Goal: Task Accomplishment & Management: Complete application form

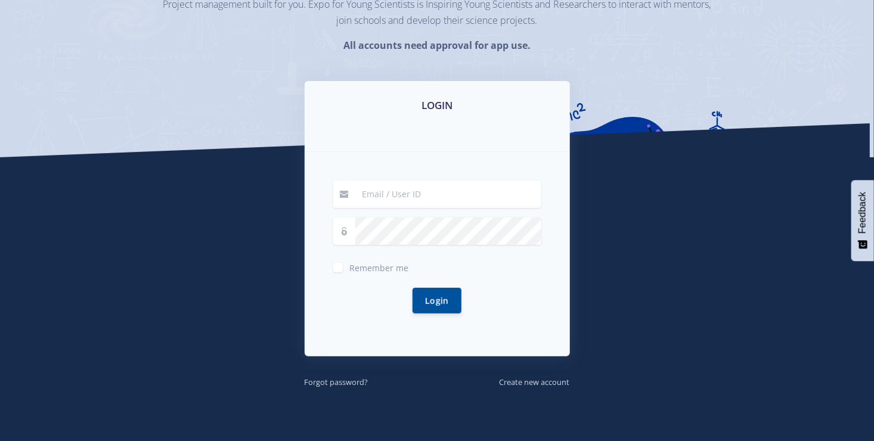
scroll to position [139, 0]
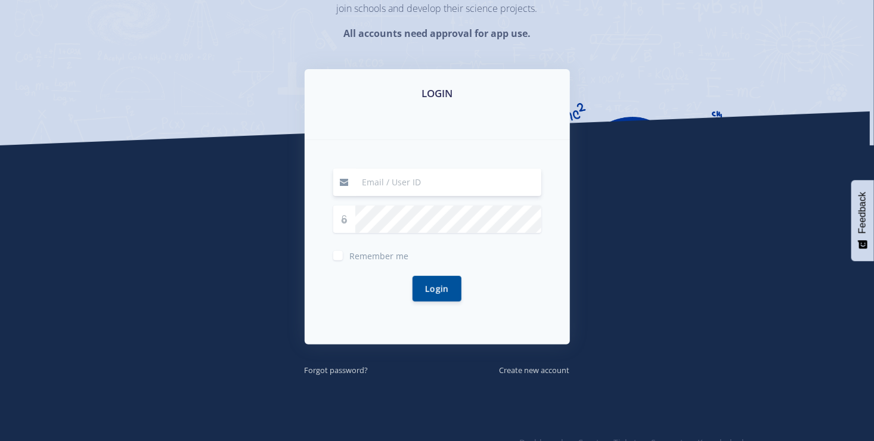
click at [440, 185] on input at bounding box center [448, 182] width 186 height 27
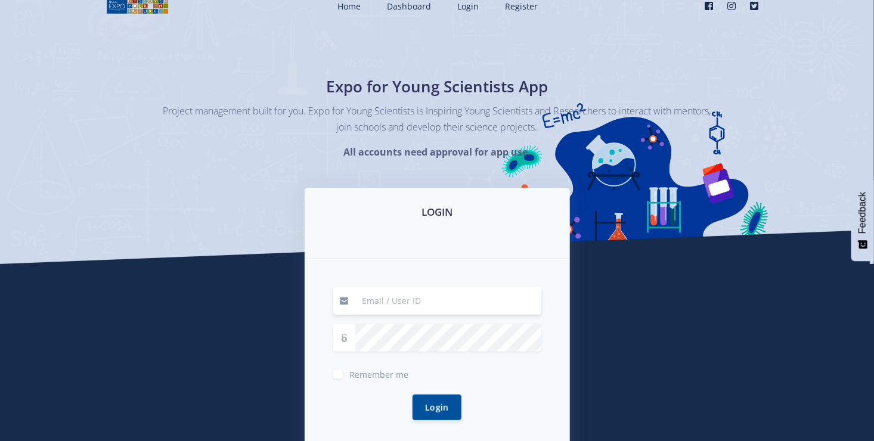
scroll to position [0, 0]
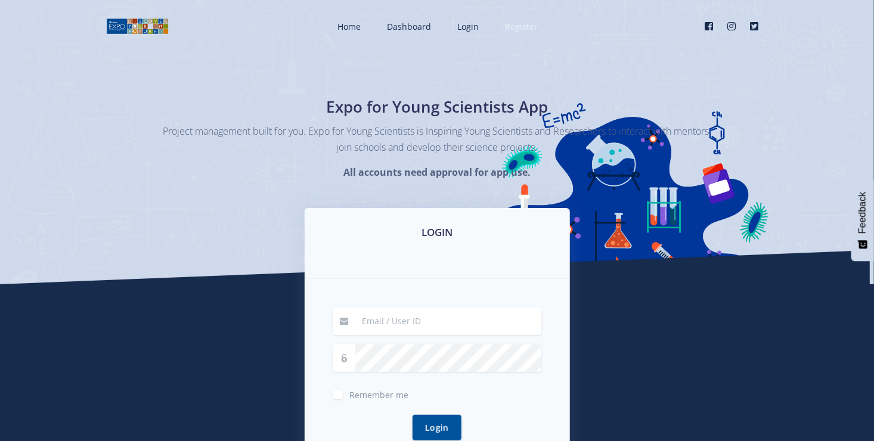
click at [515, 26] on span "Register" at bounding box center [522, 26] width 33 height 11
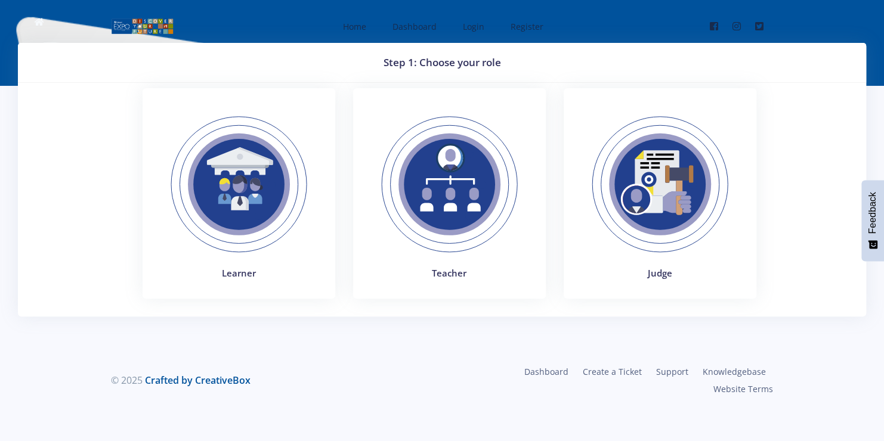
click at [233, 215] on img at bounding box center [239, 185] width 164 height 164
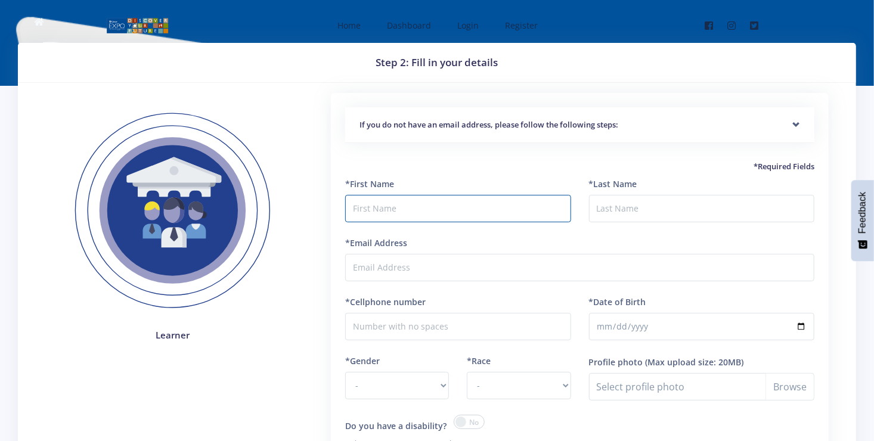
click at [394, 209] on input "text" at bounding box center [457, 208] width 225 height 27
type input "E"
type input "Sana"
click at [634, 197] on input "*Last Name" at bounding box center [701, 208] width 225 height 27
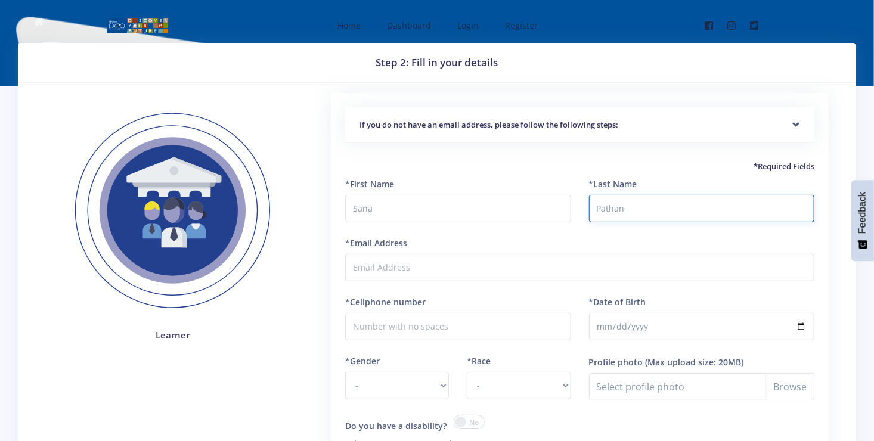
type input "Pathan"
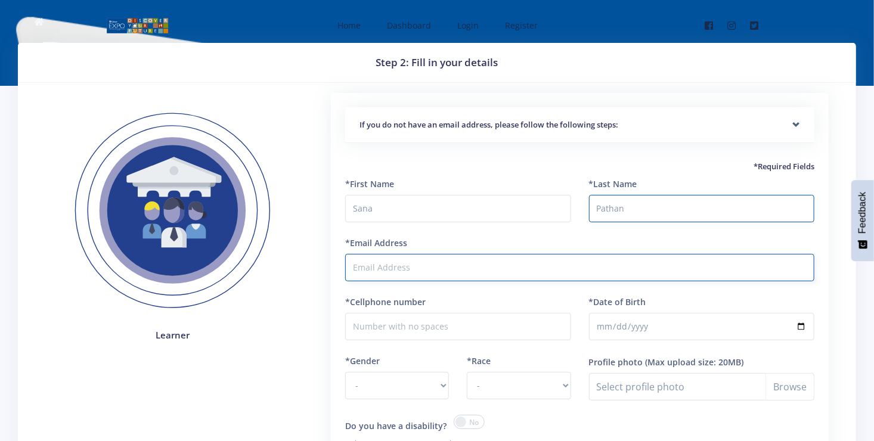
click at [458, 277] on input "*Email Address" at bounding box center [579, 267] width 469 height 27
type input "sanapathan2009@gmail.com"
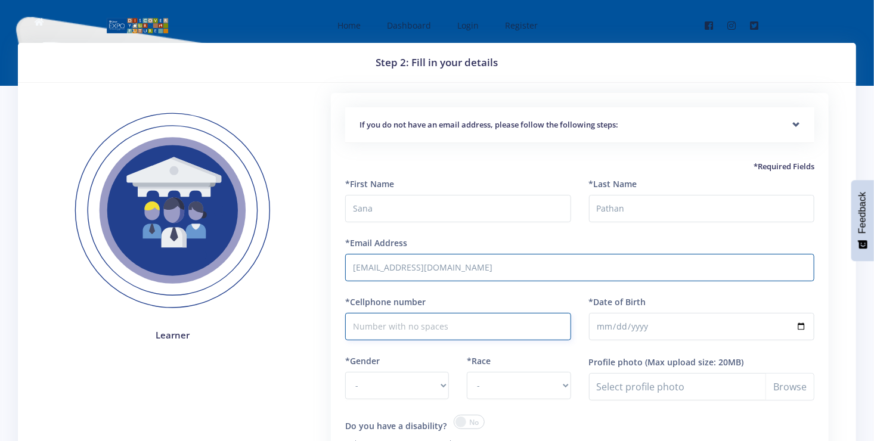
click at [437, 331] on input "*Cellphone number" at bounding box center [457, 326] width 225 height 27
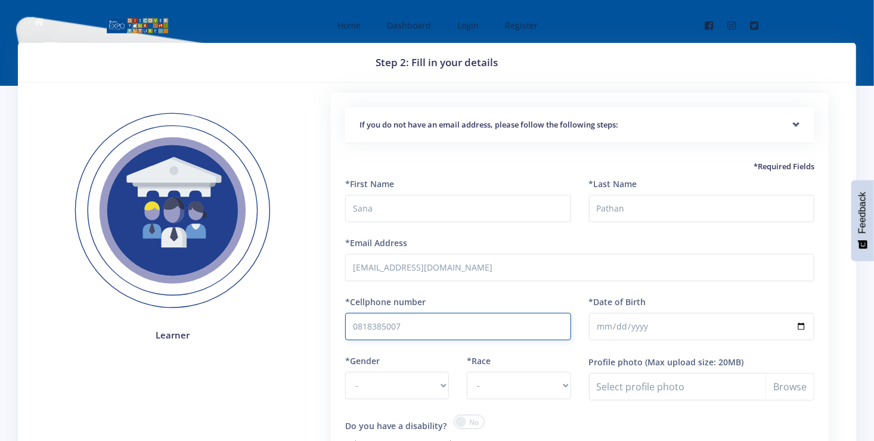
type input "0818385007"
click at [633, 321] on input "*Date of Birth" at bounding box center [701, 326] width 225 height 27
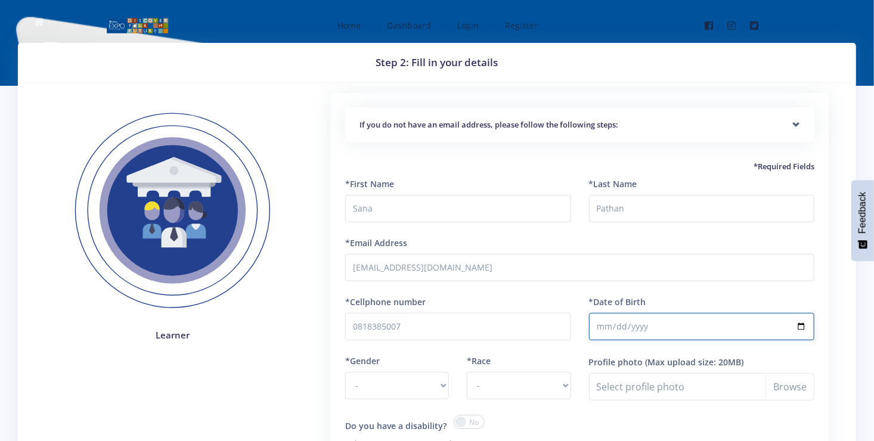
click at [609, 327] on input "*Date of Birth" at bounding box center [701, 326] width 225 height 27
type input "2009-06-18"
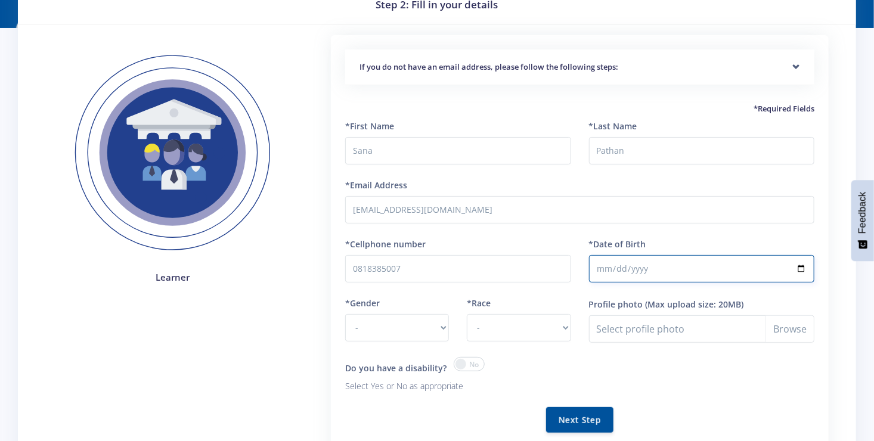
scroll to position [60, 0]
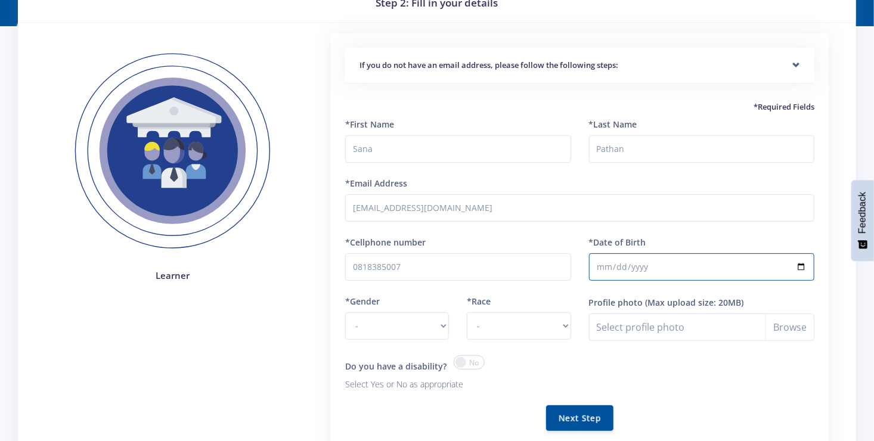
click at [449, 323] on div "*Gender - Male Female" at bounding box center [397, 325] width 122 height 60
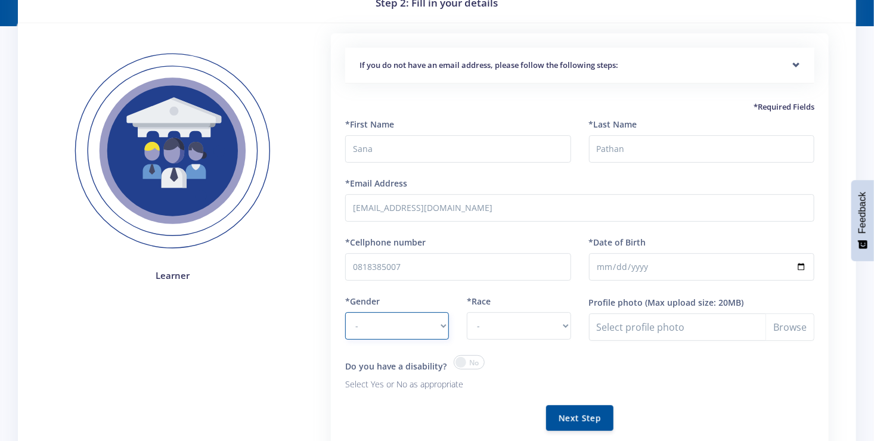
click at [444, 324] on select "- Male Female" at bounding box center [397, 325] width 104 height 27
select select "F"
click at [345, 312] on select "- Male Female" at bounding box center [397, 325] width 104 height 27
click at [562, 322] on select "- African Asian Coloured Indian White Other" at bounding box center [519, 325] width 104 height 27
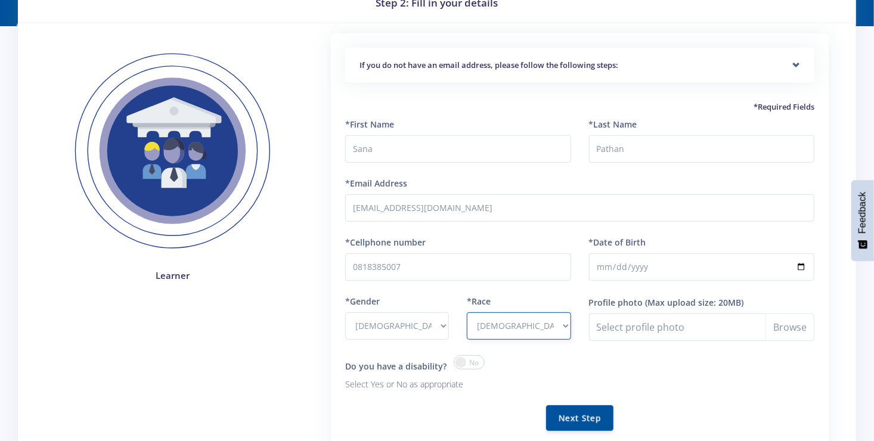
click at [467, 312] on select "- African Asian Coloured Indian White Other" at bounding box center [519, 325] width 104 height 27
click at [564, 324] on select "- African Asian Coloured Indian White Other" at bounding box center [519, 325] width 104 height 27
click at [467, 312] on select "- African Asian Coloured Indian White Other" at bounding box center [519, 325] width 104 height 27
click at [563, 328] on select "- African Asian Coloured Indian White Other" at bounding box center [519, 325] width 104 height 27
select select "Indian"
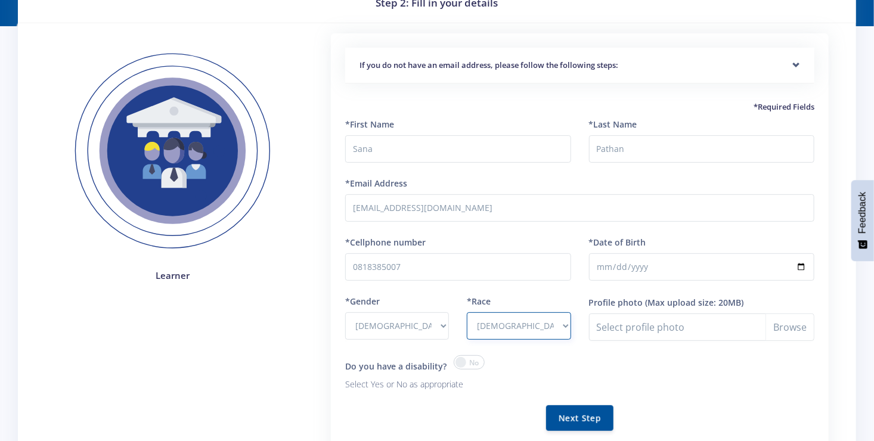
click at [467, 312] on select "- African Asian Coloured Indian White Other" at bounding box center [519, 325] width 104 height 27
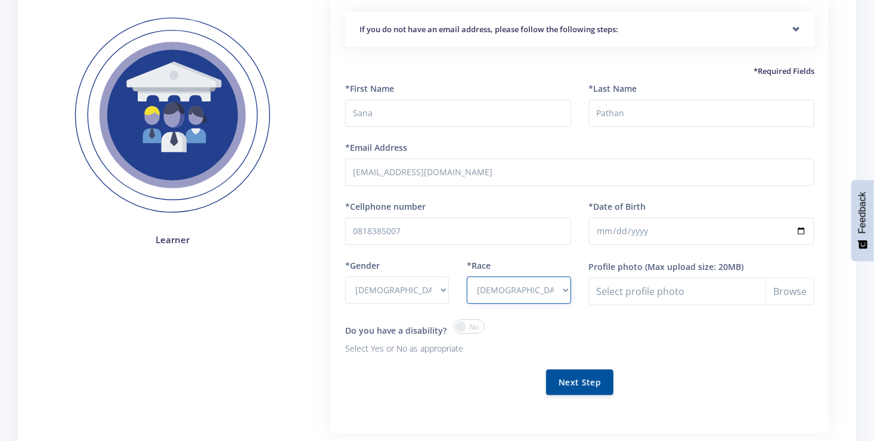
scroll to position [99, 0]
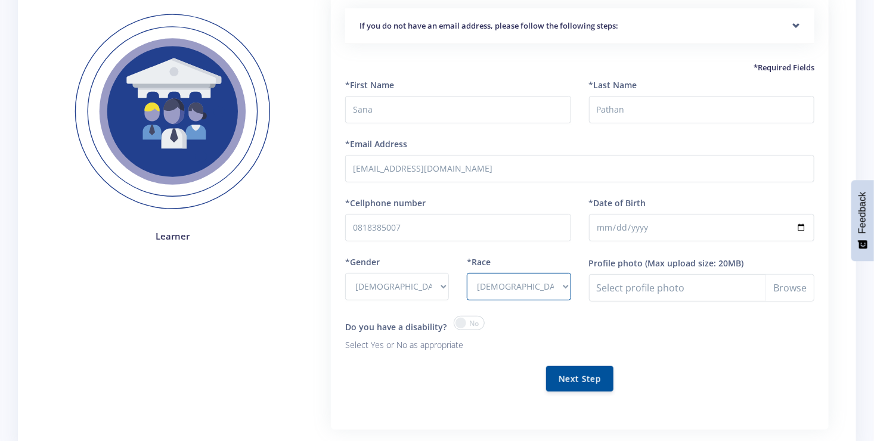
click at [457, 322] on span at bounding box center [469, 323] width 31 height 14
click at [0, 0] on input "checkbox" at bounding box center [0, 0] width 0 height 0
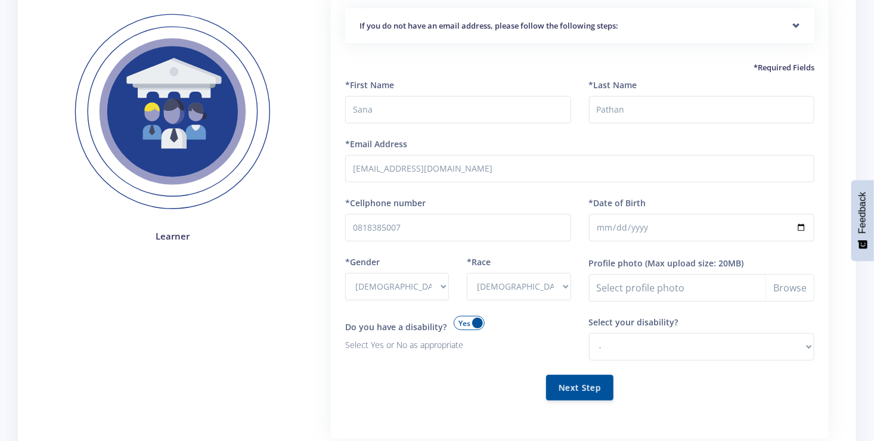
click at [470, 320] on span at bounding box center [469, 323] width 31 height 14
click at [0, 0] on input "checkbox" at bounding box center [0, 0] width 0 height 0
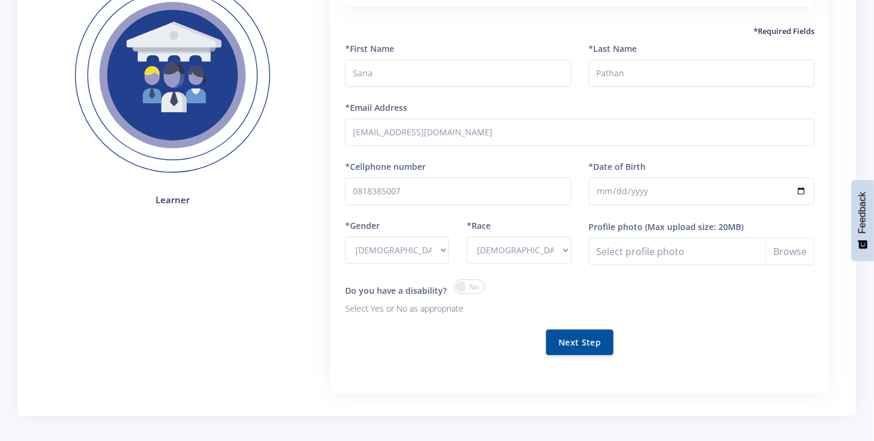
scroll to position [139, 0]
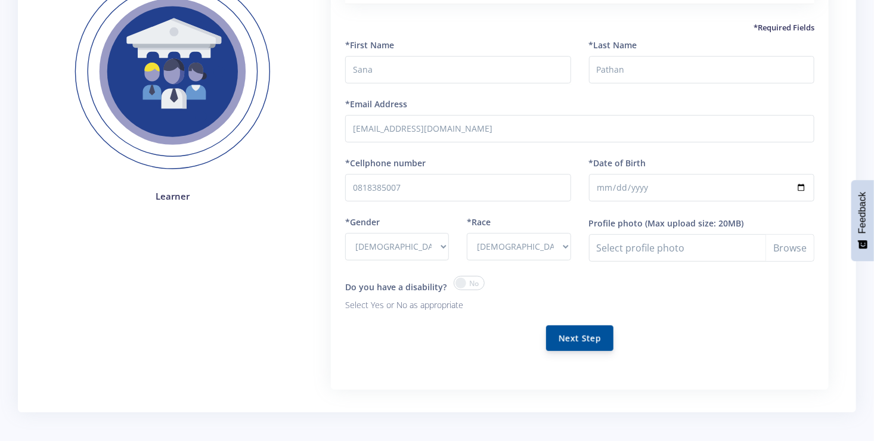
click at [576, 333] on button "Next Step" at bounding box center [579, 339] width 67 height 26
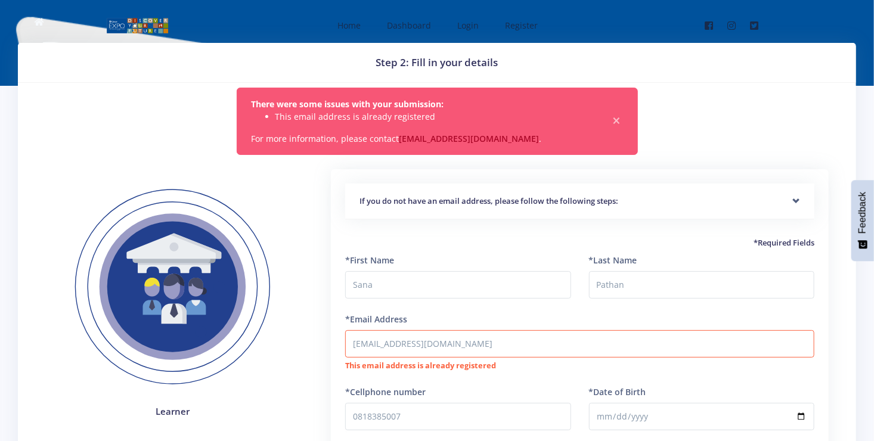
click at [623, 122] on div "There were some issues with your submission: This email address is already regi…" at bounding box center [437, 121] width 401 height 67
click at [618, 119] on span "×" at bounding box center [617, 121] width 12 height 12
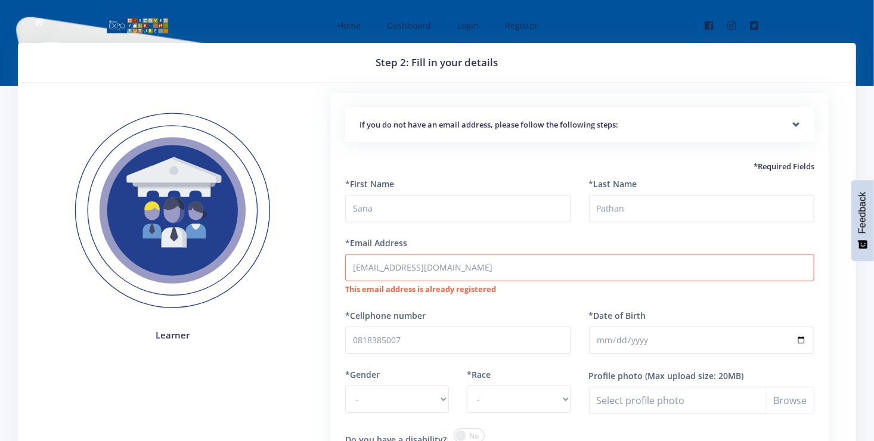
click at [822, 26] on nav "Home Dashboard Login Register Facebook" at bounding box center [437, 25] width 874 height 51
click at [42, 17] on nav "Home Dashboard Login Register Facebook" at bounding box center [437, 25] width 874 height 51
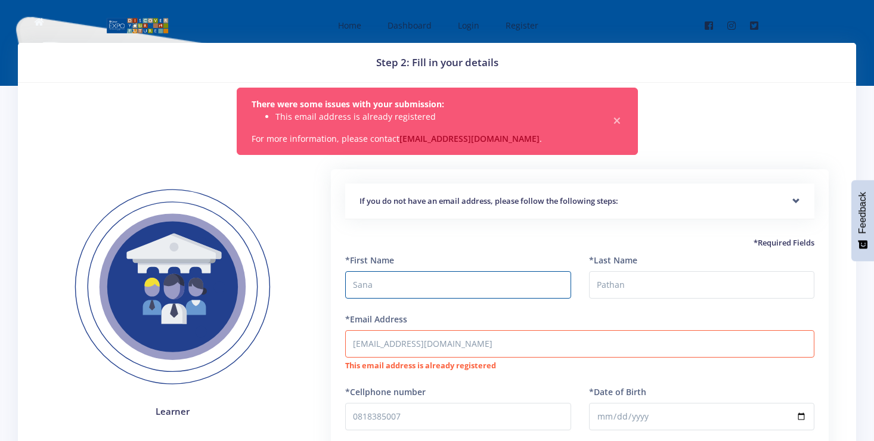
select select "F"
select select "Indian"
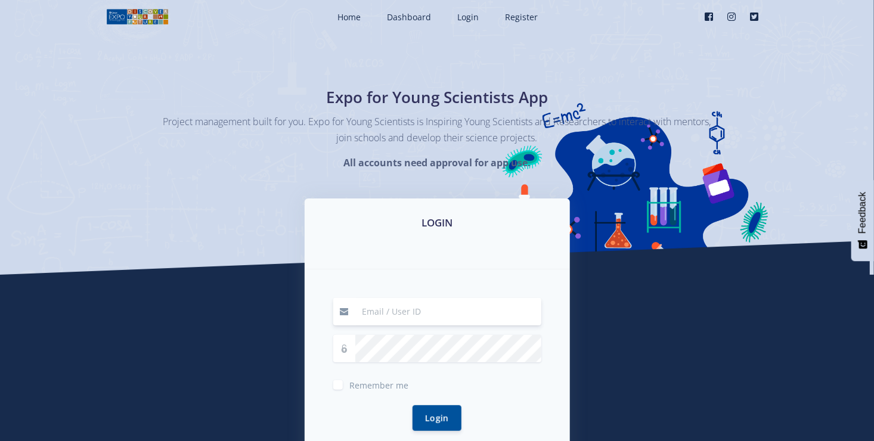
scroll to position [20, 0]
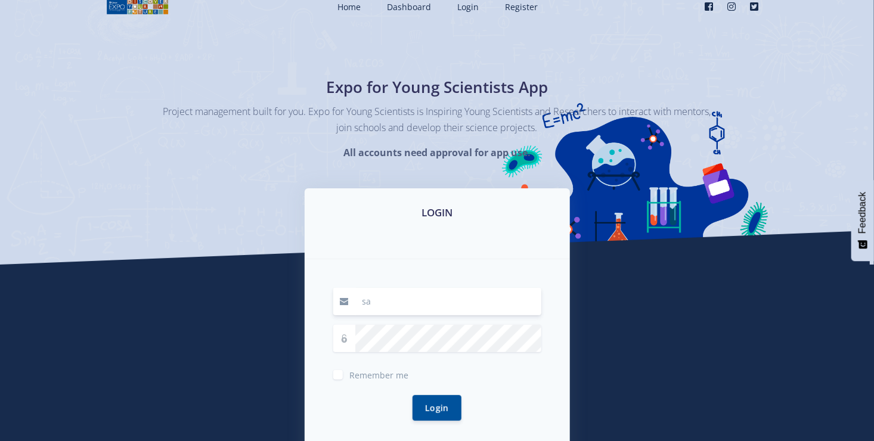
type input "[EMAIL_ADDRESS][DOMAIN_NAME]"
click at [413, 395] on button "Login" at bounding box center [437, 408] width 49 height 26
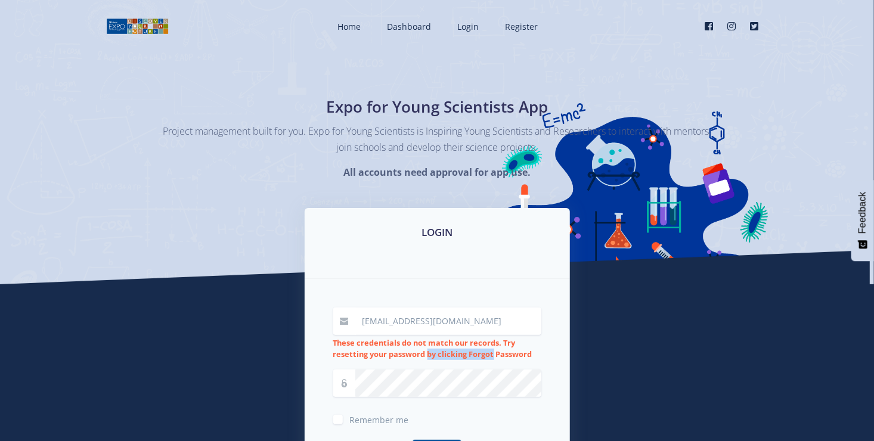
drag, startPoint x: 458, startPoint y: 356, endPoint x: 499, endPoint y: 355, distance: 41.1
click at [499, 355] on strong "These credentials do not match our records. Try resetting your password by clic…" at bounding box center [432, 348] width 199 height 22
drag, startPoint x: 499, startPoint y: 355, endPoint x: 435, endPoint y: 357, distance: 63.8
click at [435, 357] on strong "These credentials do not match our records. Try resetting your password by clic…" at bounding box center [432, 348] width 199 height 22
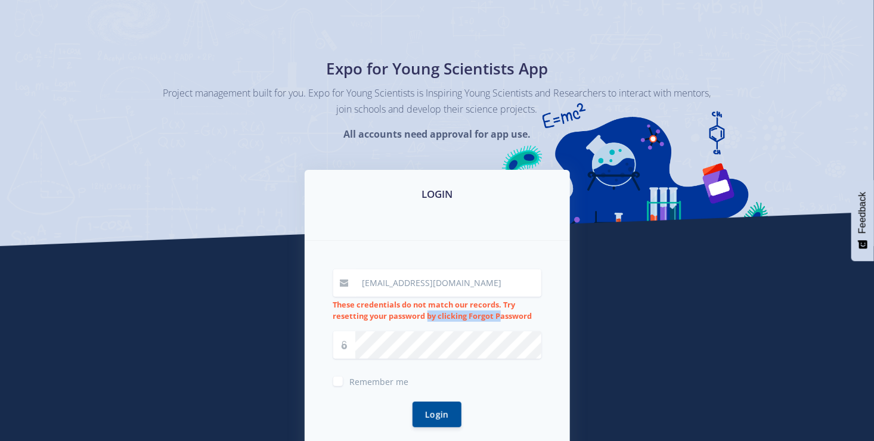
scroll to position [39, 0]
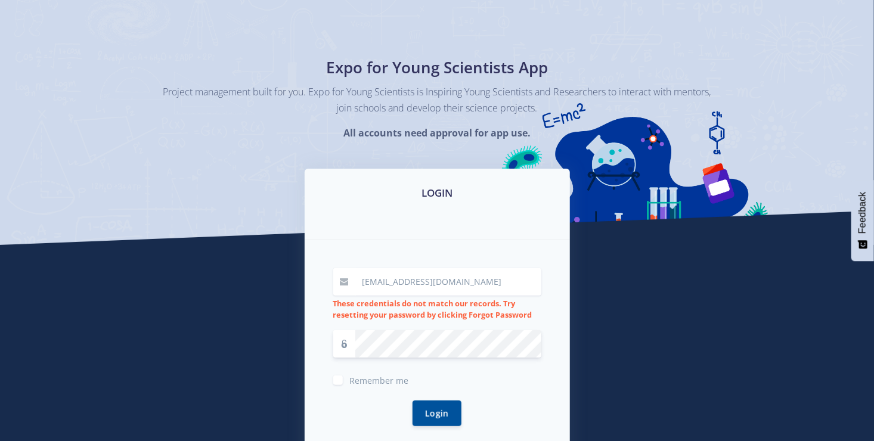
click at [375, 366] on form "sanapathan2009@gmail.com These credentials do not match our records. Try resett…" at bounding box center [437, 354] width 208 height 172
click at [350, 380] on label "Remember me" at bounding box center [379, 378] width 59 height 10
click at [350, 380] on input "Remember me" at bounding box center [354, 376] width 8 height 8
click at [350, 379] on label "Remember me" at bounding box center [379, 378] width 59 height 10
click at [350, 379] on input "Remember me" at bounding box center [354, 376] width 8 height 8
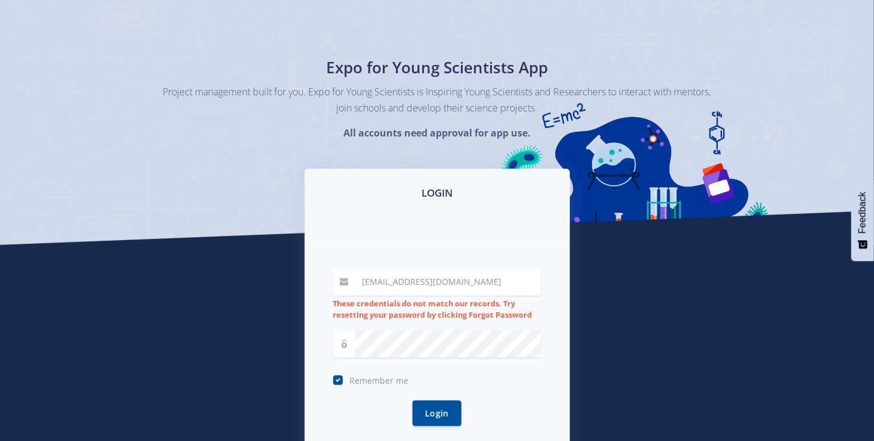
checkbox input "false"
click at [444, 404] on button "Login" at bounding box center [437, 413] width 49 height 26
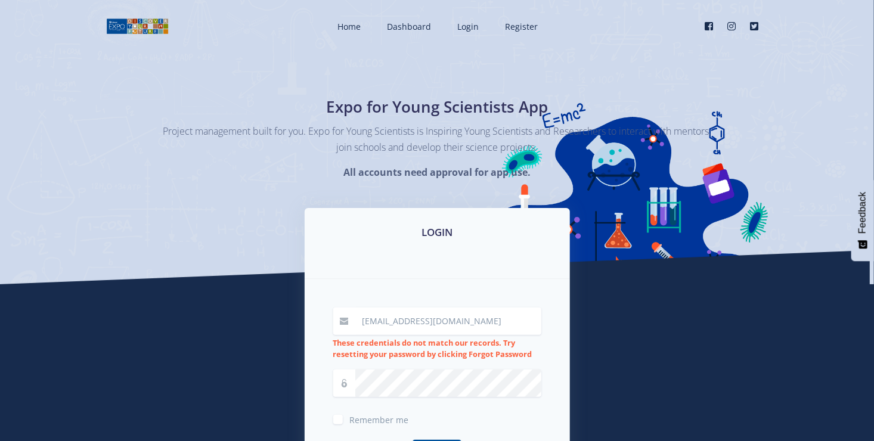
click at [385, 399] on form "[EMAIL_ADDRESS][DOMAIN_NAME] These credentials do not match our records. Try re…" at bounding box center [437, 394] width 208 height 172
click at [484, 312] on input "[EMAIL_ADDRESS][DOMAIN_NAME]" at bounding box center [448, 321] width 186 height 27
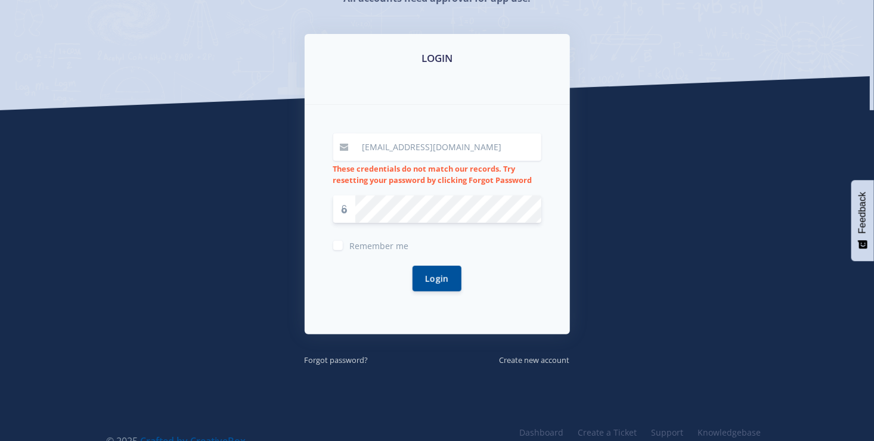
scroll to position [179, 0]
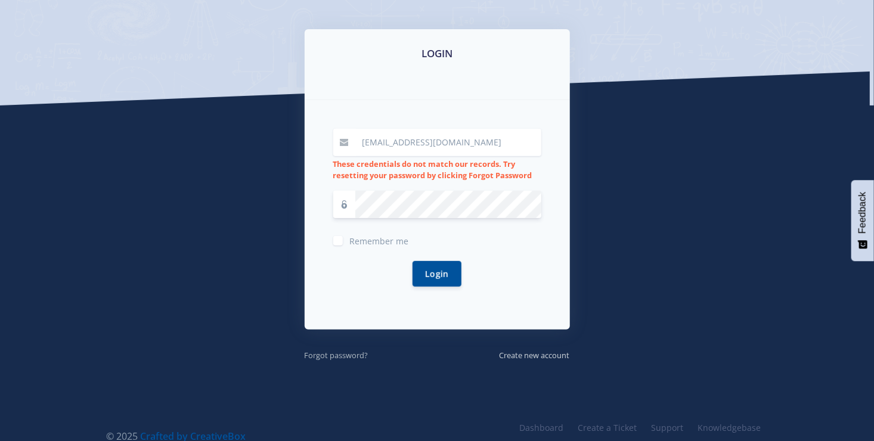
click at [357, 354] on small "Forgot password?" at bounding box center [337, 355] width 64 height 11
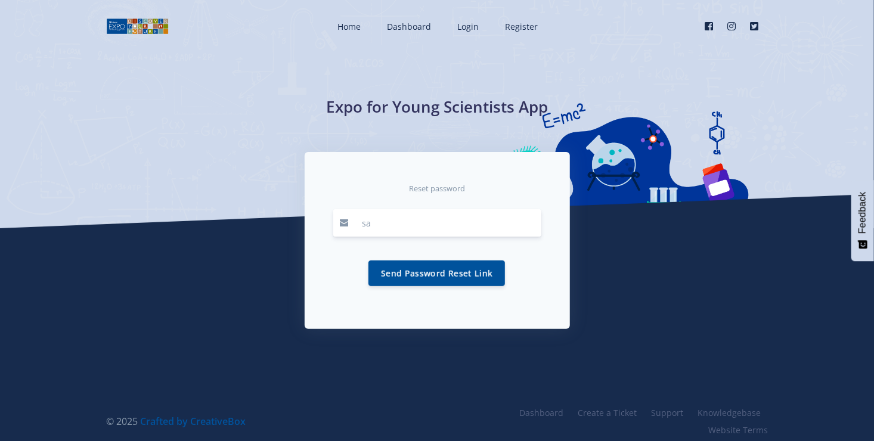
type input "[EMAIL_ADDRESS][DOMAIN_NAME]"
click at [416, 272] on button "Send Password Reset Link" at bounding box center [436, 273] width 137 height 26
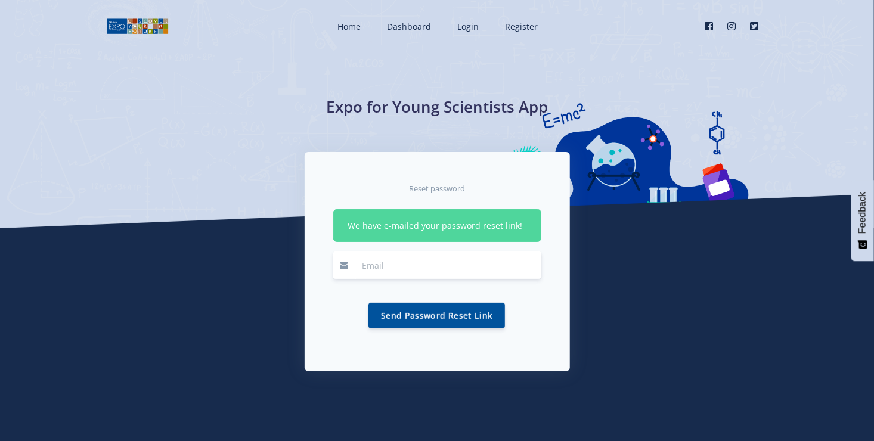
click at [623, 234] on div "Reset password We have e-mailed your password reset link! Send Password Reset L…" at bounding box center [437, 270] width 680 height 237
click at [439, 265] on input "email" at bounding box center [448, 265] width 186 height 27
click at [597, 169] on div "Expo for Young Scientists App" at bounding box center [437, 114] width 874 height 228
click at [468, 220] on div "We have e-mailed your password reset link!" at bounding box center [437, 225] width 208 height 33
click at [447, 190] on small "Reset password" at bounding box center [437, 188] width 56 height 11
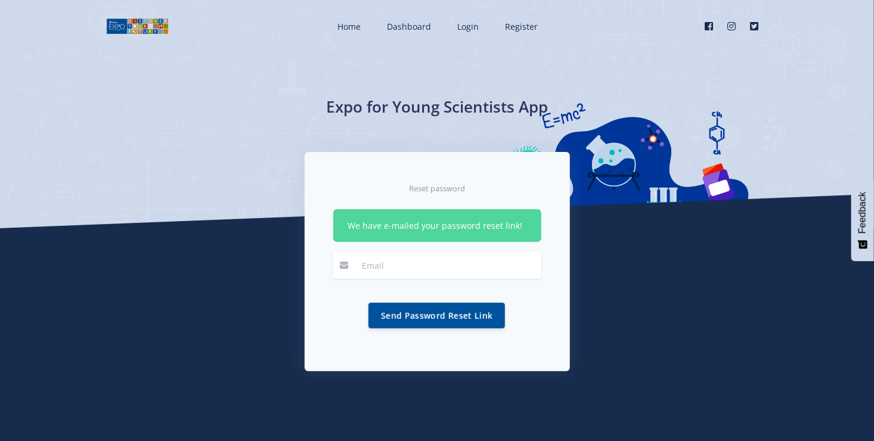
click at [309, 207] on div "Reset password We have e-mailed your password reset link! Send Password Reset L…" at bounding box center [437, 261] width 265 height 219
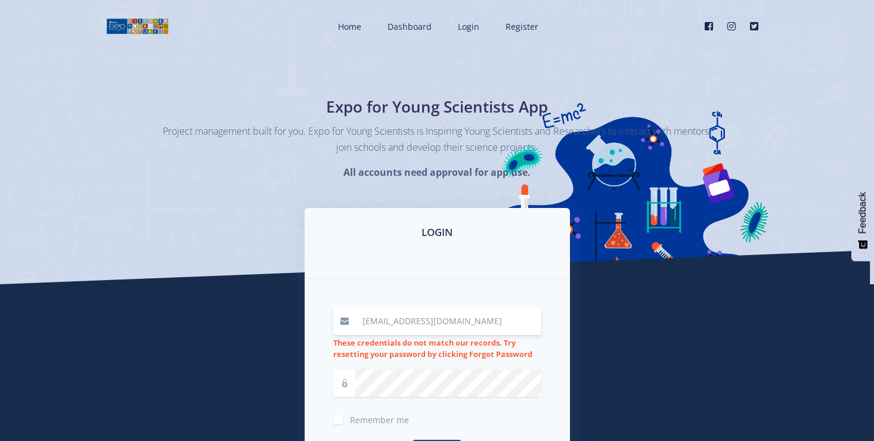
scroll to position [179, 0]
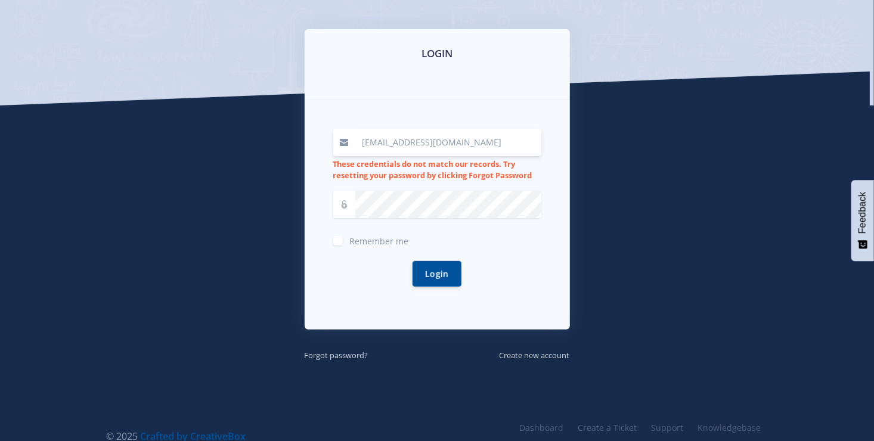
click at [457, 137] on input "[EMAIL_ADDRESS][DOMAIN_NAME]" at bounding box center [448, 142] width 186 height 27
click at [475, 134] on input "[EMAIL_ADDRESS][DOMAIN_NAME]" at bounding box center [448, 142] width 186 height 27
type input "s"
type input "3"
click at [340, 145] on icon at bounding box center [344, 142] width 8 height 8
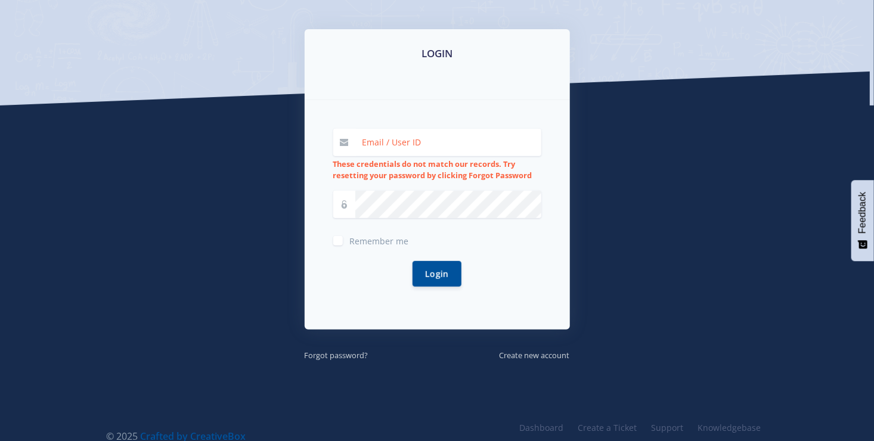
click at [341, 144] on icon at bounding box center [344, 142] width 8 height 8
click at [374, 138] on input at bounding box center [448, 142] width 186 height 27
click at [373, 138] on input at bounding box center [448, 142] width 186 height 27
type input "34361"
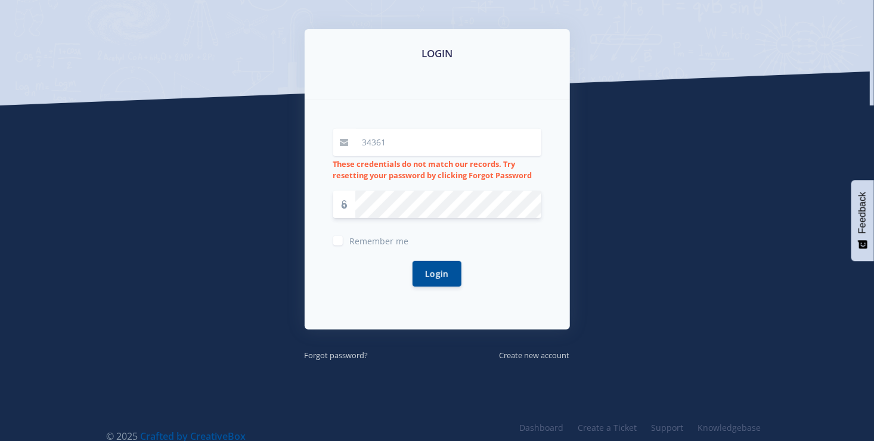
click at [413, 261] on button "Login" at bounding box center [437, 274] width 49 height 26
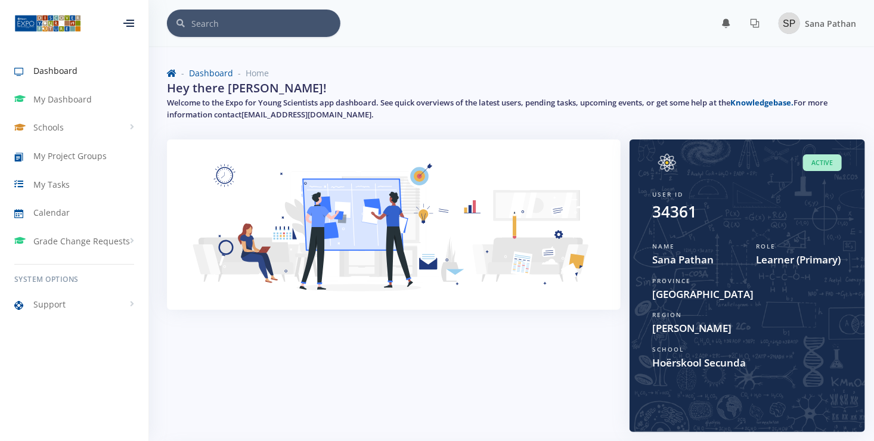
scroll to position [9, 9]
click at [79, 98] on span "My Dashboard" at bounding box center [62, 99] width 58 height 13
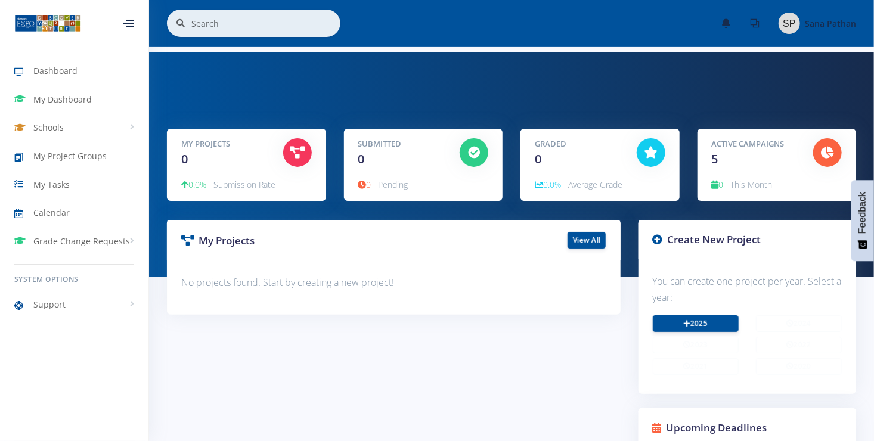
scroll to position [9, 9]
click at [711, 326] on link "2025" at bounding box center [696, 323] width 86 height 17
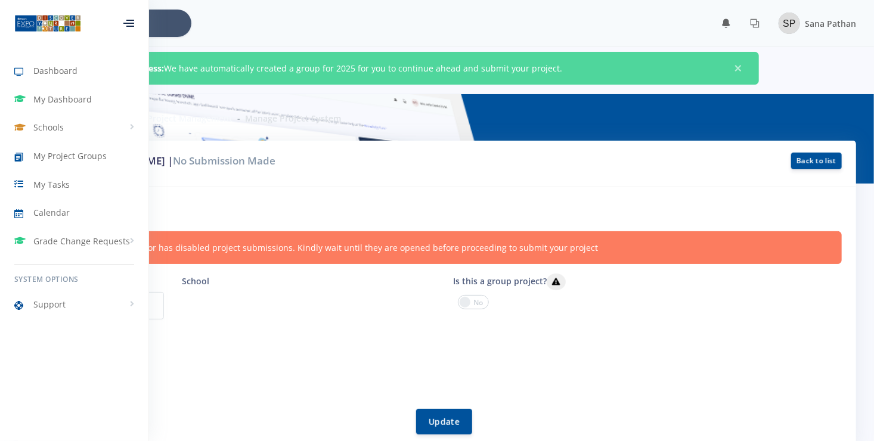
scroll to position [9, 9]
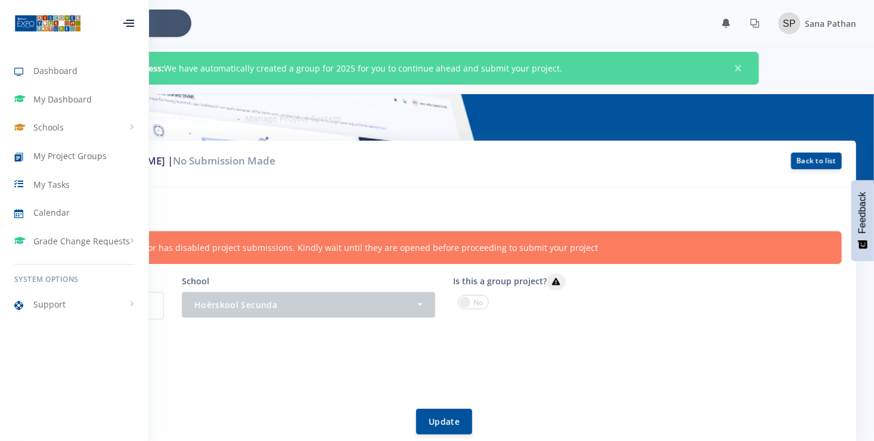
click at [331, 207] on h6 "Project information" at bounding box center [437, 210] width 810 height 16
click at [177, 322] on div "School - Hoërskool Secunda Hoërskool Secunda" at bounding box center [308, 301] width 271 height 55
click at [178, 324] on div "School - Hoërskool Secunda Hoërskool Secunda" at bounding box center [308, 301] width 271 height 55
click at [200, 293] on button "Hoërskool Secunda" at bounding box center [308, 305] width 253 height 26
drag, startPoint x: 212, startPoint y: 196, endPoint x: 265, endPoint y: 196, distance: 52.5
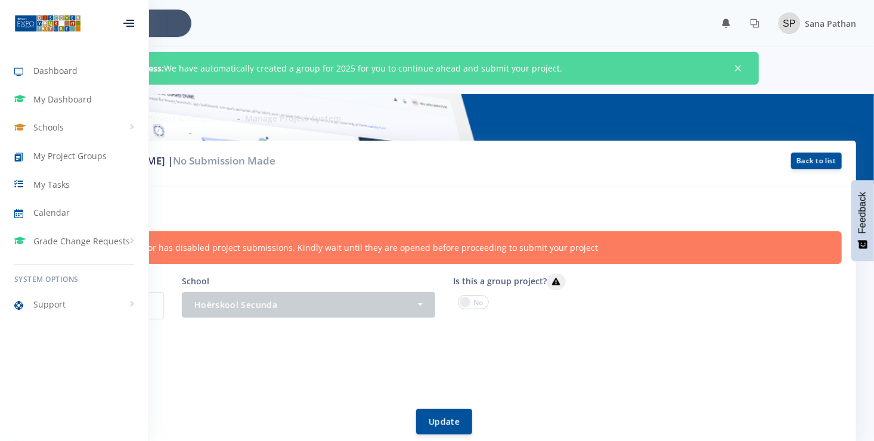
click at [265, 196] on div "Project information Your provincial coordinator has disabled project submission…" at bounding box center [437, 318] width 838 height 262
click at [157, 302] on p "9845" at bounding box center [105, 305] width 117 height 27
click at [244, 303] on div "Hoërskool Secunda" at bounding box center [304, 304] width 221 height 13
drag, startPoint x: 404, startPoint y: 327, endPoint x: 406, endPoint y: 321, distance: 7.0
click at [404, 327] on div "School - Hoërskool Secunda Hoërskool Secunda - Hoërskool Secunda" at bounding box center [308, 301] width 271 height 55
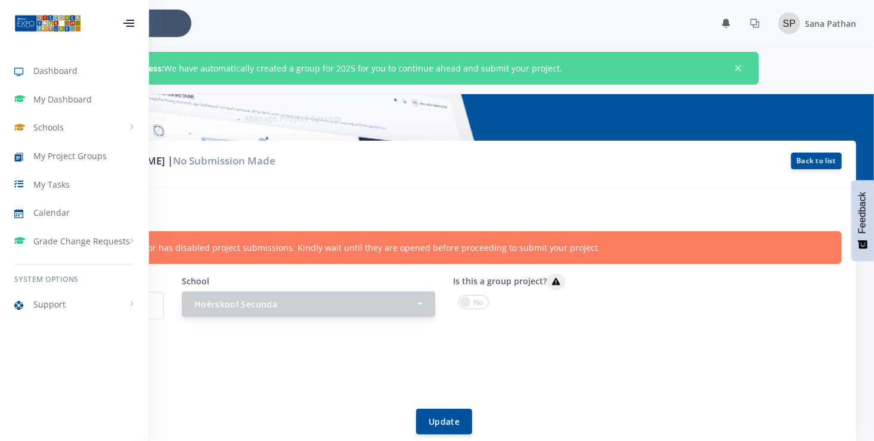
click at [413, 305] on div "Hoërskool Secunda" at bounding box center [304, 304] width 221 height 13
click at [417, 305] on button "Hoërskool Secunda" at bounding box center [308, 305] width 253 height 26
click at [418, 305] on button "Hoërskool Secunda" at bounding box center [308, 305] width 253 height 26
click at [376, 334] on div "Project System ID 9845 School - Hoërskool Secunda Hoërskool Secunda - Hoërskool…" at bounding box center [444, 309] width 813 height 70
click at [330, 230] on div "Project information Your provincial coordinator has disabled project submission…" at bounding box center [437, 318] width 838 height 262
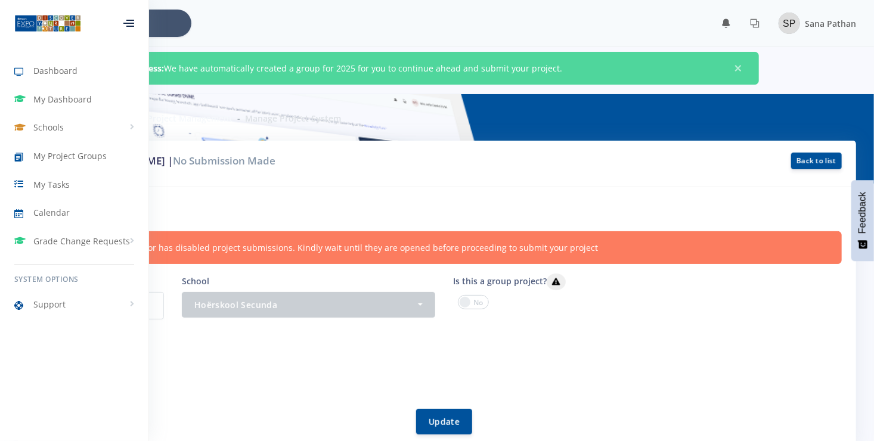
click at [330, 230] on div "Project information Your provincial coordinator has disabled project submission…" at bounding box center [437, 318] width 838 height 262
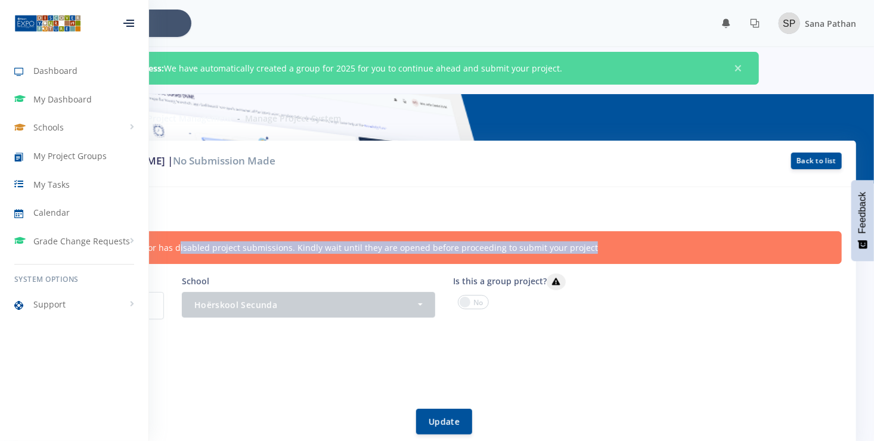
click at [330, 230] on div "Project information Your provincial coordinator has disabled project submission…" at bounding box center [437, 318] width 838 height 262
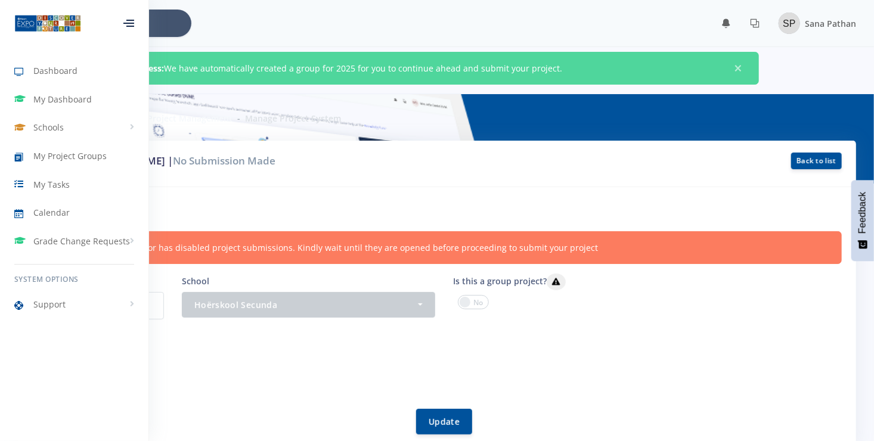
drag, startPoint x: 330, startPoint y: 230, endPoint x: 256, endPoint y: 209, distance: 76.1
click at [256, 209] on h6 "Project information" at bounding box center [437, 210] width 810 height 16
click at [128, 24] on div at bounding box center [128, 23] width 11 height 7
drag, startPoint x: 309, startPoint y: 220, endPoint x: 320, endPoint y: 216, distance: 10.7
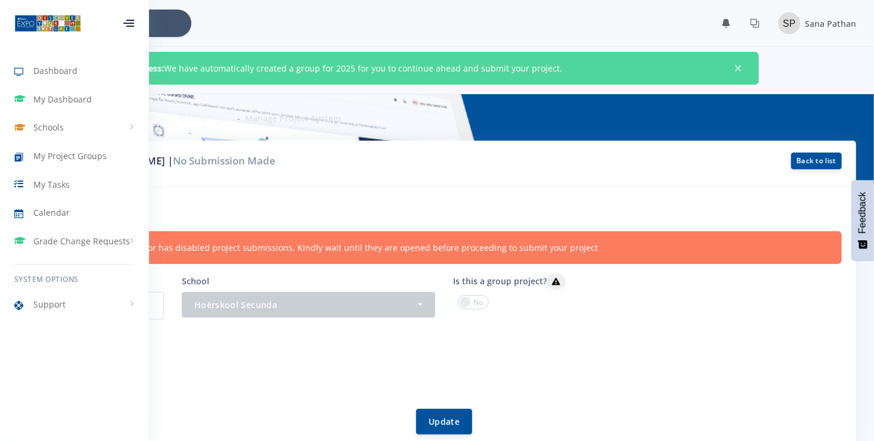
click at [320, 216] on div "Project information Your provincial coordinator has disabled project submission…" at bounding box center [437, 318] width 838 height 262
drag, startPoint x: 320, startPoint y: 216, endPoint x: 317, endPoint y: 203, distance: 13.9
click at [317, 203] on h6 "Project information" at bounding box center [437, 210] width 810 height 16
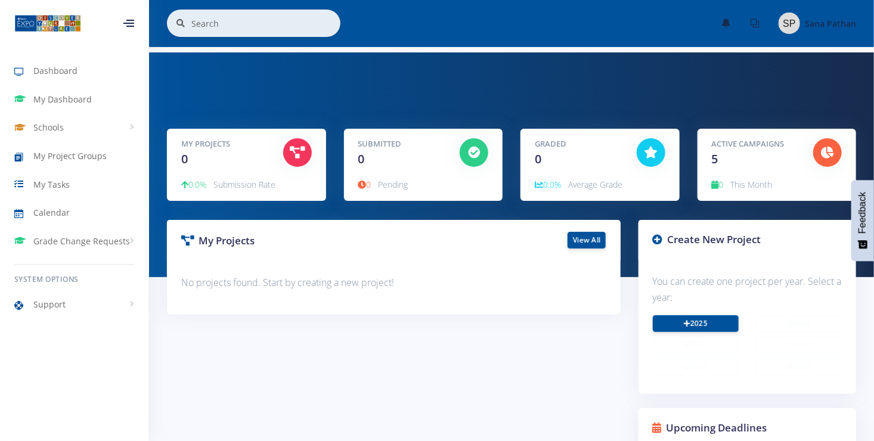
scroll to position [9, 9]
click at [452, 239] on div "My Projects View All" at bounding box center [394, 240] width 454 height 41
drag, startPoint x: 489, startPoint y: 247, endPoint x: 604, endPoint y: 289, distance: 121.8
click at [591, 284] on div "My Projects View All No projects found. Start by creating a new project!" at bounding box center [394, 267] width 454 height 95
click at [699, 358] on div "2025 2024" at bounding box center [747, 347] width 207 height 64
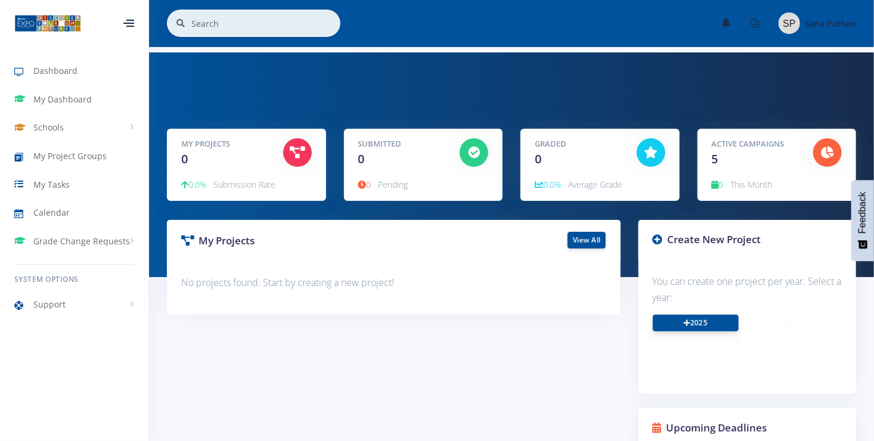
click at [707, 323] on link "2025" at bounding box center [696, 323] width 86 height 17
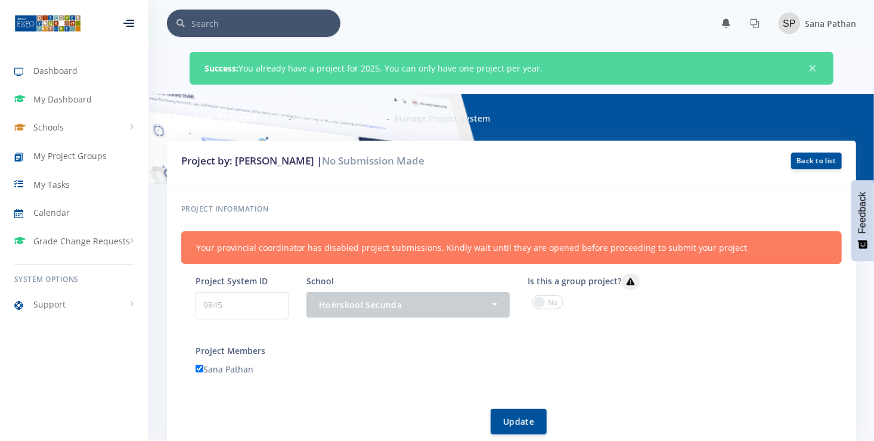
scroll to position [9, 9]
drag, startPoint x: 696, startPoint y: 246, endPoint x: 728, endPoint y: 248, distance: 31.6
click at [728, 248] on div "Your provincial coordinator has disabled project submissions. Kindly wait until…" at bounding box center [511, 247] width 661 height 33
drag, startPoint x: 728, startPoint y: 248, endPoint x: 738, endPoint y: 269, distance: 22.9
click at [738, 269] on div "Project information Your provincial coordinator has disabled project submission…" at bounding box center [511, 318] width 689 height 262
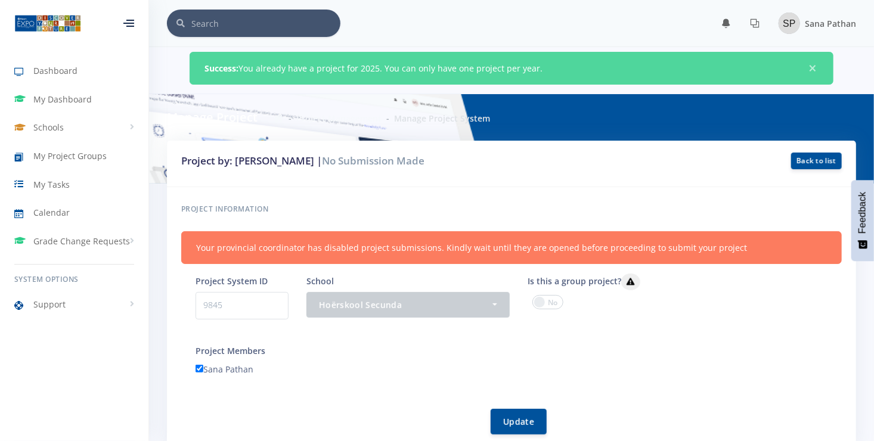
click at [250, 293] on p "9845" at bounding box center [242, 305] width 93 height 27
click at [249, 303] on p "9845" at bounding box center [242, 305] width 93 height 27
drag, startPoint x: 249, startPoint y: 303, endPoint x: 413, endPoint y: 303, distance: 164.6
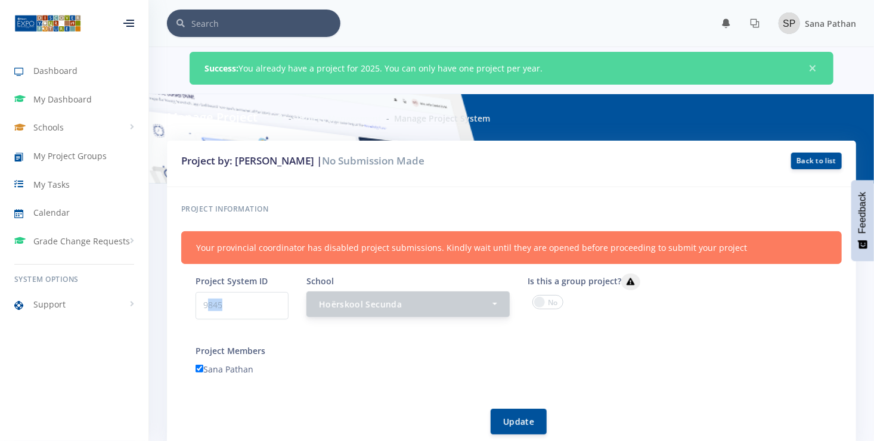
click at [413, 303] on div "Hoërskool Secunda" at bounding box center [405, 304] width 172 height 13
drag, startPoint x: 419, startPoint y: 300, endPoint x: 444, endPoint y: 302, distance: 25.1
click at [420, 300] on div "Hoërskool Secunda" at bounding box center [405, 304] width 172 height 13
click at [445, 302] on div "Hoërskool Secunda" at bounding box center [405, 304] width 172 height 13
drag, startPoint x: 444, startPoint y: 300, endPoint x: 436, endPoint y: 293, distance: 10.5
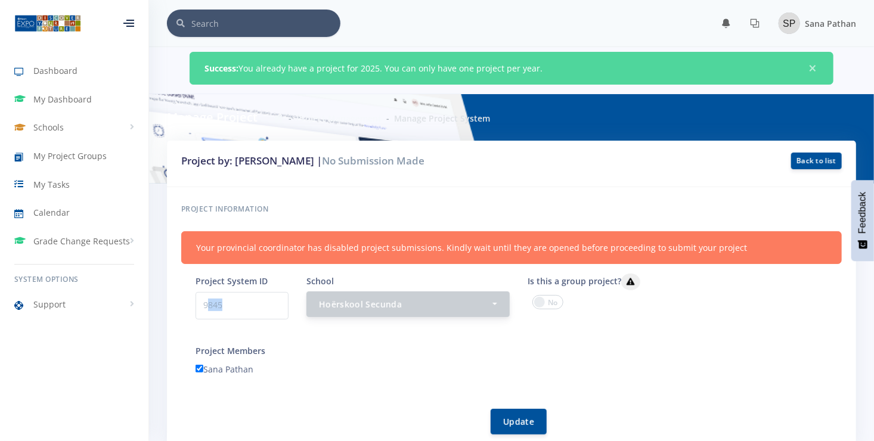
click at [436, 293] on button "Hoërskool Secunda" at bounding box center [407, 305] width 203 height 26
drag, startPoint x: 436, startPoint y: 293, endPoint x: 323, endPoint y: 196, distance: 149.6
click at [323, 196] on div "Project information Your provincial coordinator has disabled project submission…" at bounding box center [511, 318] width 689 height 262
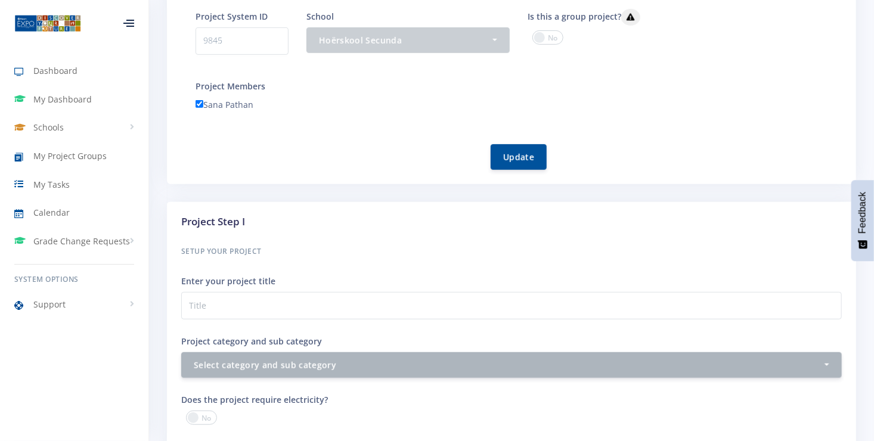
scroll to position [337, 0]
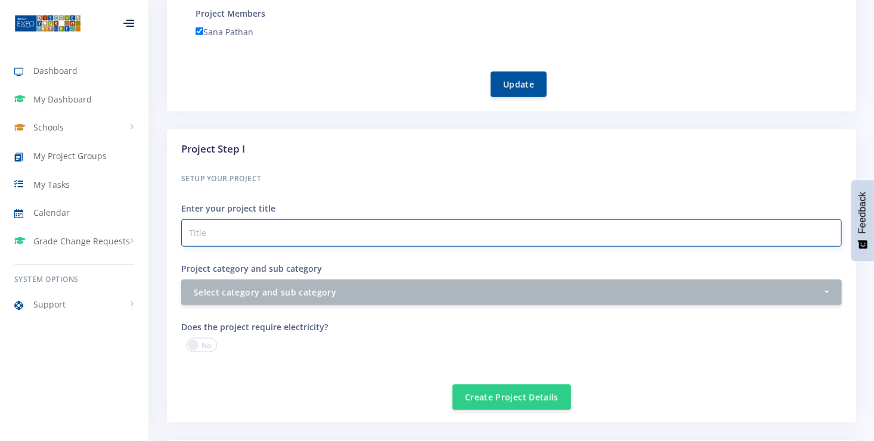
click at [206, 222] on input "Project category and sub category" at bounding box center [511, 232] width 661 height 27
click at [557, 241] on input "Project category and sub category" at bounding box center [511, 232] width 661 height 27
click at [238, 228] on input "The Developement and" at bounding box center [511, 232] width 661 height 27
click at [297, 231] on input "The Development and" at bounding box center [511, 232] width 661 height 27
type input "The Development and Testing of Biodegradable Wound-Care Dressing"
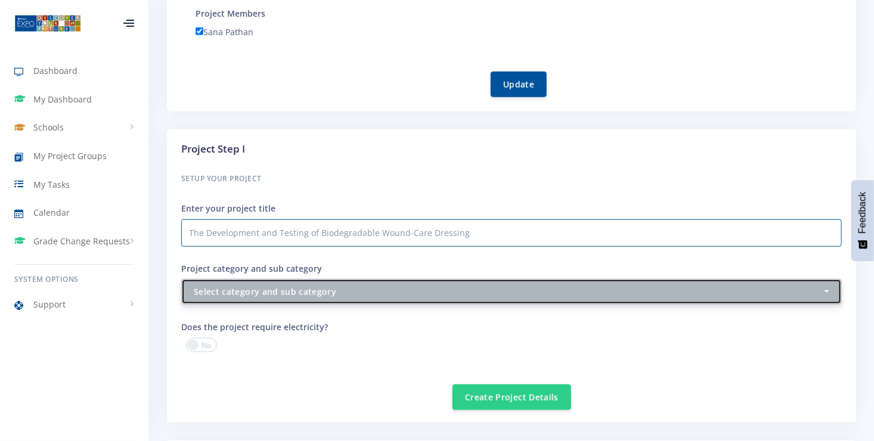
click at [836, 287] on button "Select category and sub category" at bounding box center [511, 292] width 661 height 26
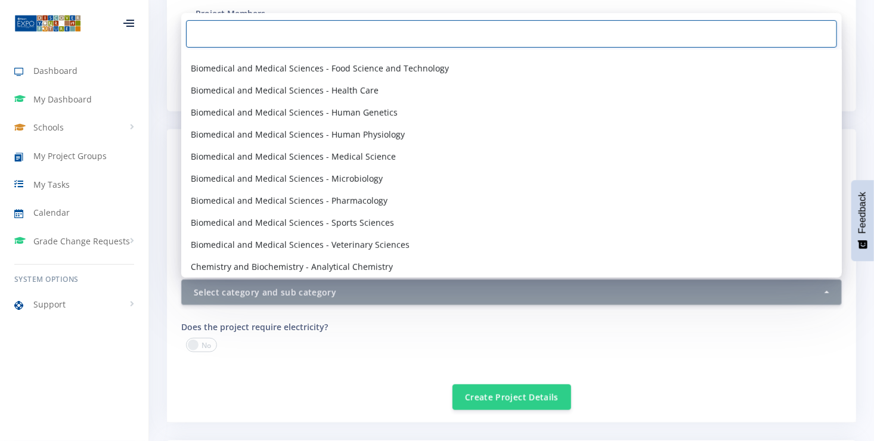
scroll to position [258, 0]
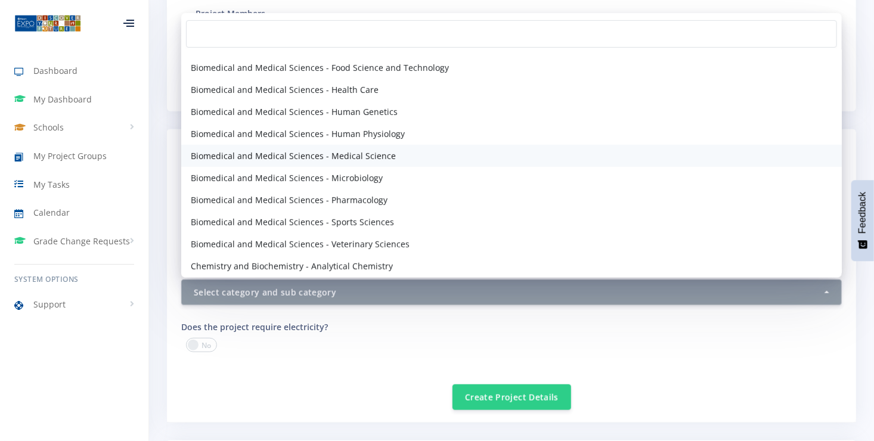
click at [311, 150] on span "Biomedical and Medical Sciences - Medical Science" at bounding box center [293, 156] width 205 height 13
select select "16"
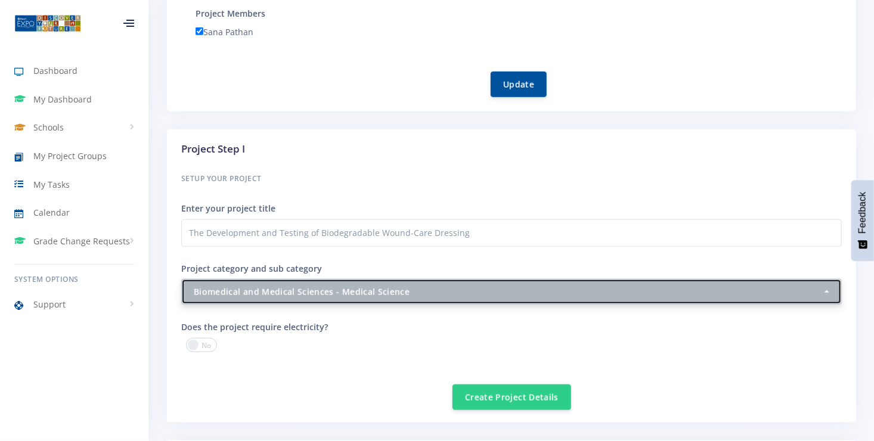
click at [807, 298] on button "Biomedical and Medical Sciences - Medical Science" at bounding box center [511, 292] width 661 height 26
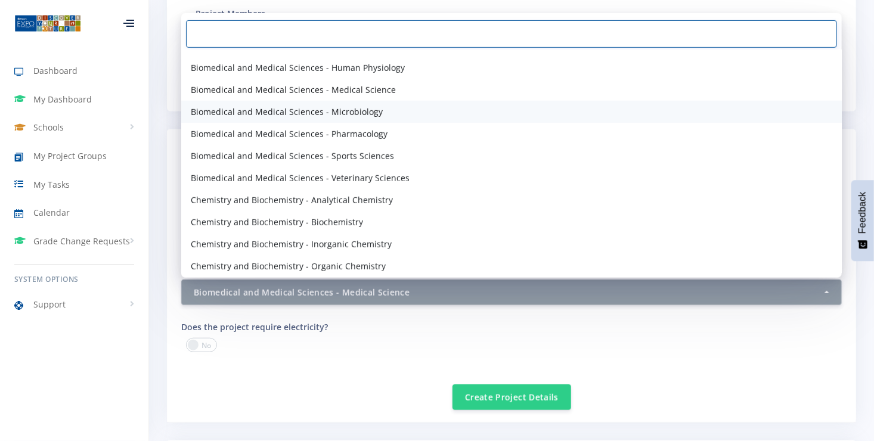
scroll to position [331, 0]
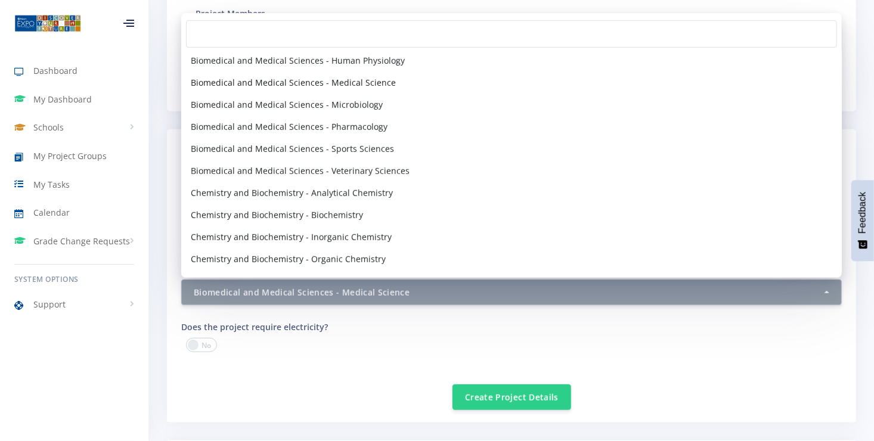
click at [349, 323] on div "Does the project require electricity?" at bounding box center [341, 329] width 339 height 18
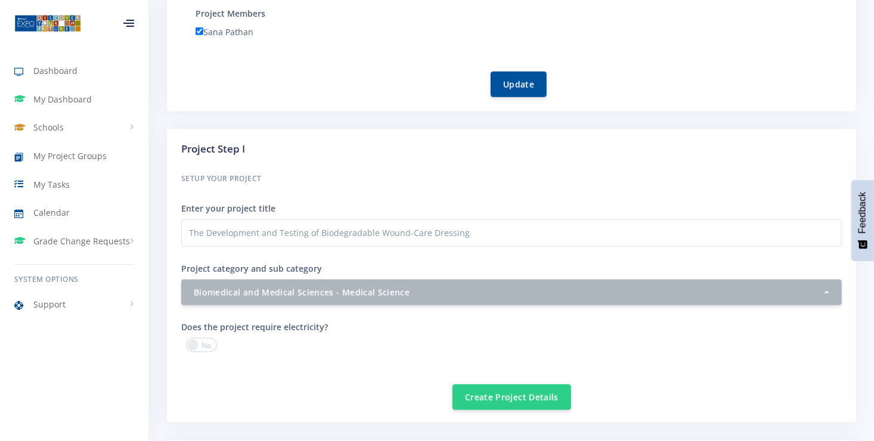
click at [195, 343] on span at bounding box center [201, 345] width 31 height 14
click at [0, 0] on input "checkbox" at bounding box center [0, 0] width 0 height 0
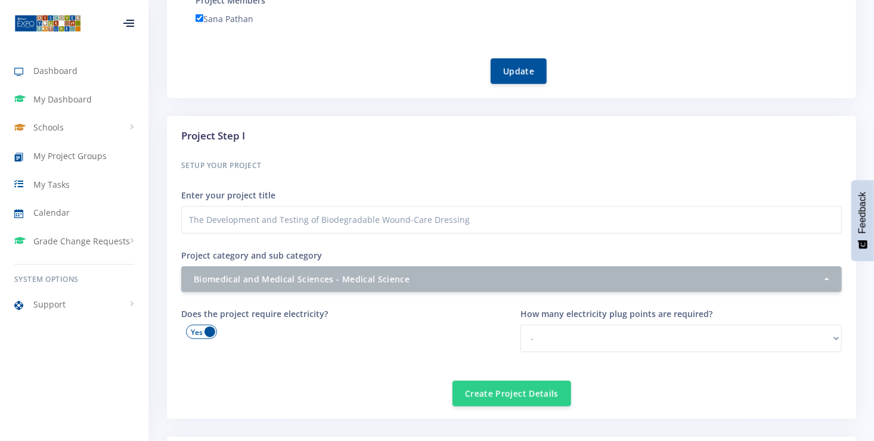
scroll to position [358, 0]
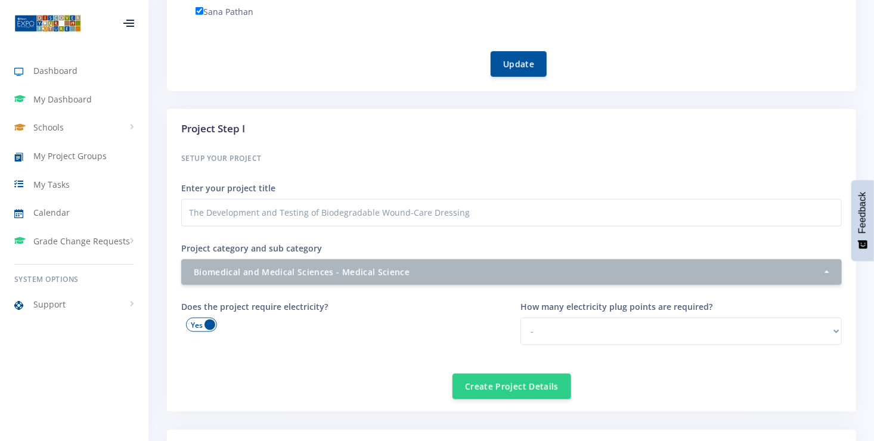
click at [205, 325] on span at bounding box center [201, 325] width 31 height 14
click at [0, 0] on input "checkbox" at bounding box center [0, 0] width 0 height 0
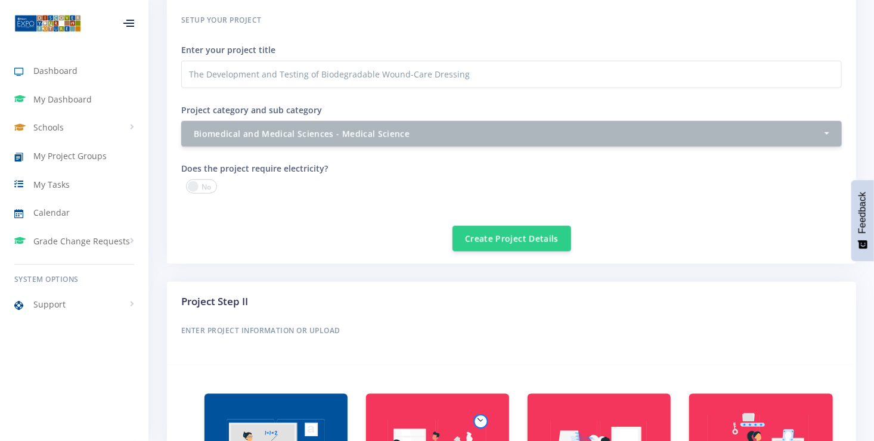
scroll to position [497, 0]
click at [472, 229] on button "Create Project Details" at bounding box center [512, 238] width 119 height 26
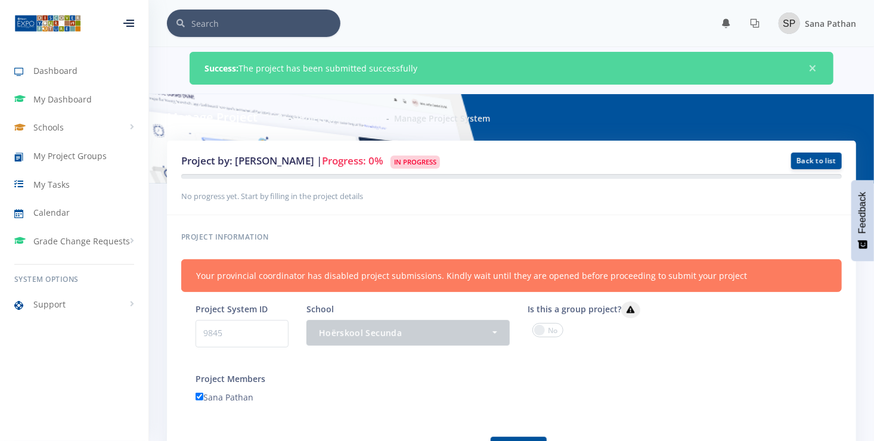
click at [367, 67] on div "Success: The project has been submitted successfully ×" at bounding box center [512, 68] width 644 height 33
click at [804, 63] on div "Success: The project has been submitted successfully ×" at bounding box center [512, 68] width 644 height 33
click at [814, 67] on span "×" at bounding box center [813, 69] width 12 height 12
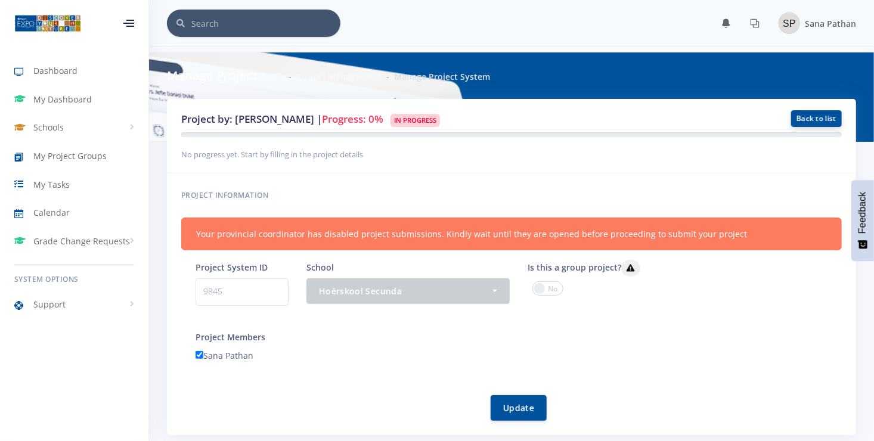
click at [823, 112] on link "Back to list" at bounding box center [816, 118] width 51 height 17
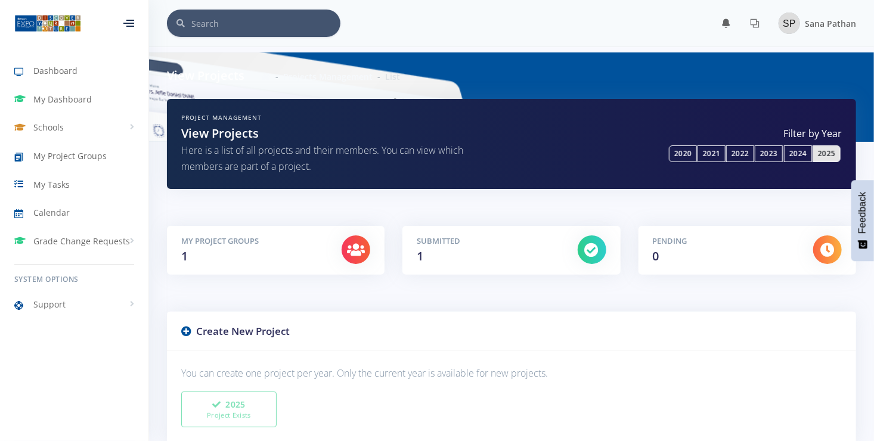
scroll to position [9, 9]
click at [461, 236] on h5 "Submitted" at bounding box center [488, 242] width 142 height 12
click at [456, 248] on div "Submitted 1" at bounding box center [488, 251] width 160 height 30
click at [580, 247] on div at bounding box center [592, 250] width 29 height 29
click at [592, 249] on icon at bounding box center [592, 250] width 14 height 14
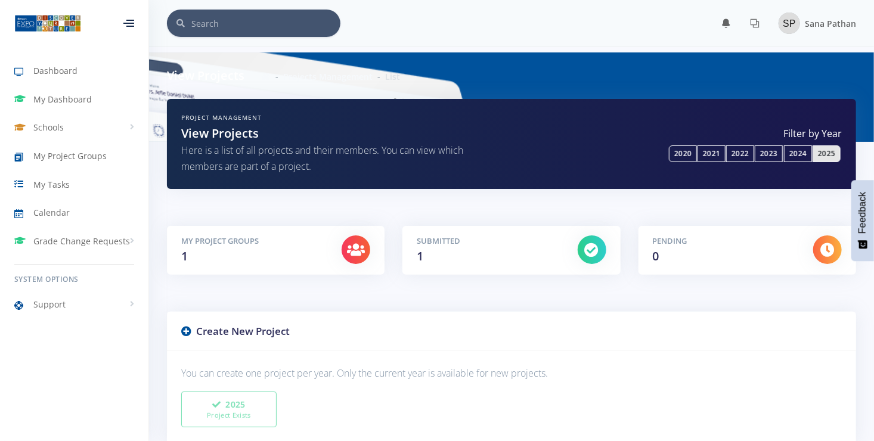
click at [367, 250] on div at bounding box center [356, 250] width 29 height 29
click at [359, 251] on icon at bounding box center [356, 250] width 18 height 14
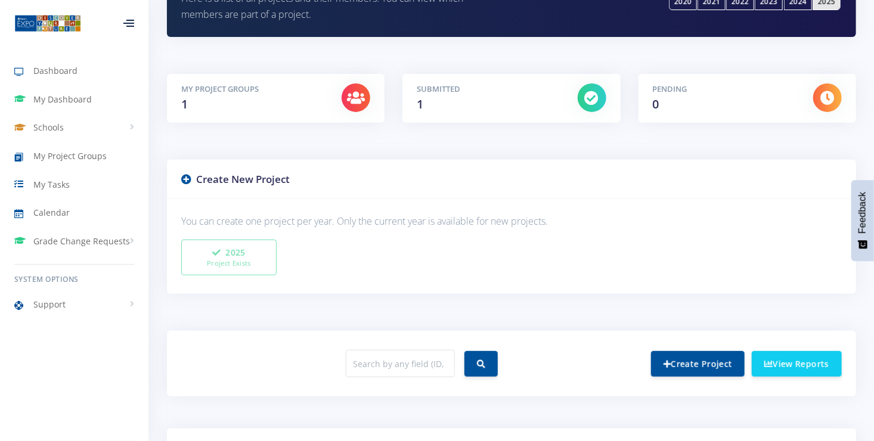
scroll to position [159, 0]
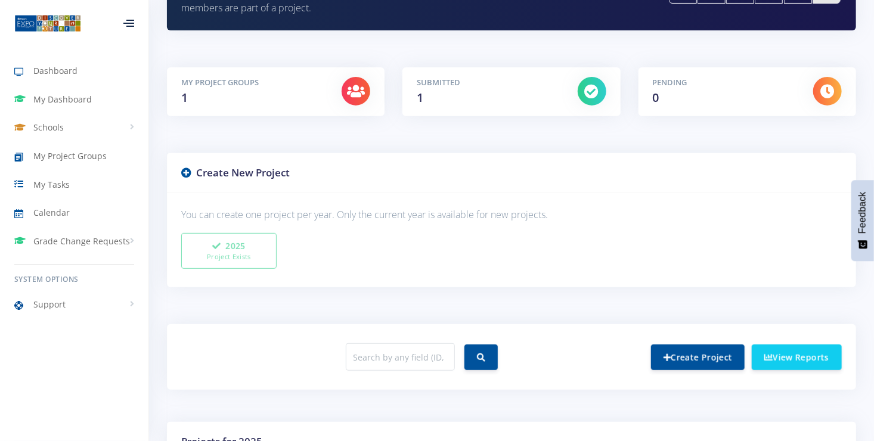
drag, startPoint x: 476, startPoint y: 99, endPoint x: 460, endPoint y: 109, distance: 18.7
click at [460, 109] on div "Submitted 1" at bounding box center [511, 91] width 218 height 49
click at [593, 102] on div at bounding box center [592, 91] width 29 height 29
click at [594, 97] on div at bounding box center [592, 91] width 29 height 29
click at [593, 95] on icon at bounding box center [592, 91] width 14 height 14
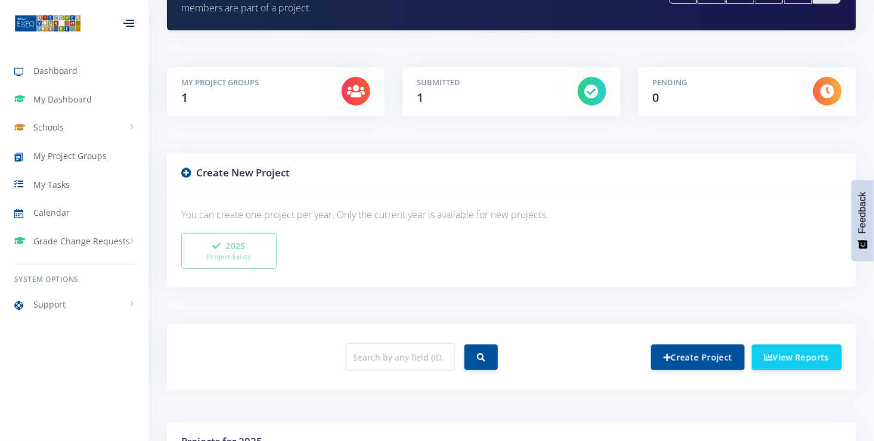
click at [592, 94] on icon at bounding box center [592, 91] width 14 height 14
click at [308, 95] on div "My Project Groups 1" at bounding box center [252, 92] width 160 height 30
click at [795, 352] on link "View Reports" at bounding box center [797, 357] width 90 height 26
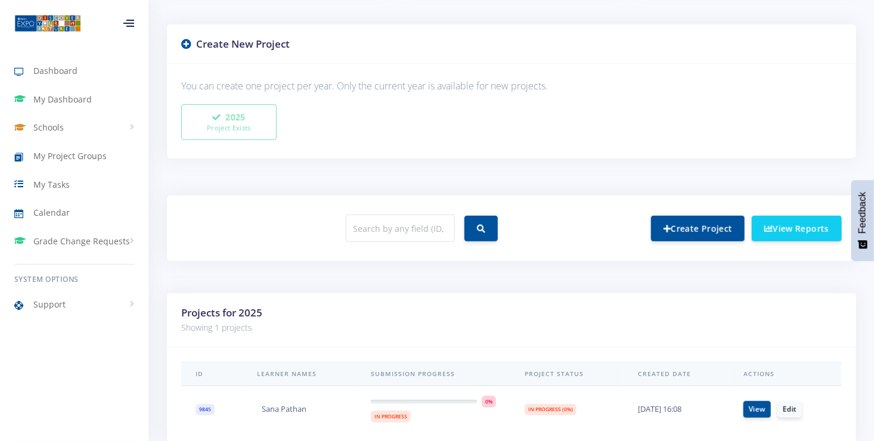
scroll to position [345, 0]
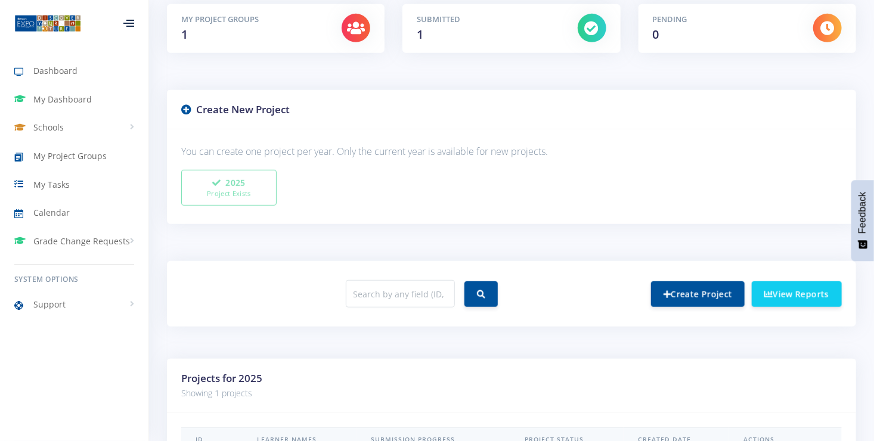
scroll to position [318, 0]
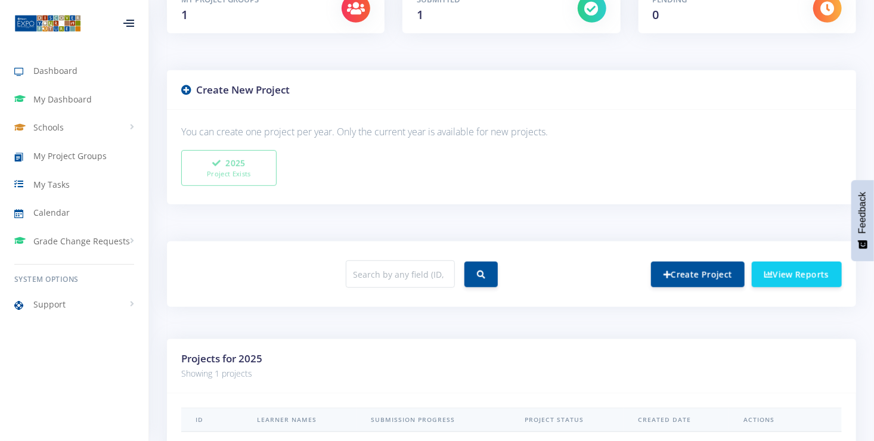
click at [306, 180] on div "2025 Project Exists" at bounding box center [511, 170] width 678 height 41
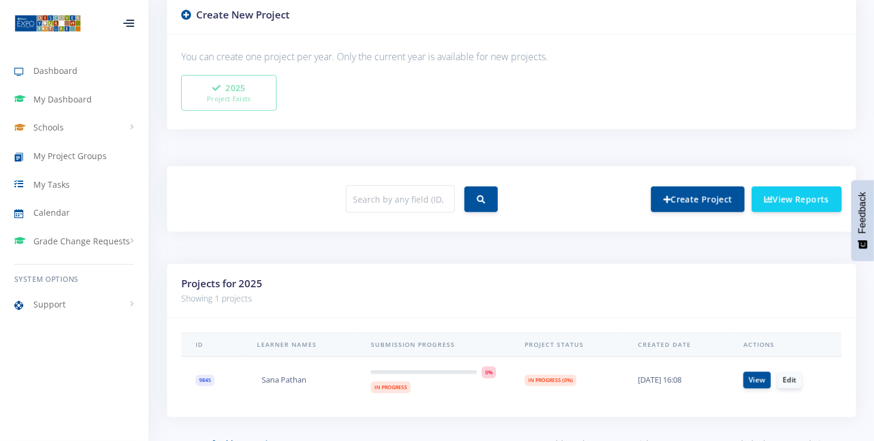
scroll to position [421, 0]
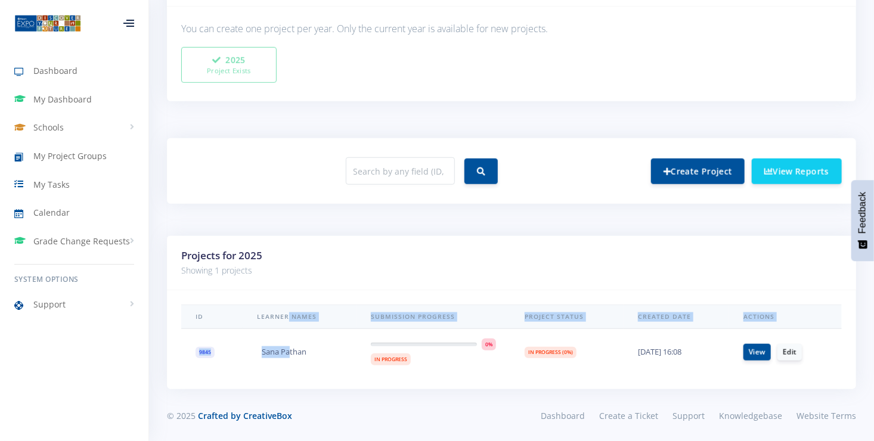
drag, startPoint x: 285, startPoint y: 327, endPoint x: 289, endPoint y: 335, distance: 9.3
click at [289, 335] on table "ID Learner Names Submission Progress Project Status Created Date Actions 9845 S…" at bounding box center [511, 340] width 661 height 71
click at [794, 353] on link "Edit" at bounding box center [789, 351] width 24 height 17
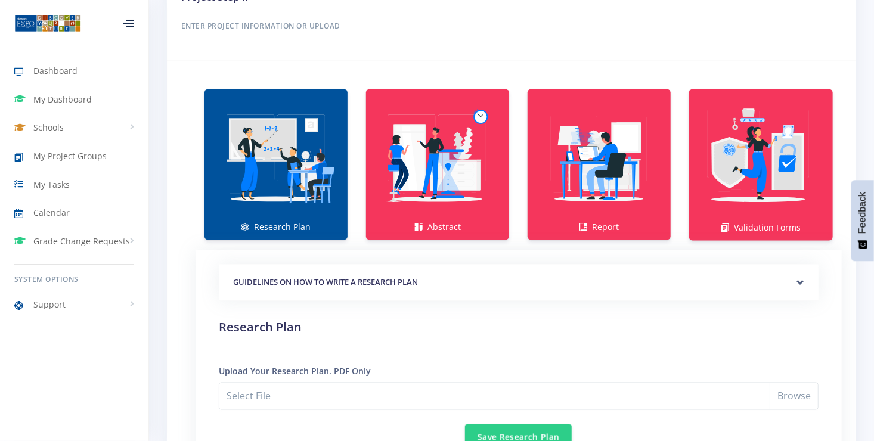
scroll to position [795, 0]
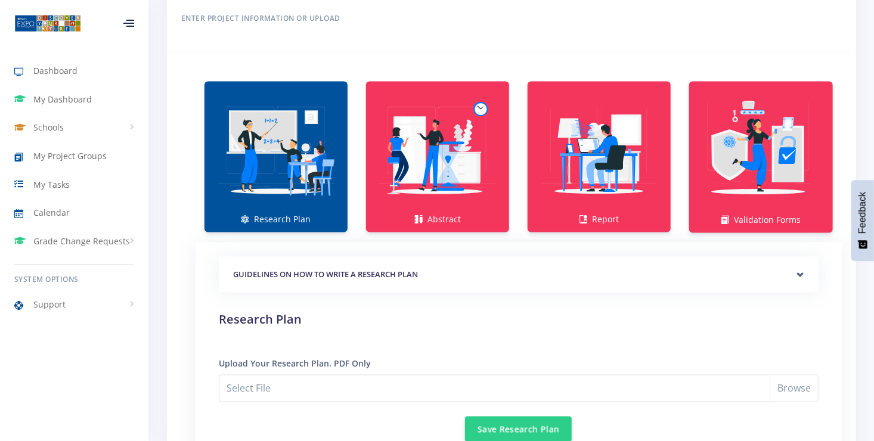
click at [248, 168] on img at bounding box center [276, 151] width 124 height 124
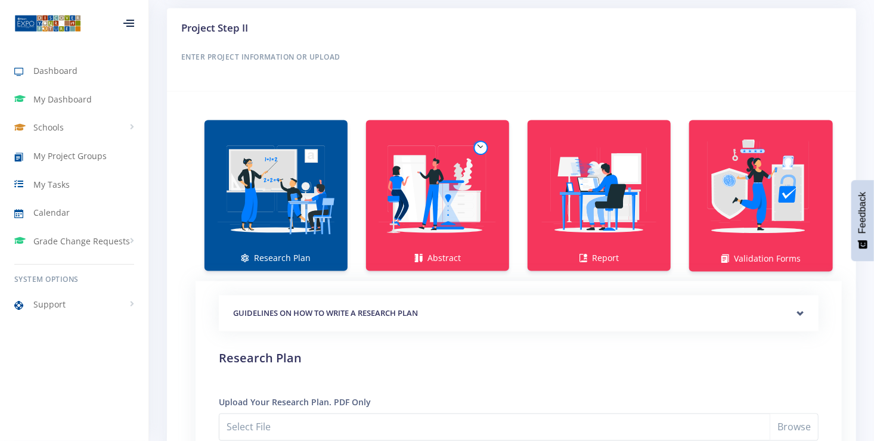
scroll to position [755, 0]
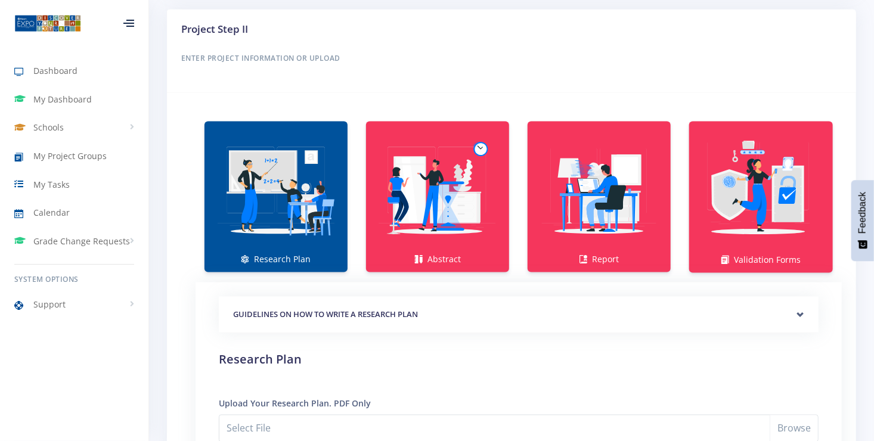
click at [296, 181] on img at bounding box center [276, 191] width 124 height 124
click at [277, 258] on link "Research Plan" at bounding box center [276, 197] width 143 height 151
click at [281, 218] on img at bounding box center [276, 191] width 124 height 124
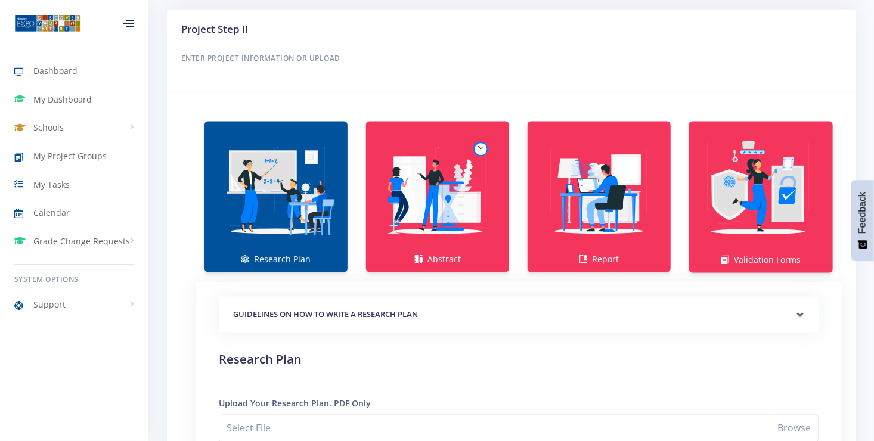
drag, startPoint x: 281, startPoint y: 218, endPoint x: 361, endPoint y: 194, distance: 83.5
click at [282, 218] on img at bounding box center [276, 191] width 124 height 124
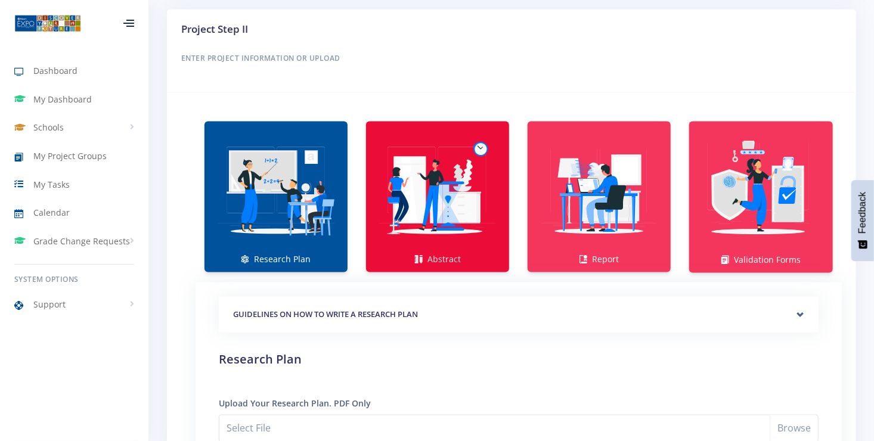
click at [396, 185] on img at bounding box center [438, 191] width 124 height 124
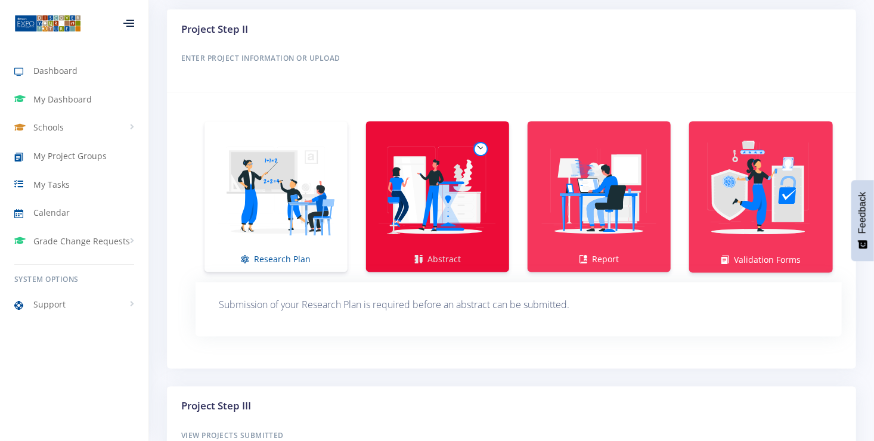
click at [396, 185] on img at bounding box center [438, 191] width 124 height 124
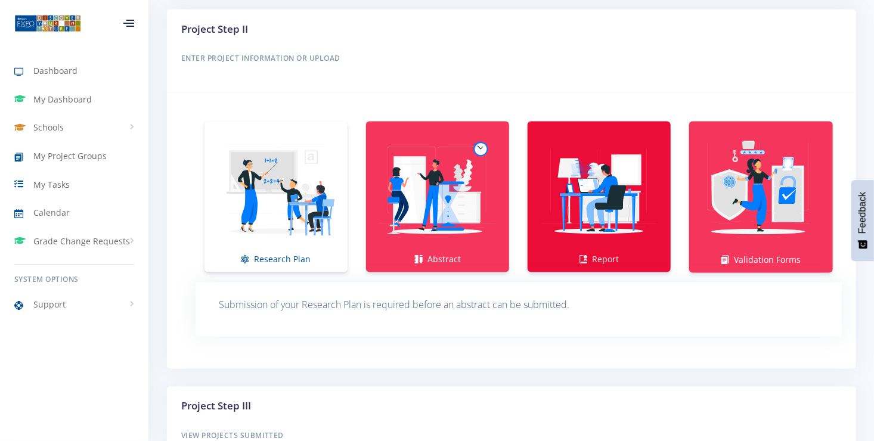
click at [586, 188] on img at bounding box center [599, 191] width 124 height 124
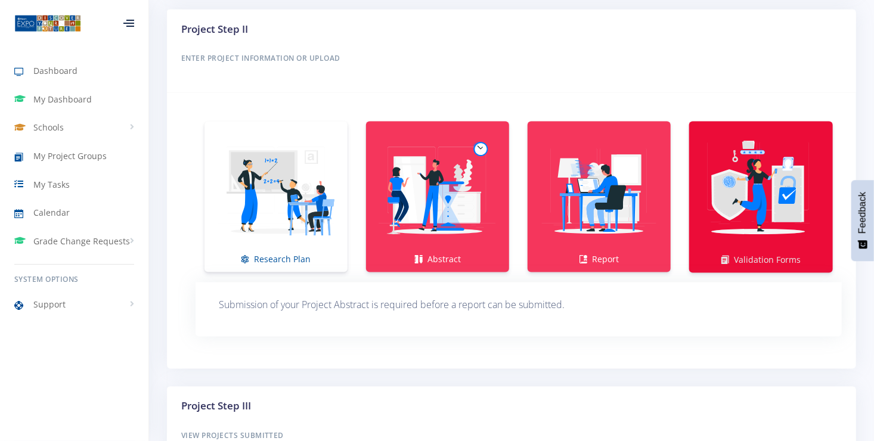
click at [723, 188] on img at bounding box center [761, 191] width 125 height 125
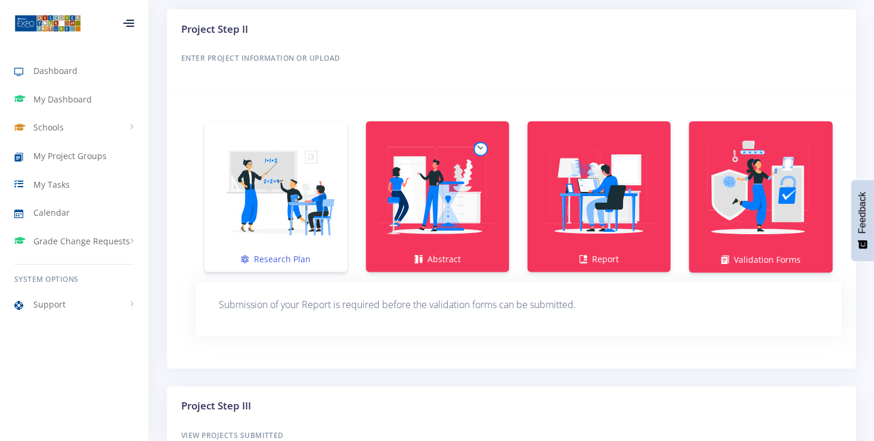
click at [293, 201] on img at bounding box center [276, 191] width 124 height 124
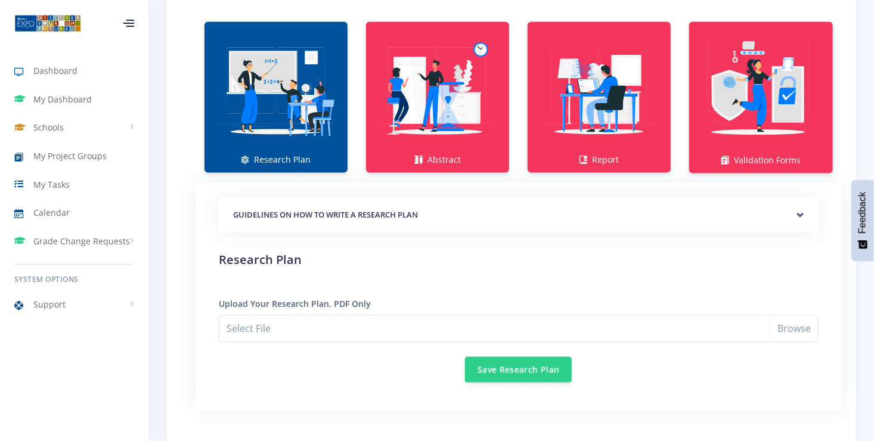
scroll to position [874, 0]
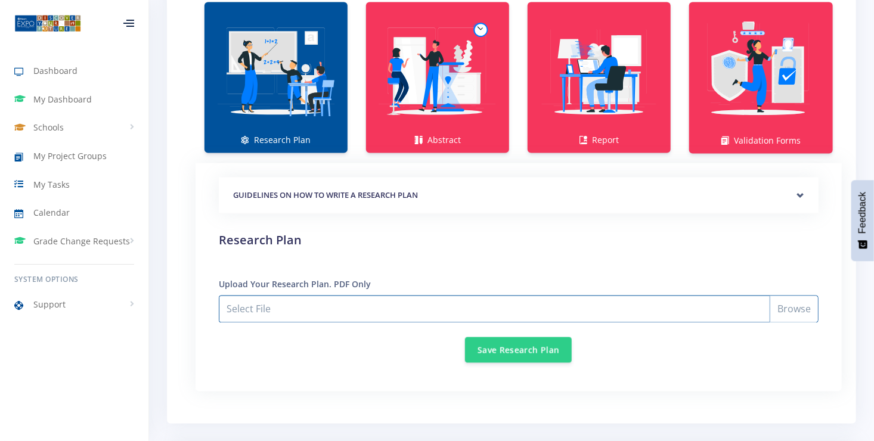
click at [336, 300] on input "Select File" at bounding box center [519, 309] width 600 height 27
type input "C:\fakepath\research plan expo final.pdf"
click at [792, 310] on input "research plan expo final.pdf" at bounding box center [519, 309] width 600 height 27
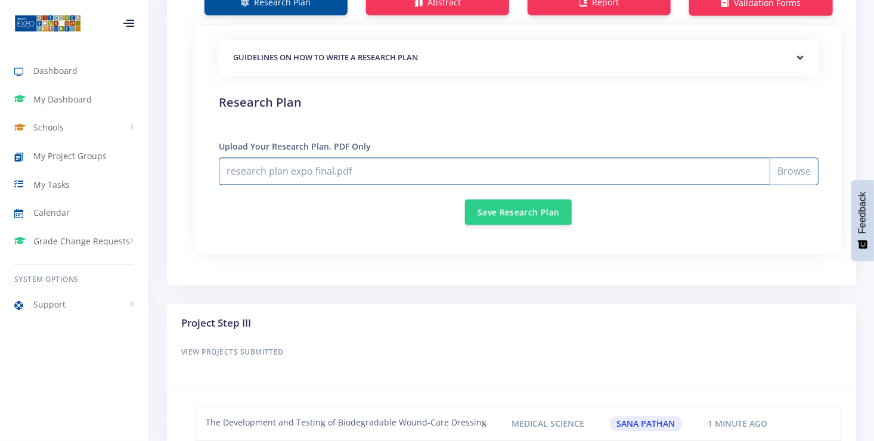
scroll to position [1014, 0]
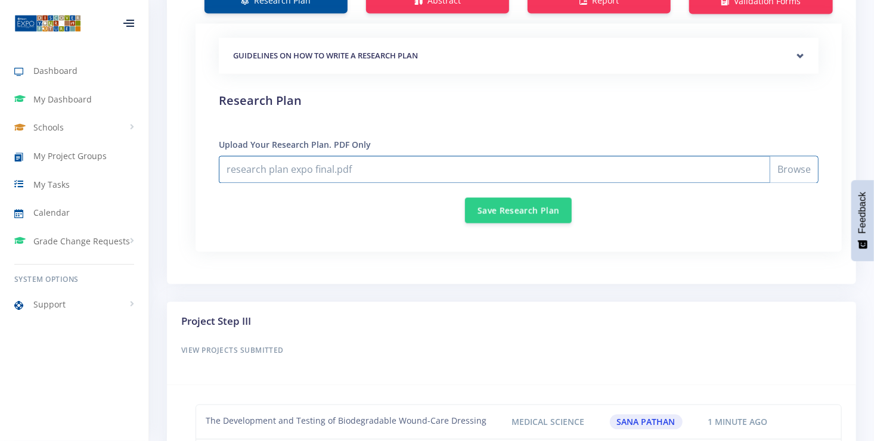
click at [735, 162] on input "research plan expo final.pdf" at bounding box center [519, 169] width 600 height 27
type input "C:\fakepath\research plan expo final.docx"
click at [499, 202] on button "Save Research Plan" at bounding box center [518, 210] width 107 height 26
click at [379, 144] on div "GUIDELINES ON HOW TO WRITE A RESEARCH PLAN Research Plan Templates for: Scienti…" at bounding box center [519, 130] width 600 height 185
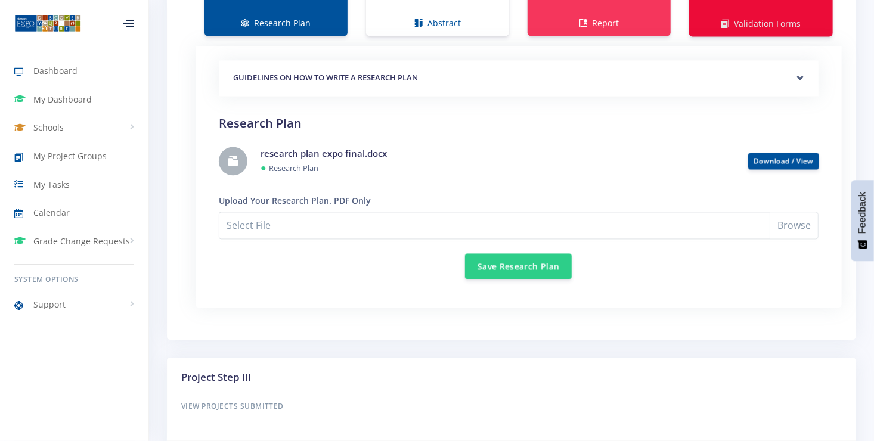
scroll to position [1033, 0]
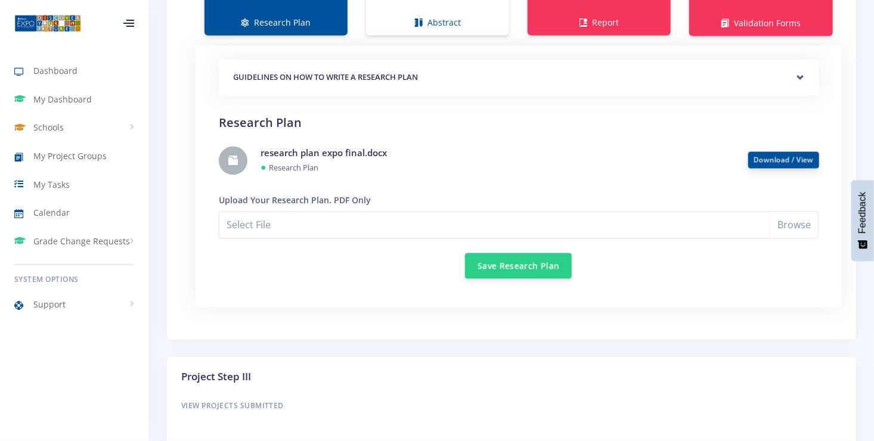
click at [812, 155] on link "Download / View" at bounding box center [784, 160] width 60 height 10
click at [451, 153] on h4 "research plan expo final.docx" at bounding box center [496, 154] width 470 height 14
click at [379, 150] on link "research plan expo final.docx" at bounding box center [324, 153] width 126 height 12
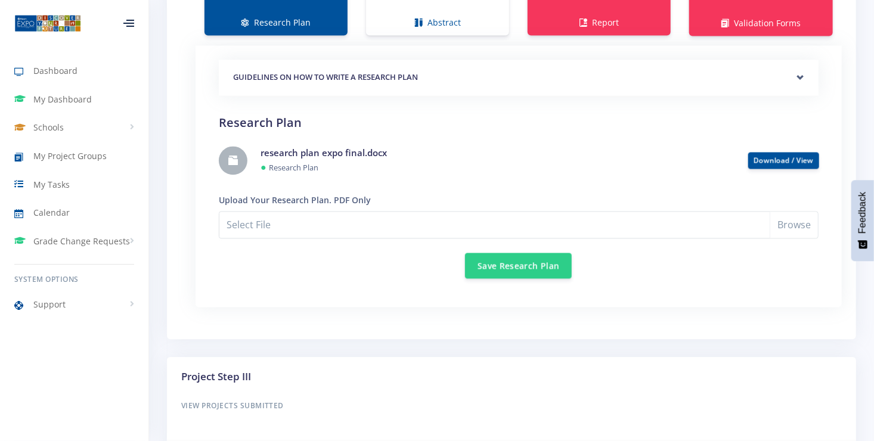
drag, startPoint x: 342, startPoint y: 155, endPoint x: 237, endPoint y: 160, distance: 104.4
click at [238, 160] on link at bounding box center [233, 161] width 29 height 29
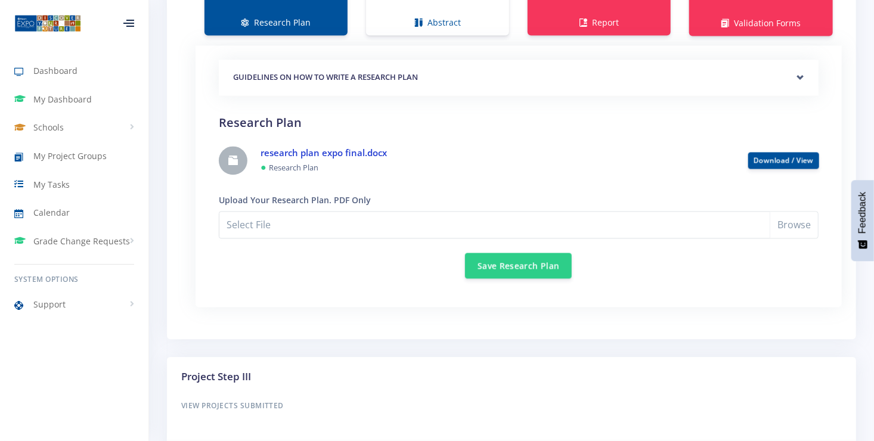
drag, startPoint x: 733, startPoint y: 155, endPoint x: 362, endPoint y: 144, distance: 370.4
click at [364, 141] on li "research plan expo final.docx ●" at bounding box center [519, 161] width 600 height 48
drag, startPoint x: 408, startPoint y: 144, endPoint x: 258, endPoint y: 144, distance: 149.7
click at [258, 147] on div "research plan expo final.docx ● Research Plan" at bounding box center [496, 161] width 488 height 28
drag, startPoint x: 258, startPoint y: 144, endPoint x: 596, endPoint y: 119, distance: 339.0
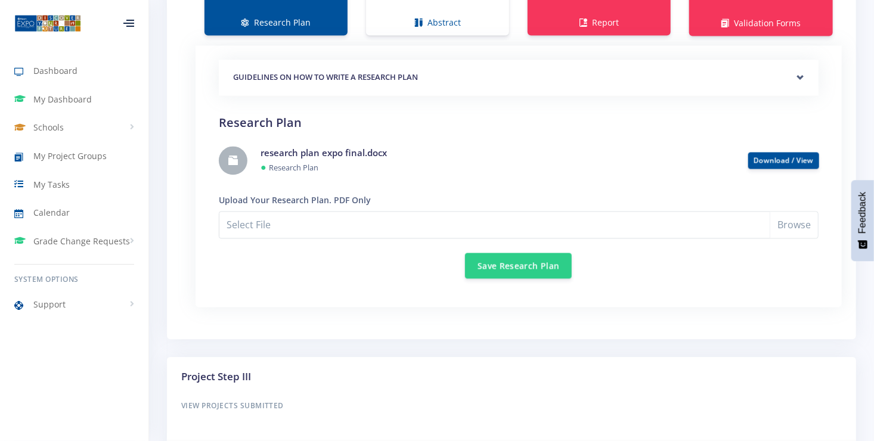
click at [594, 115] on h2 "Research Plan" at bounding box center [519, 123] width 600 height 18
click at [810, 217] on input "Select File" at bounding box center [519, 225] width 600 height 27
type input "C:\fakepath\research plan expo final.pdf"
click at [542, 258] on button "Save Research Plan" at bounding box center [518, 266] width 107 height 26
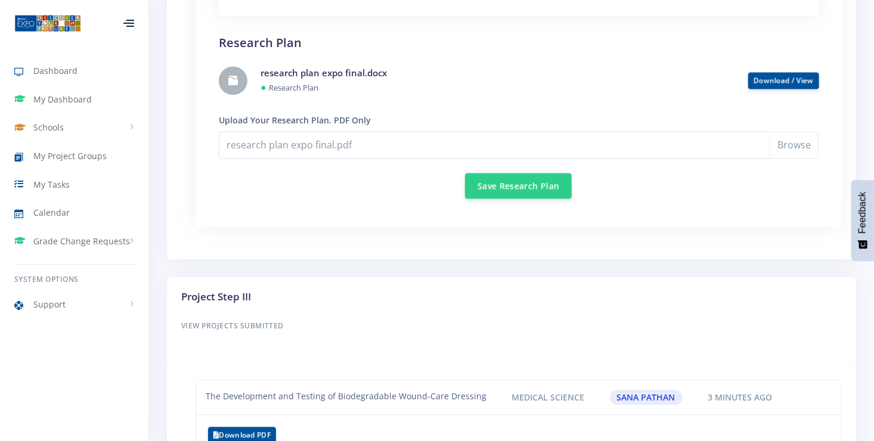
scroll to position [1133, 0]
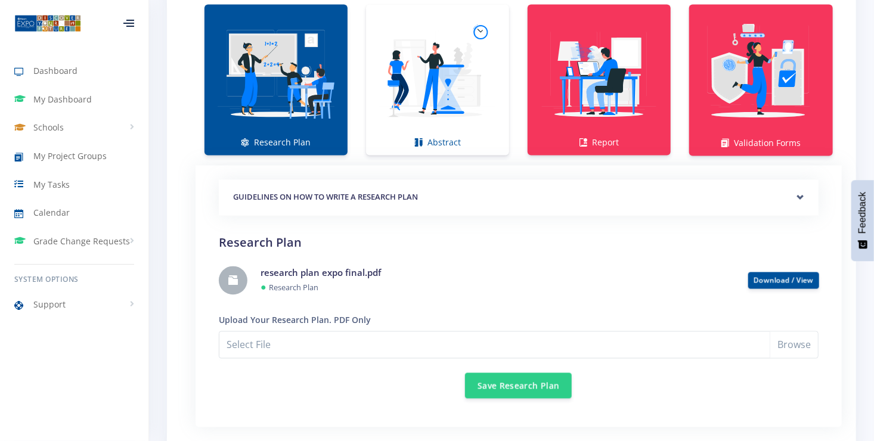
scroll to position [894, 0]
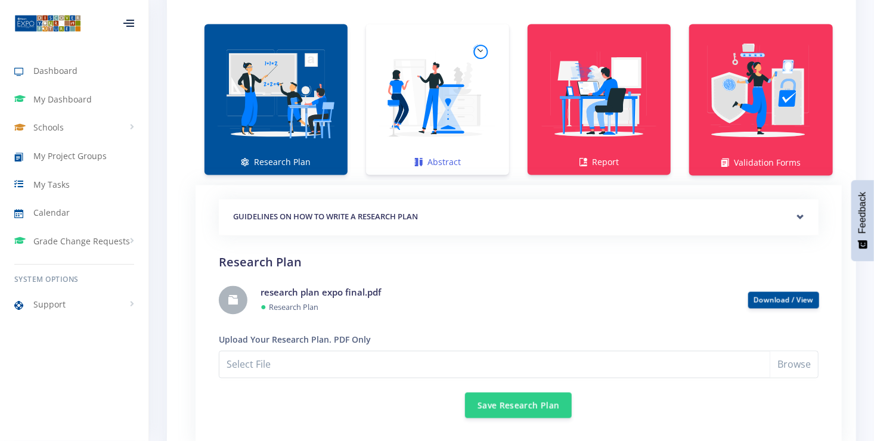
click at [420, 120] on img at bounding box center [438, 94] width 124 height 124
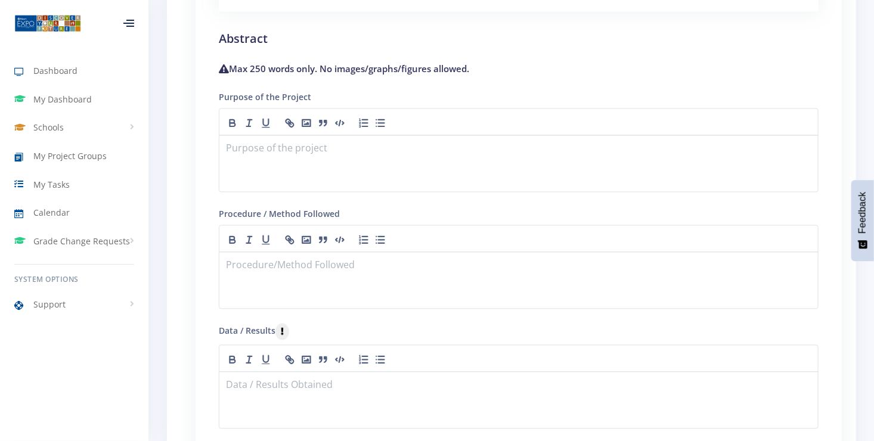
scroll to position [1092, 0]
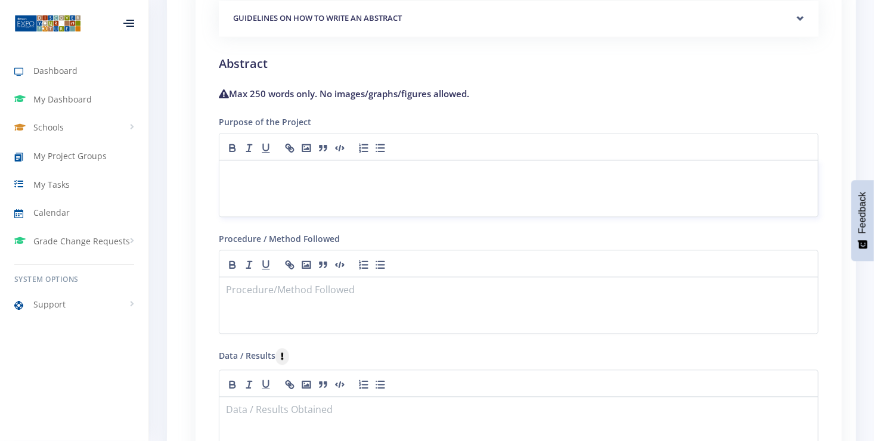
click at [251, 169] on p at bounding box center [519, 175] width 584 height 16
drag, startPoint x: 251, startPoint y: 169, endPoint x: 458, endPoint y: 111, distance: 215.6
click at [458, 111] on form "GUIDELINES ON HOW TO WRITE AN ABSTRACT Purpose Method" at bounding box center [519, 343] width 600 height 684
click at [292, 142] on icon "button" at bounding box center [290, 148] width 12 height 12
click at [306, 142] on icon "button" at bounding box center [306, 148] width 12 height 12
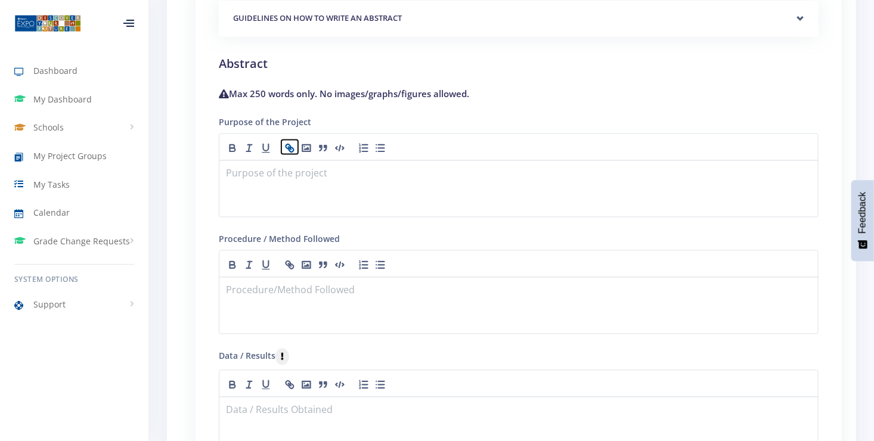
click at [290, 148] on icon "button" at bounding box center [291, 150] width 5 height 5
click at [324, 145] on rect "button" at bounding box center [325, 146] width 2 height 2
click at [346, 143] on button "button" at bounding box center [339, 147] width 17 height 14
drag, startPoint x: 232, startPoint y: 166, endPoint x: 344, endPoint y: 196, distance: 116.0
click at [344, 196] on div at bounding box center [519, 188] width 600 height 57
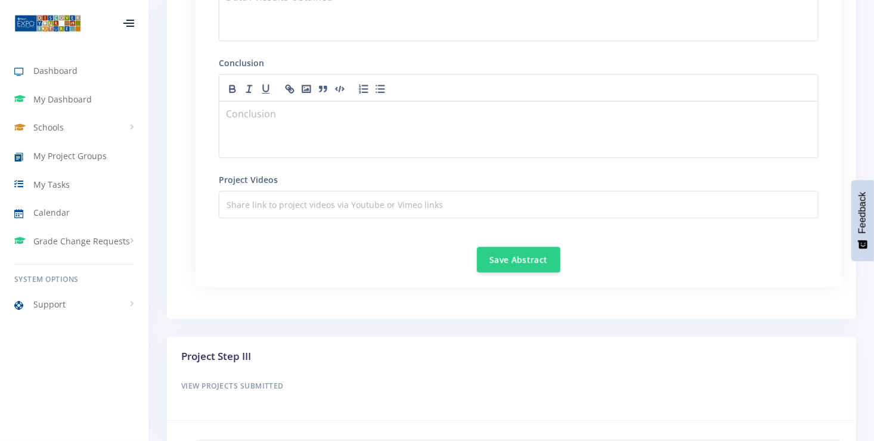
scroll to position [1529, 0]
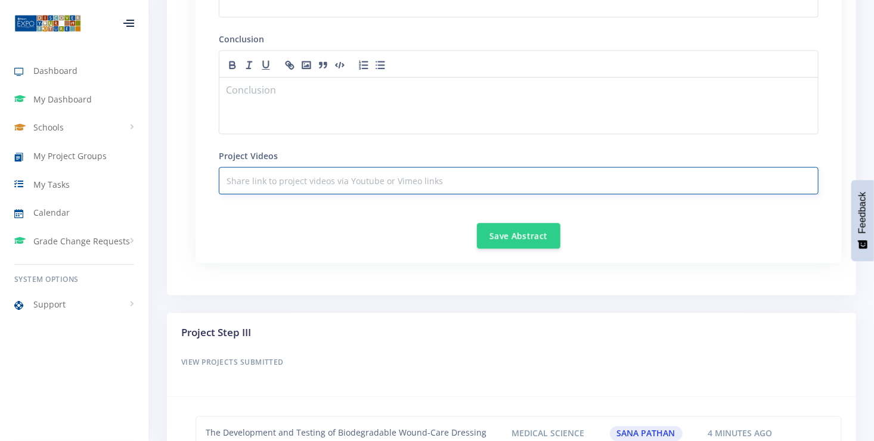
click at [313, 179] on input "text" at bounding box center [519, 180] width 600 height 27
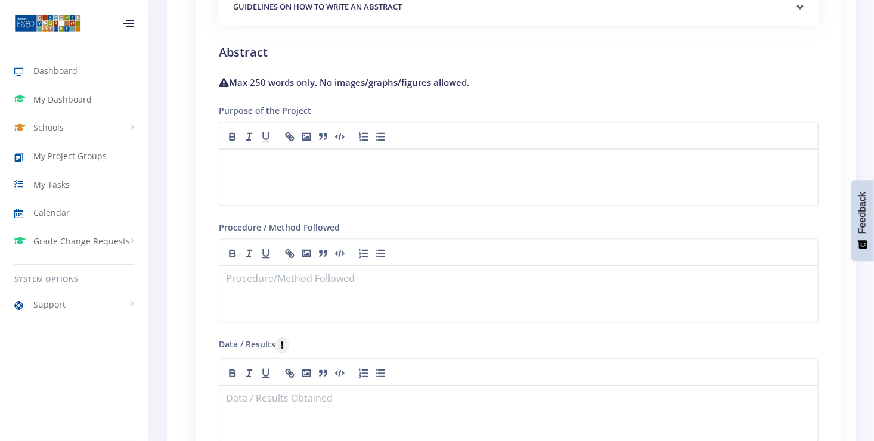
scroll to position [1092, 0]
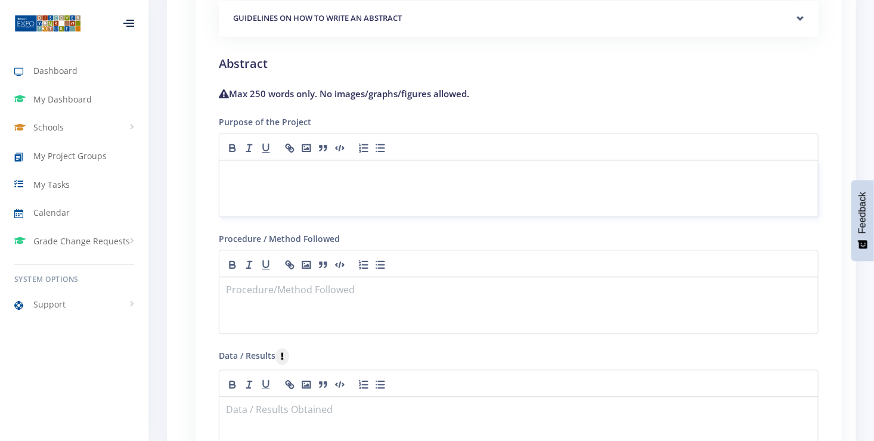
click at [243, 167] on pre at bounding box center [519, 173] width 584 height 13
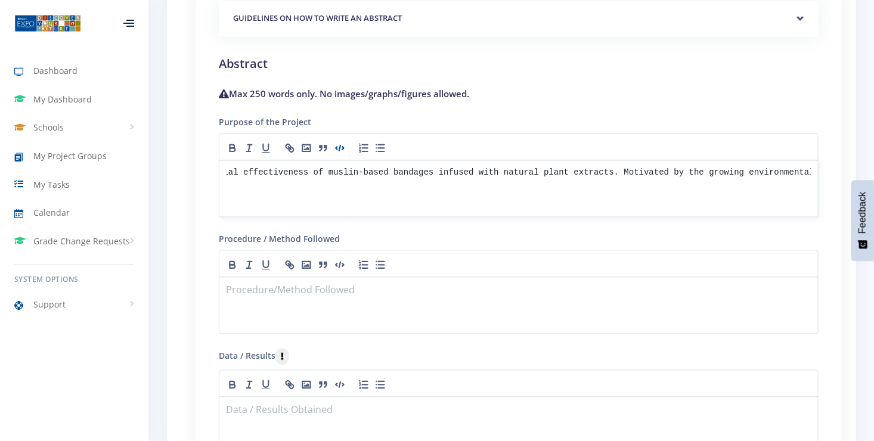
scroll to position [0, 0]
click at [237, 295] on p at bounding box center [519, 292] width 584 height 16
click at [317, 169] on pre "The purpose of this research project was to investigate the biodegradability an…" at bounding box center [519, 173] width 584 height 13
click at [225, 287] on div at bounding box center [519, 305] width 600 height 57
drag, startPoint x: 212, startPoint y: 284, endPoint x: 274, endPoint y: 293, distance: 63.3
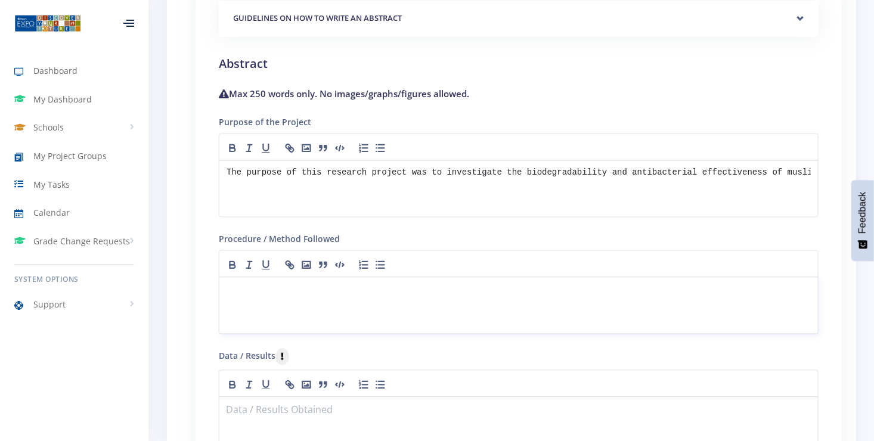
click at [274, 293] on p at bounding box center [519, 292] width 584 height 16
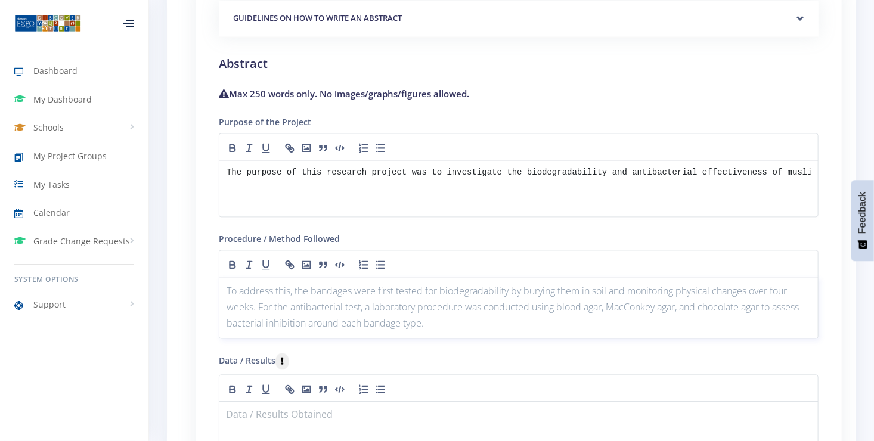
click at [406, 323] on p "To address this, the bandages were first tested for biodegradability by burying…" at bounding box center [519, 308] width 584 height 49
click at [427, 323] on p "To address this, the bandages were first tested for biodegradability by burying…" at bounding box center [519, 308] width 584 height 49
drag, startPoint x: 241, startPoint y: 196, endPoint x: 233, endPoint y: 197, distance: 8.4
click at [240, 196] on div "The purpose of this research project was to investigate the biodegradability an…" at bounding box center [519, 188] width 600 height 57
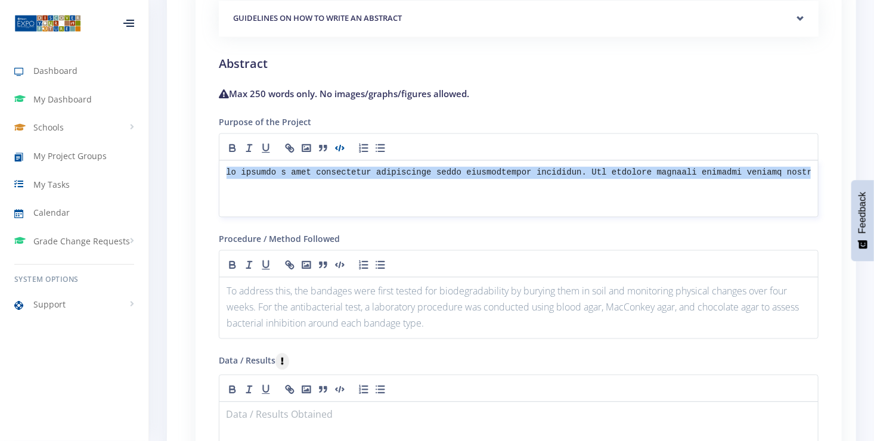
scroll to position [0, 10764]
drag, startPoint x: 241, startPoint y: 168, endPoint x: 885, endPoint y: 219, distance: 646.0
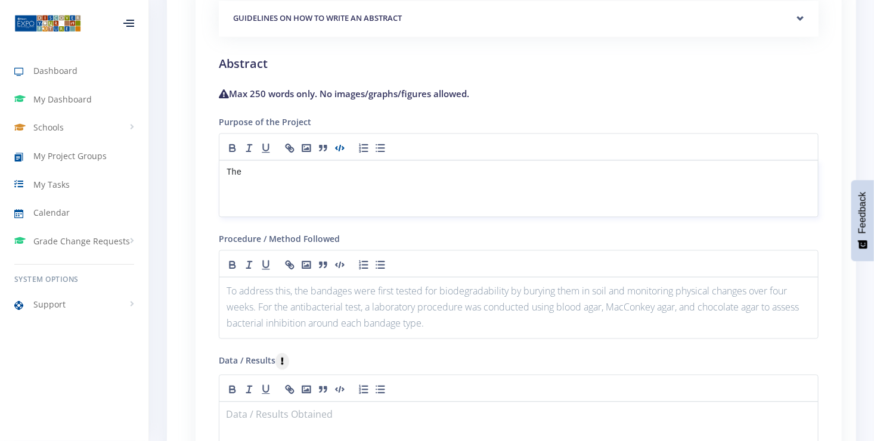
scroll to position [0, 0]
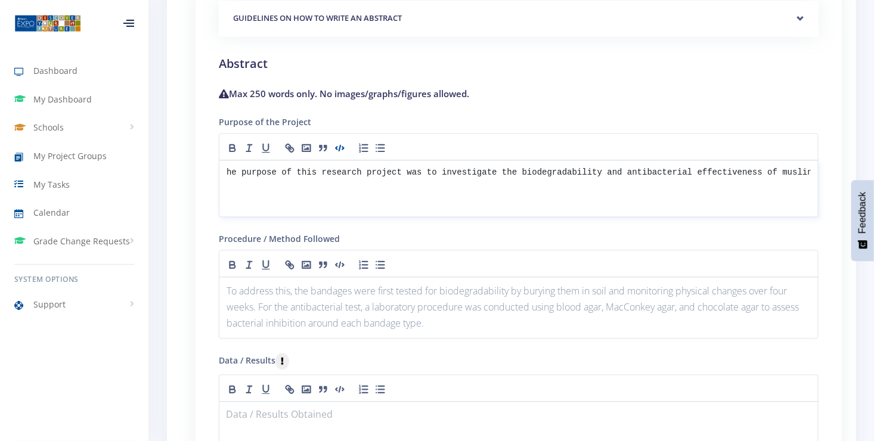
click at [224, 166] on div "he purpose of this research project was to investigate the biodegradability and…" at bounding box center [519, 188] width 600 height 57
click at [260, 293] on p "To address this, the bandages were first tested for biodegradability by burying…" at bounding box center [519, 308] width 584 height 49
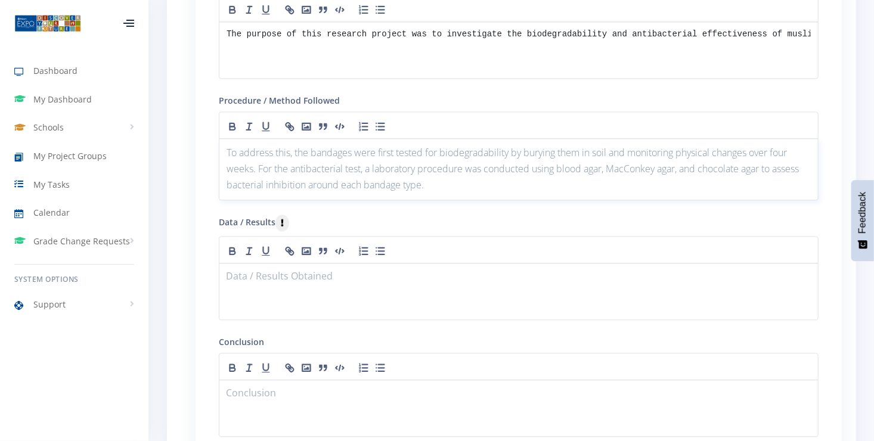
scroll to position [1251, 0]
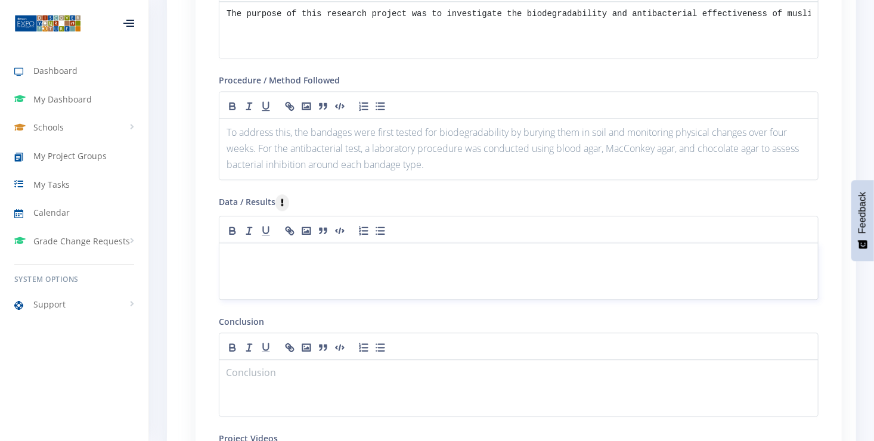
drag, startPoint x: 240, startPoint y: 250, endPoint x: 242, endPoint y: 256, distance: 6.2
click at [241, 250] on p at bounding box center [519, 257] width 584 height 16
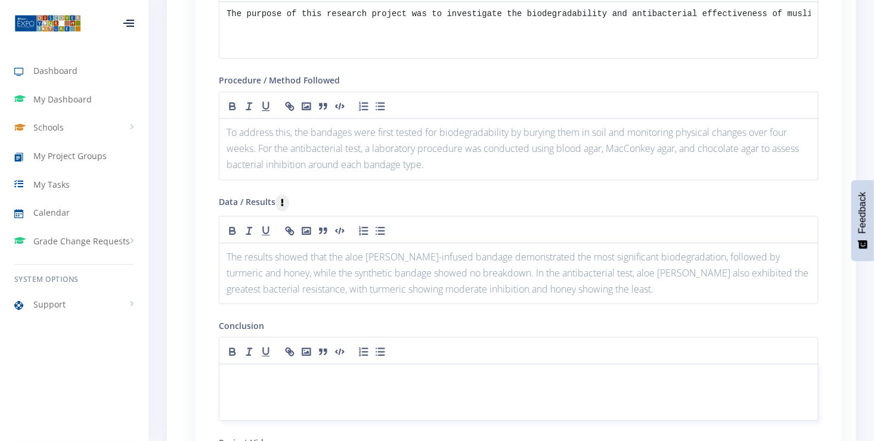
click at [237, 364] on div at bounding box center [519, 392] width 600 height 57
click at [237, 261] on p "The results showed that the aloe [PERSON_NAME]-infused bandage demonstrated the…" at bounding box center [519, 273] width 584 height 49
click at [232, 225] on icon "button" at bounding box center [233, 231] width 12 height 12
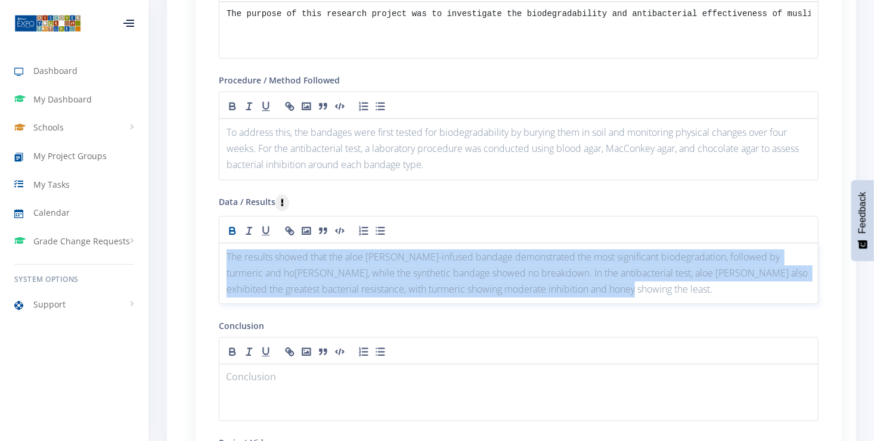
drag, startPoint x: 225, startPoint y: 248, endPoint x: 602, endPoint y: 281, distance: 377.7
click at [621, 293] on div "The results showed that the aloe vera-infused bandage demonstrated the most sig…" at bounding box center [519, 274] width 600 height 62
click at [232, 225] on icon "button" at bounding box center [233, 231] width 12 height 12
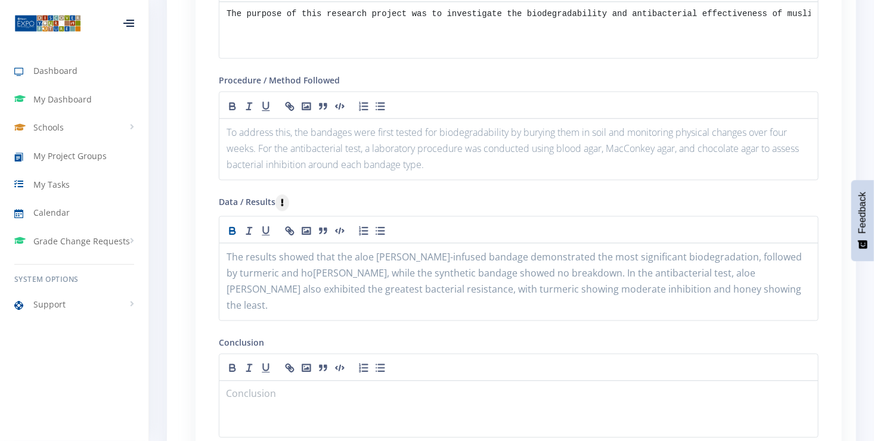
click at [447, 224] on div at bounding box center [519, 229] width 600 height 27
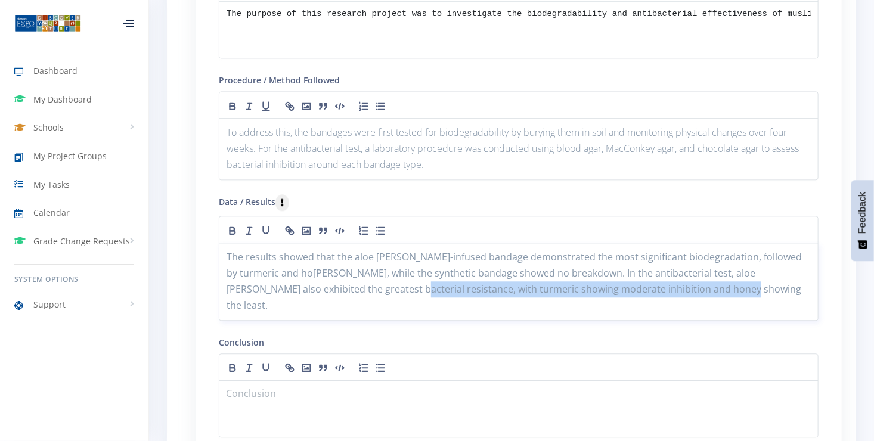
drag, startPoint x: 668, startPoint y: 284, endPoint x: 331, endPoint y: 286, distance: 336.3
click at [331, 285] on p "The results showed that the aloe vera-infused bandage demonstrated the most sig…" at bounding box center [519, 281] width 584 height 65
click at [331, 286] on strong "The results showed that the aloe vera-infused bandage demonstrated the most sig…" at bounding box center [516, 281] width 578 height 62
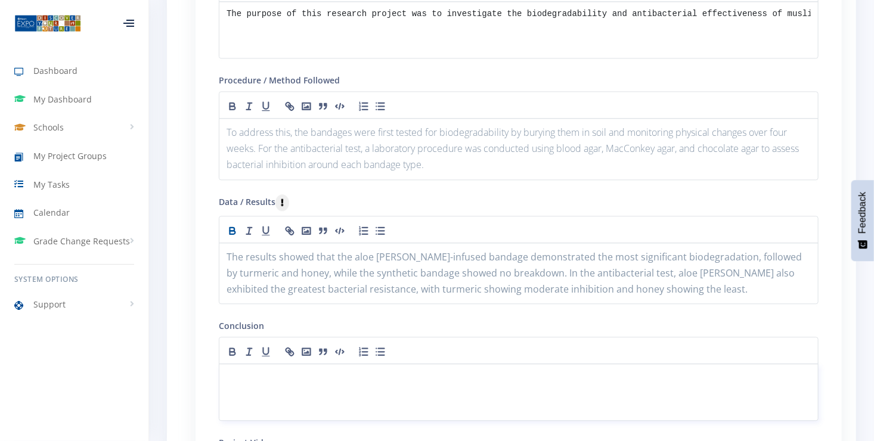
click at [231, 370] on p at bounding box center [519, 378] width 584 height 16
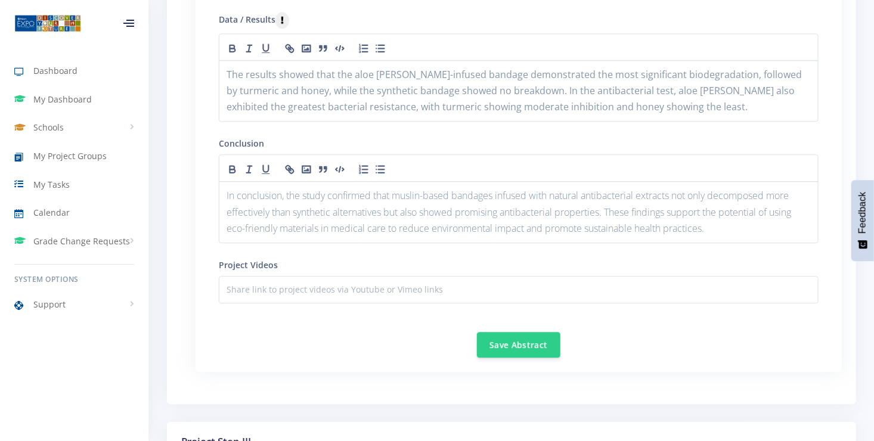
scroll to position [1510, 0]
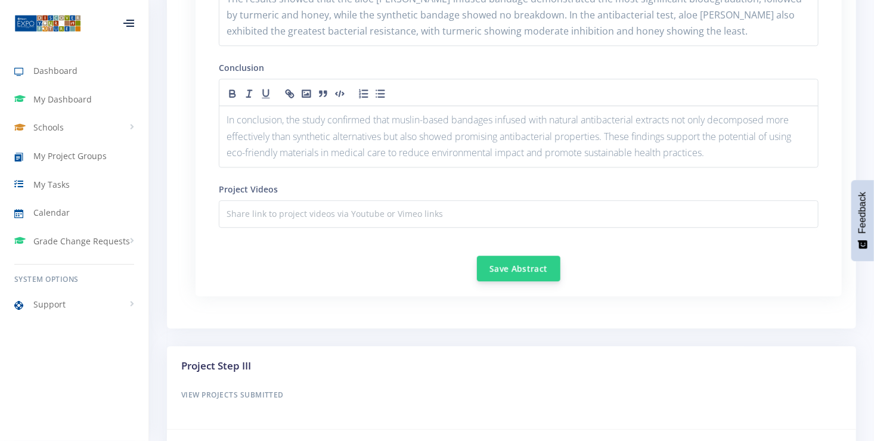
click at [500, 256] on button "Save Abstract" at bounding box center [518, 269] width 83 height 26
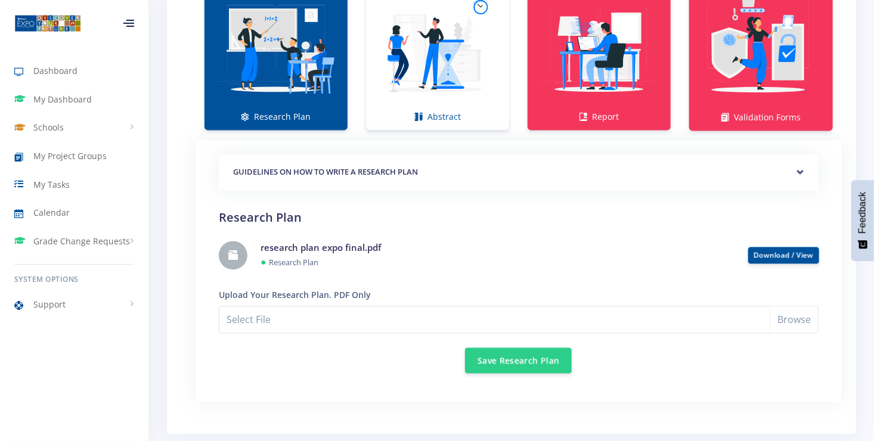
scroll to position [974, 0]
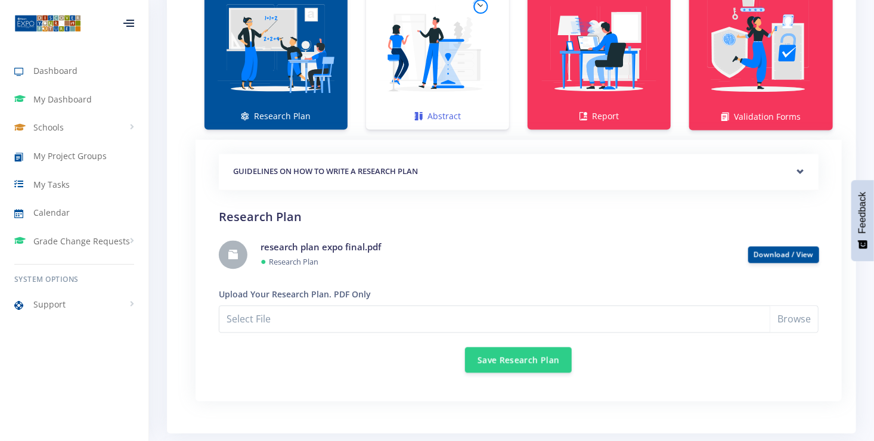
click at [405, 90] on img at bounding box center [438, 48] width 124 height 124
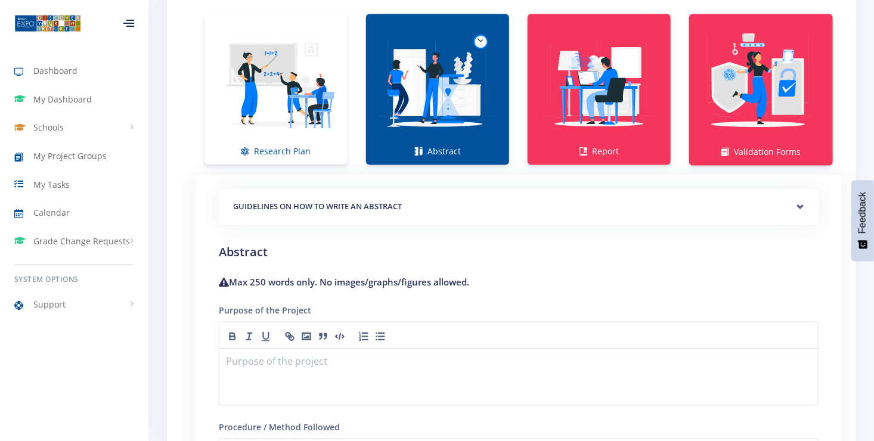
scroll to position [914, 0]
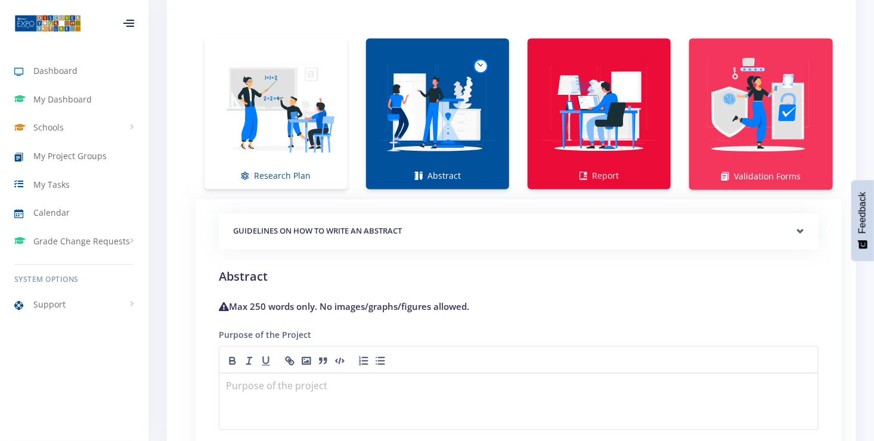
click at [594, 134] on img at bounding box center [599, 108] width 124 height 124
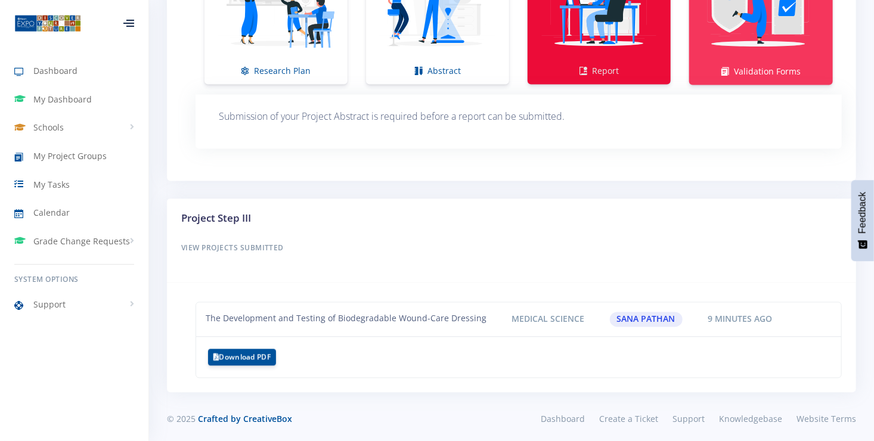
scroll to position [1020, 0]
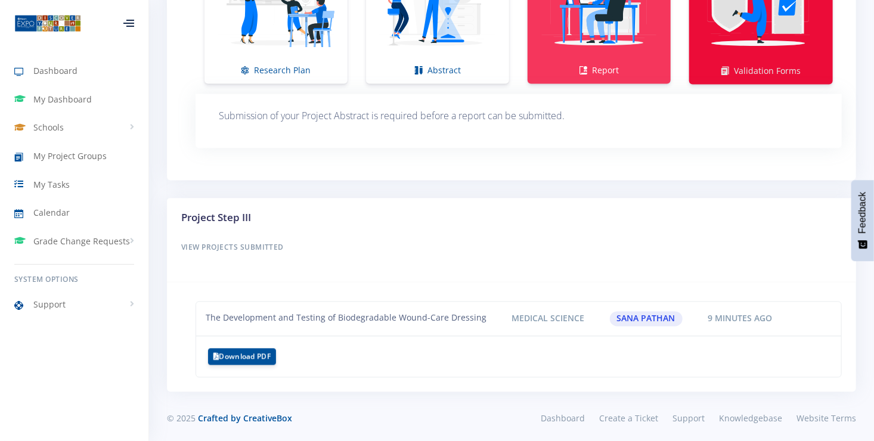
click at [722, 42] on img at bounding box center [761, 2] width 125 height 125
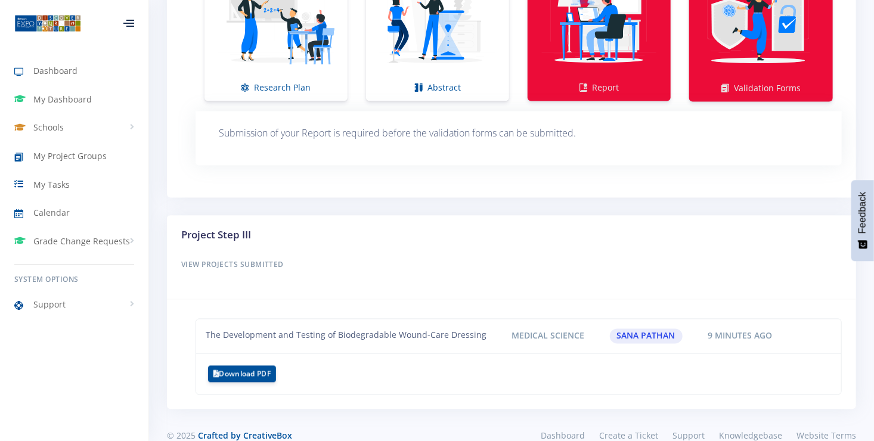
scroll to position [940, 0]
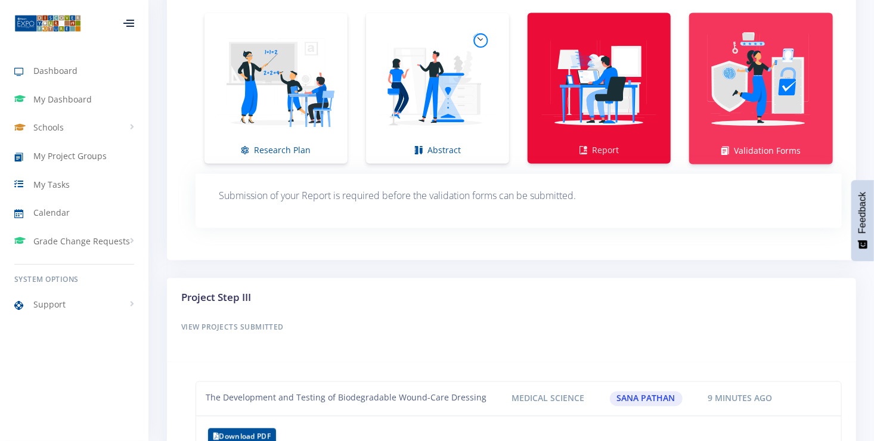
click at [635, 83] on img at bounding box center [599, 82] width 124 height 124
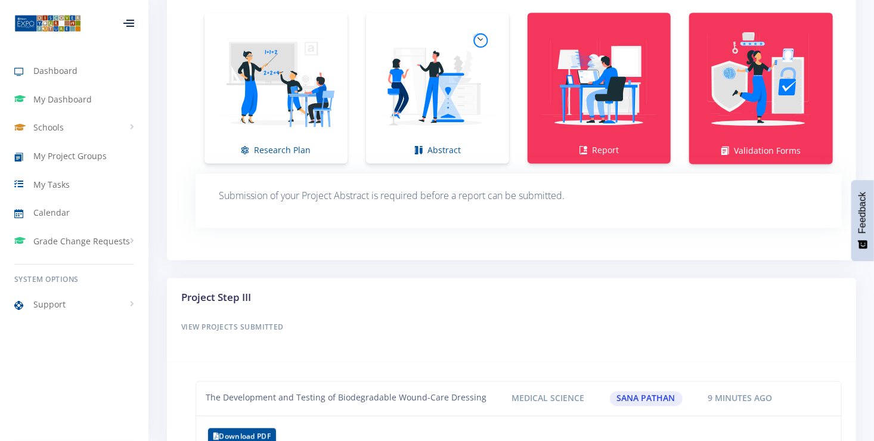
click at [402, 192] on p "Submission of your Project Abstract is required before a report can be submitte…" at bounding box center [519, 196] width 600 height 16
click at [475, 117] on img at bounding box center [438, 82] width 124 height 124
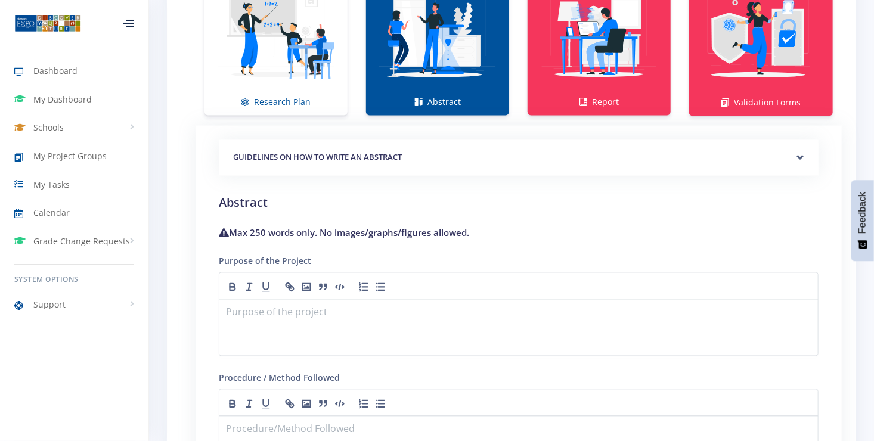
scroll to position [999, 0]
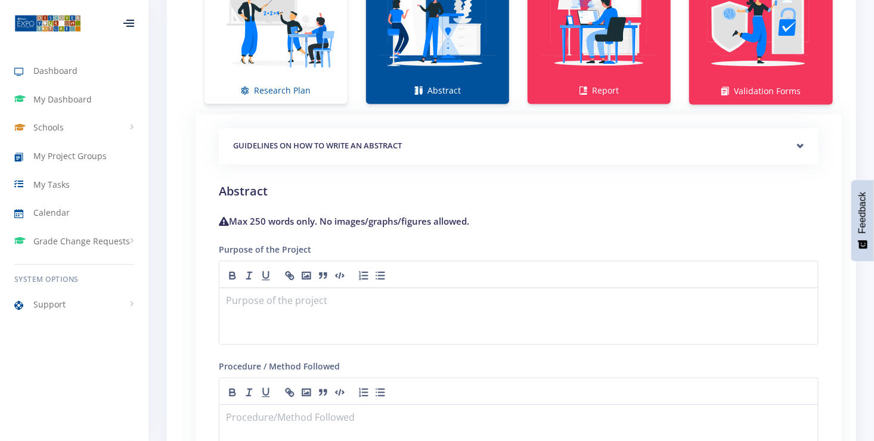
drag, startPoint x: 336, startPoint y: 214, endPoint x: 472, endPoint y: 218, distance: 136.6
click at [472, 218] on h4 "Max 250 words only. No images/graphs/figures allowed." at bounding box center [519, 222] width 600 height 14
drag, startPoint x: 472, startPoint y: 218, endPoint x: 503, endPoint y: 233, distance: 33.9
click at [800, 143] on div "GUIDELINES ON HOW TO WRITE AN ABSTRACT" at bounding box center [519, 147] width 600 height 36
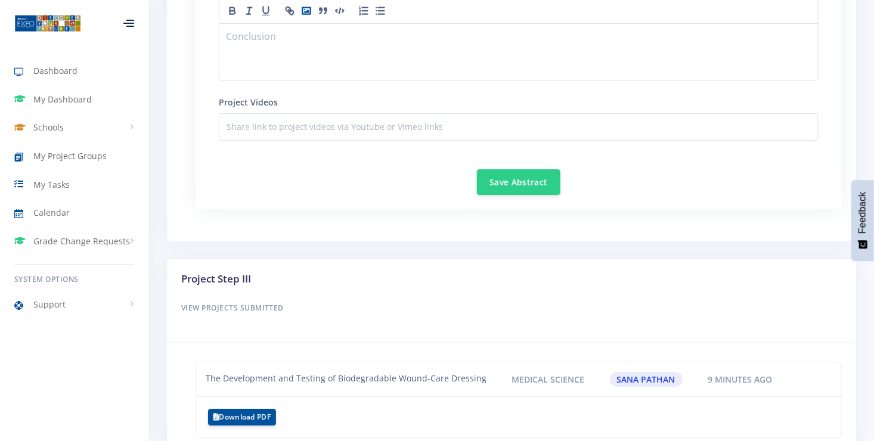
scroll to position [2018, 0]
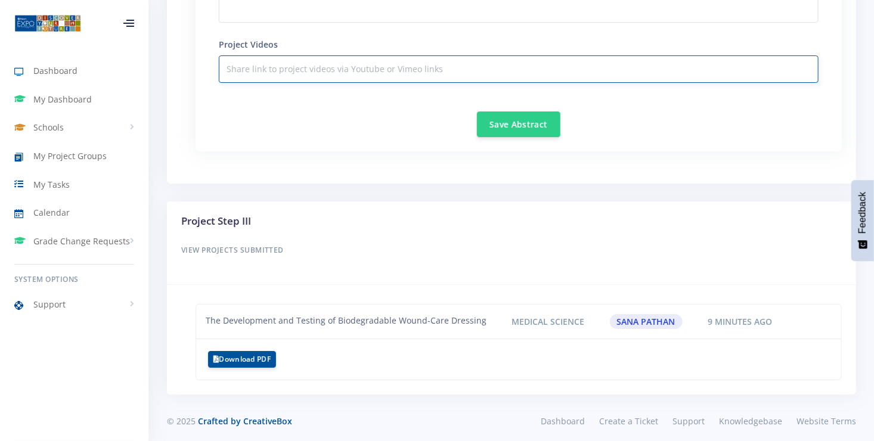
drag, startPoint x: 287, startPoint y: 64, endPoint x: 275, endPoint y: 73, distance: 15.3
click at [287, 64] on input "text" at bounding box center [519, 68] width 600 height 27
click at [244, 64] on input "text" at bounding box center [519, 68] width 600 height 27
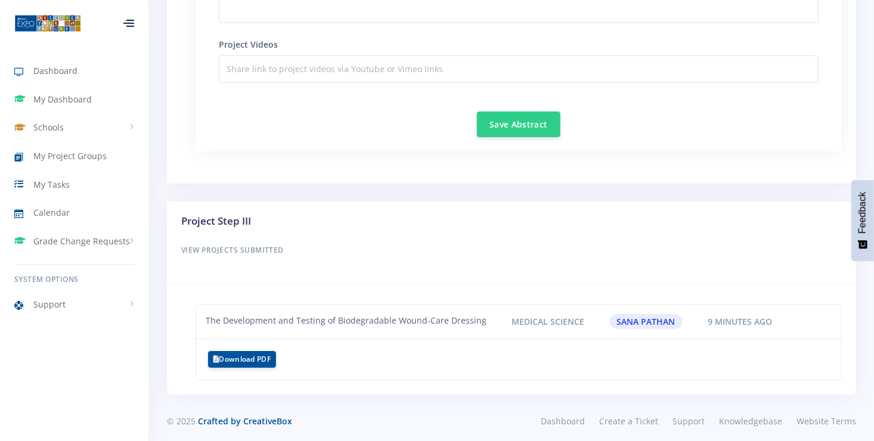
drag, startPoint x: 244, startPoint y: 64, endPoint x: 175, endPoint y: 107, distance: 81.9
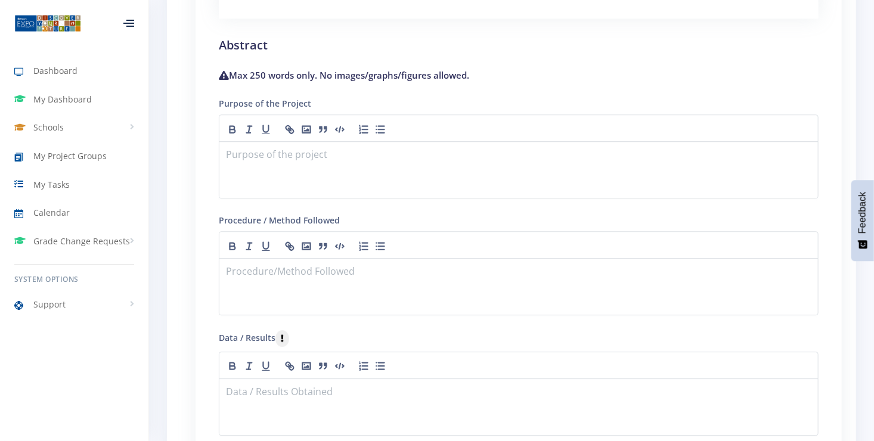
scroll to position [1482, 0]
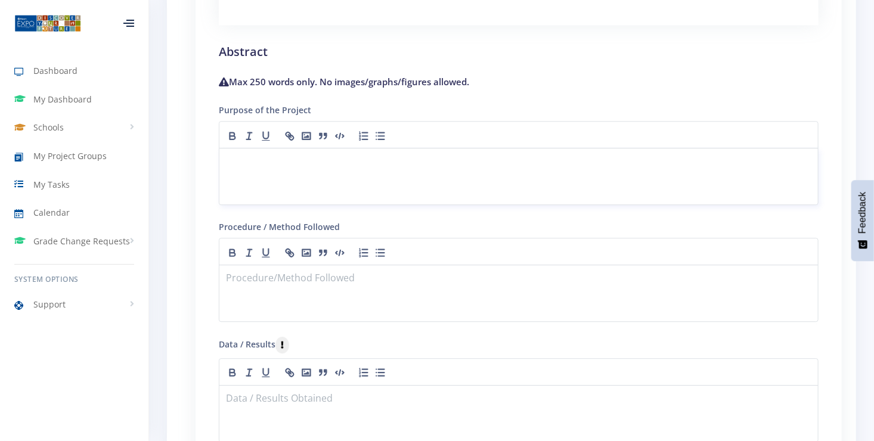
click at [234, 160] on p at bounding box center [519, 162] width 584 height 16
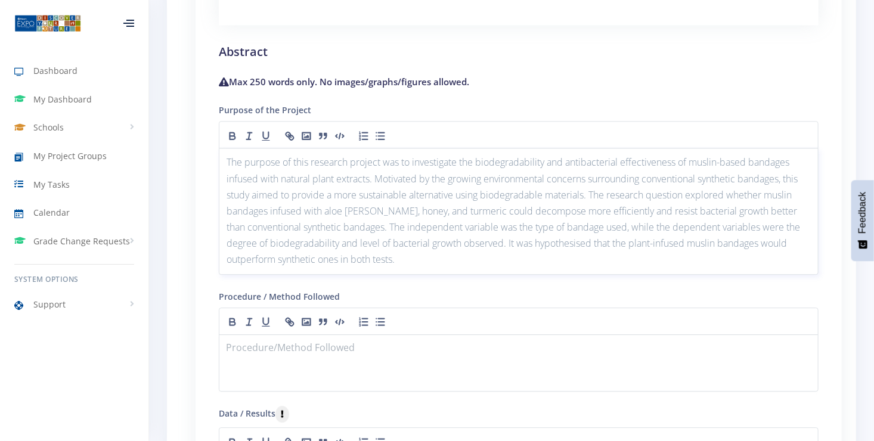
scroll to position [0, 0]
click at [229, 342] on p at bounding box center [519, 349] width 584 height 16
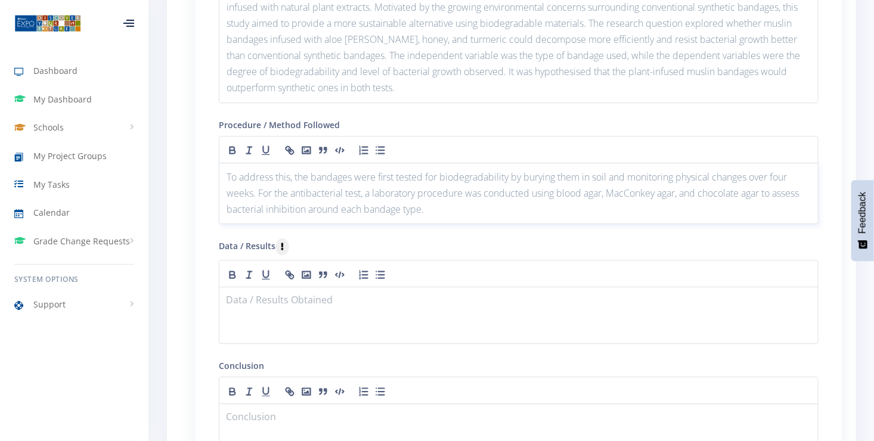
scroll to position [1660, 0]
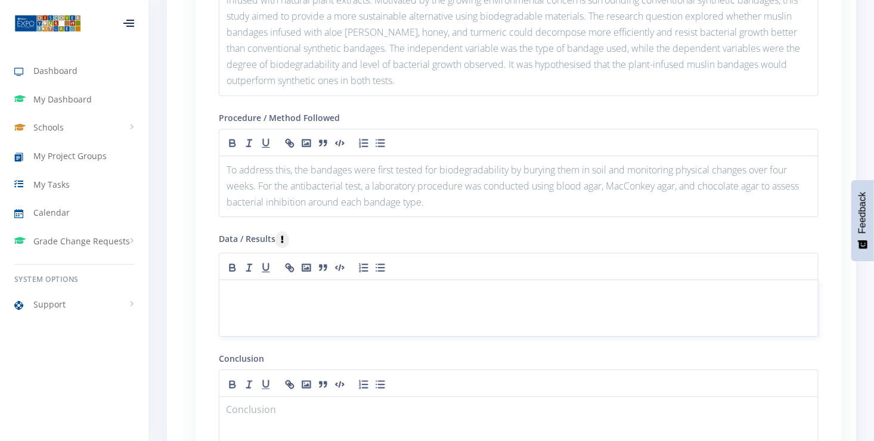
click at [225, 291] on div at bounding box center [519, 308] width 600 height 57
click at [225, 293] on div at bounding box center [519, 308] width 600 height 57
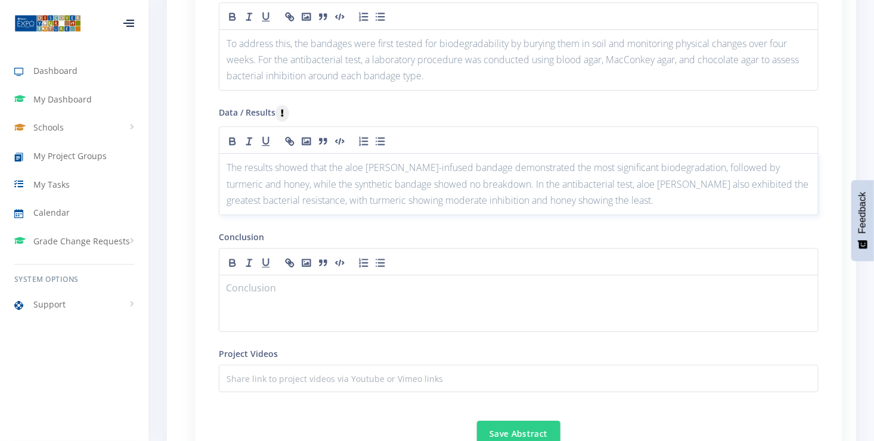
scroll to position [1800, 0]
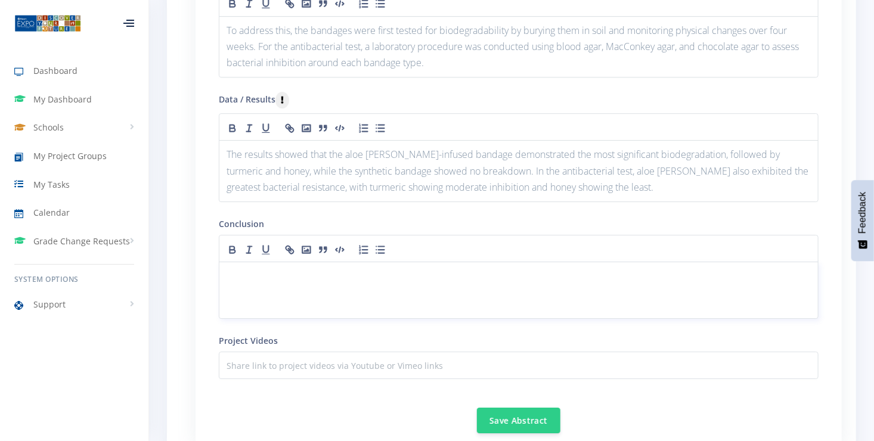
click at [225, 264] on div at bounding box center [519, 290] width 600 height 57
click at [282, 96] on icon "button" at bounding box center [282, 99] width 3 height 7
click at [420, 95] on div "Data / Results The results showed that the aloe vera-infused bandage demonstrat…" at bounding box center [519, 147] width 600 height 110
click at [227, 268] on p at bounding box center [519, 276] width 584 height 16
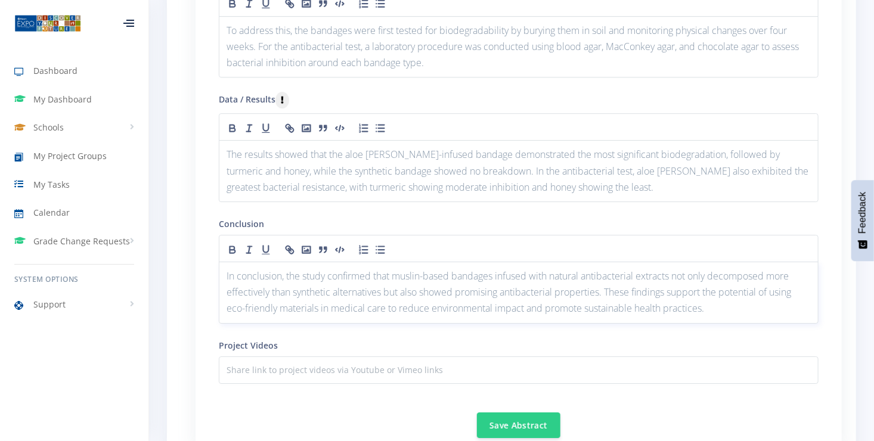
scroll to position [0, 0]
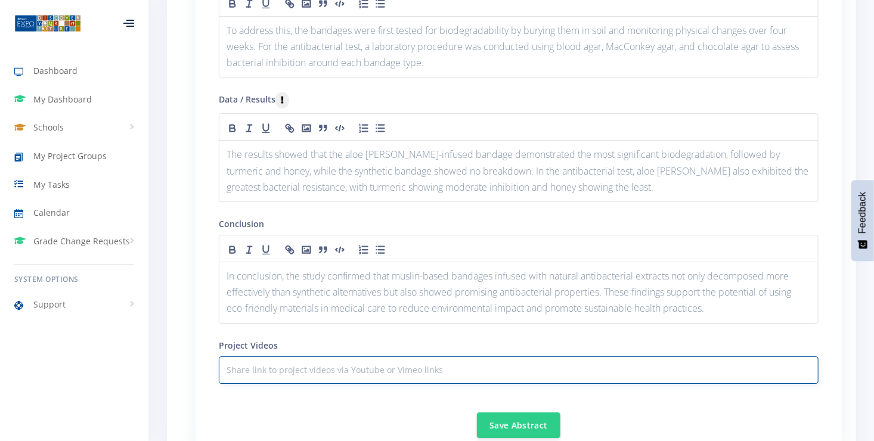
click at [303, 368] on input "text" at bounding box center [519, 370] width 600 height 27
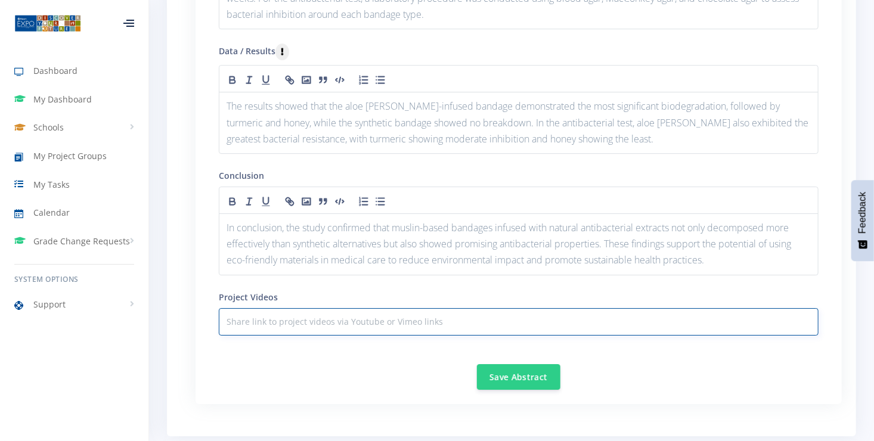
scroll to position [1860, 0]
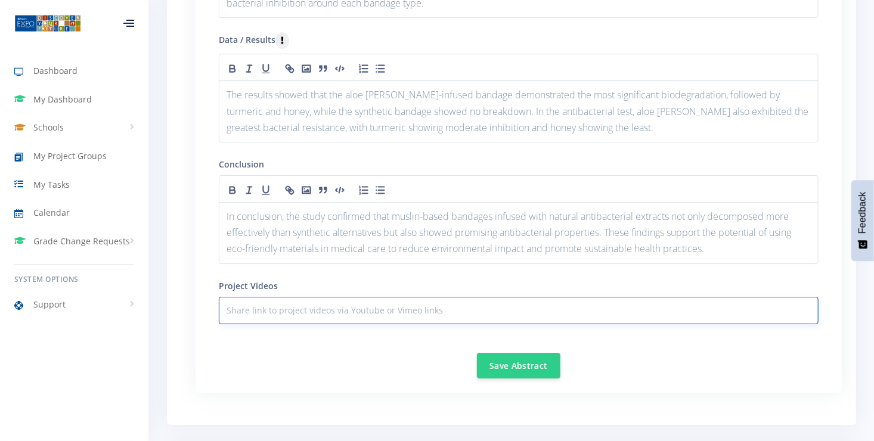
drag, startPoint x: 296, startPoint y: 300, endPoint x: 373, endPoint y: 311, distance: 78.2
click at [373, 311] on input "text" at bounding box center [519, 310] width 600 height 27
drag, startPoint x: 414, startPoint y: 309, endPoint x: 439, endPoint y: 305, distance: 25.4
click at [439, 305] on input "text" at bounding box center [519, 310] width 600 height 27
drag, startPoint x: 439, startPoint y: 303, endPoint x: 228, endPoint y: 308, distance: 211.7
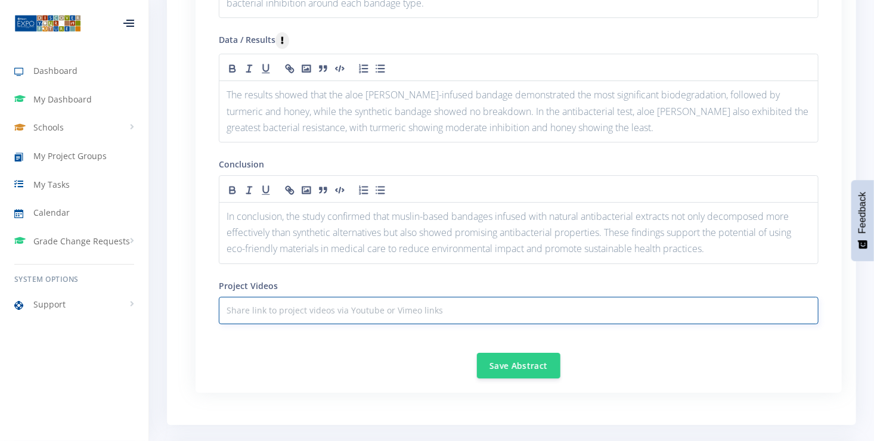
click at [228, 308] on input "text" at bounding box center [519, 310] width 600 height 27
type input "None"
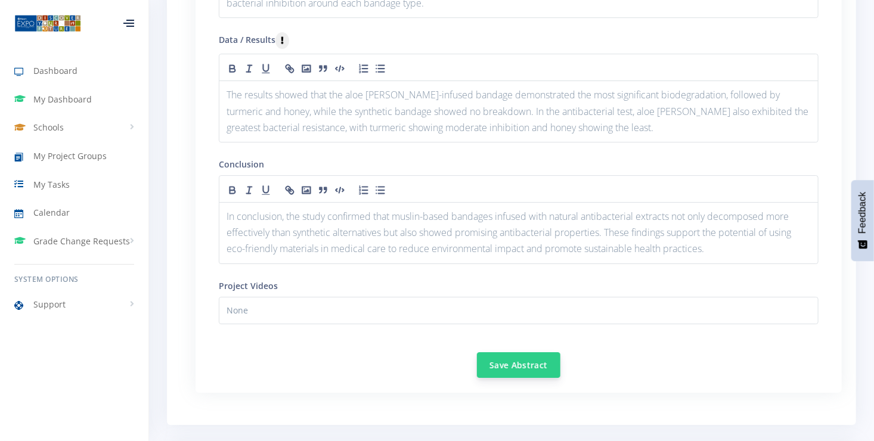
click at [522, 358] on button "Save Abstract" at bounding box center [518, 365] width 83 height 26
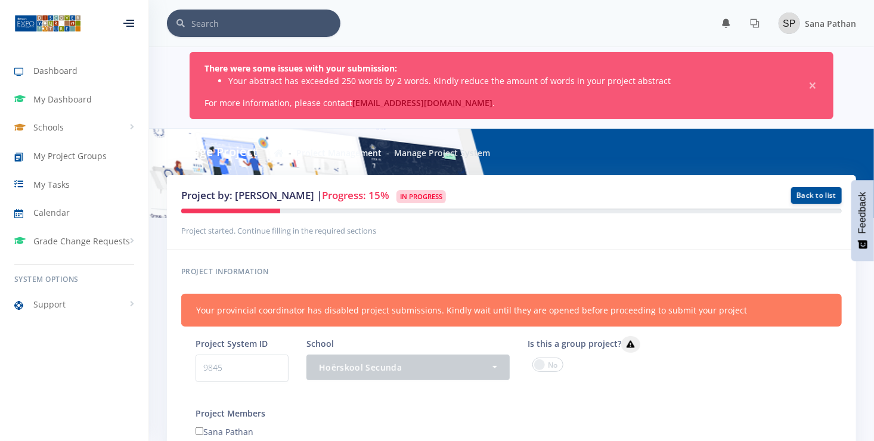
scroll to position [9, 9]
click at [451, 60] on div "There were some issues with your submission: Your abstract has exceeded 250 wor…" at bounding box center [512, 85] width 644 height 67
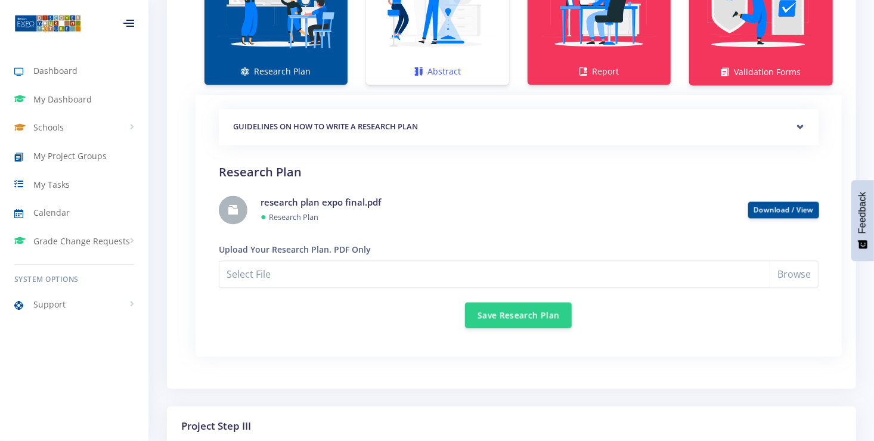
scroll to position [993, 0]
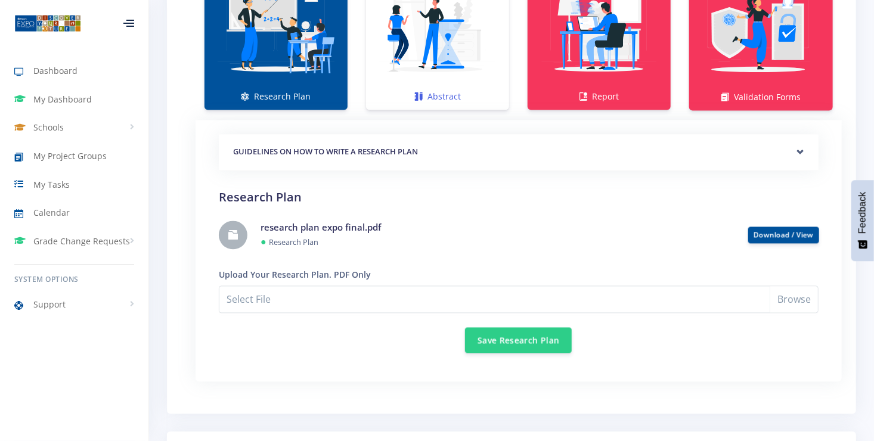
click at [404, 69] on img at bounding box center [438, 29] width 124 height 124
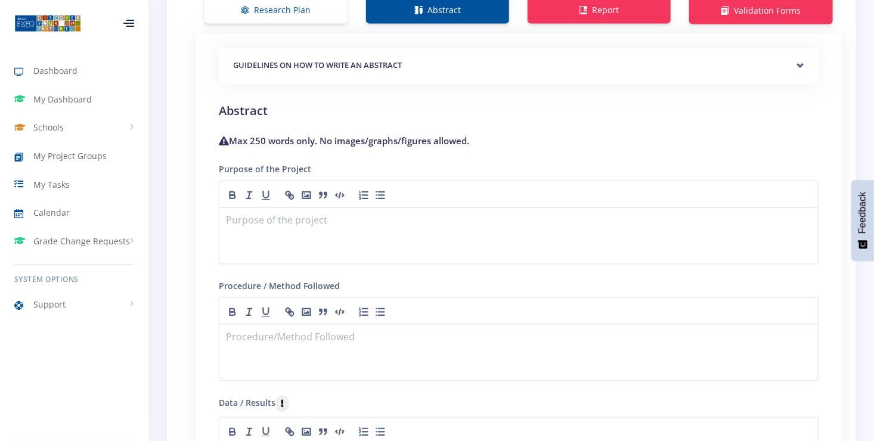
scroll to position [1113, 0]
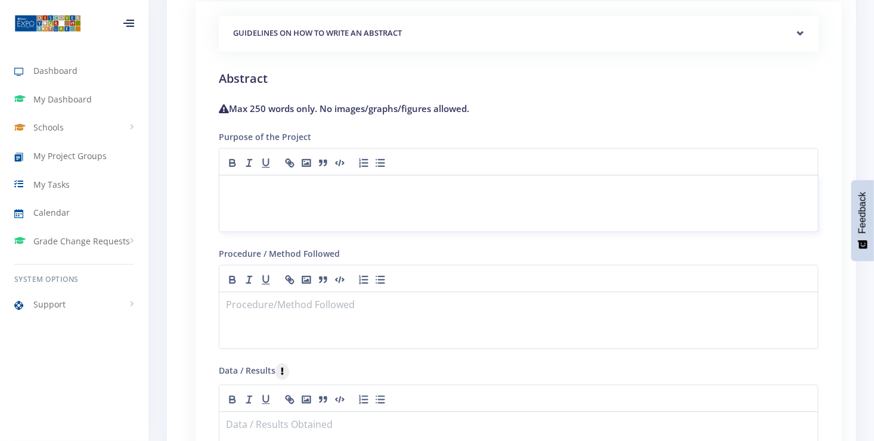
click at [251, 182] on p at bounding box center [519, 189] width 584 height 16
drag, startPoint x: 251, startPoint y: 182, endPoint x: 484, endPoint y: 205, distance: 233.7
click at [484, 205] on div at bounding box center [519, 203] width 600 height 57
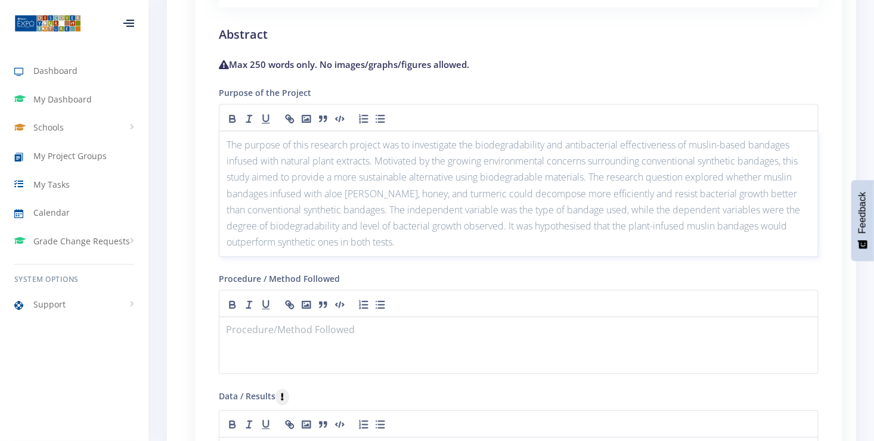
scroll to position [1172, 0]
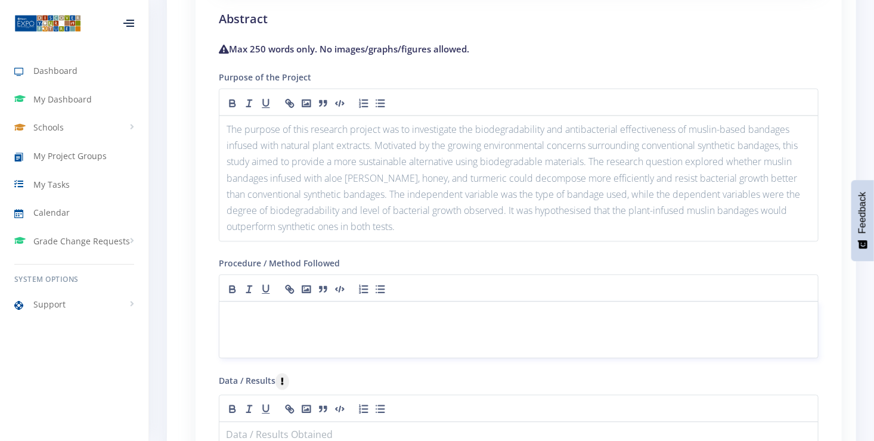
click at [225, 304] on div at bounding box center [519, 329] width 600 height 57
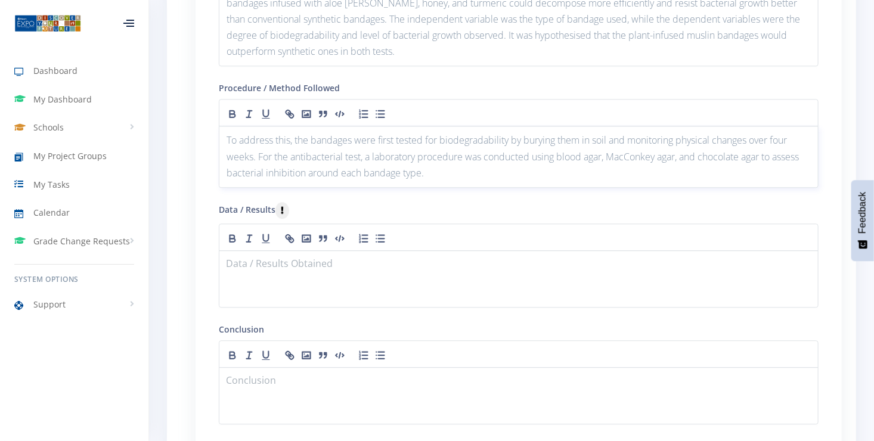
scroll to position [1351, 0]
click at [224, 255] on div at bounding box center [519, 275] width 600 height 57
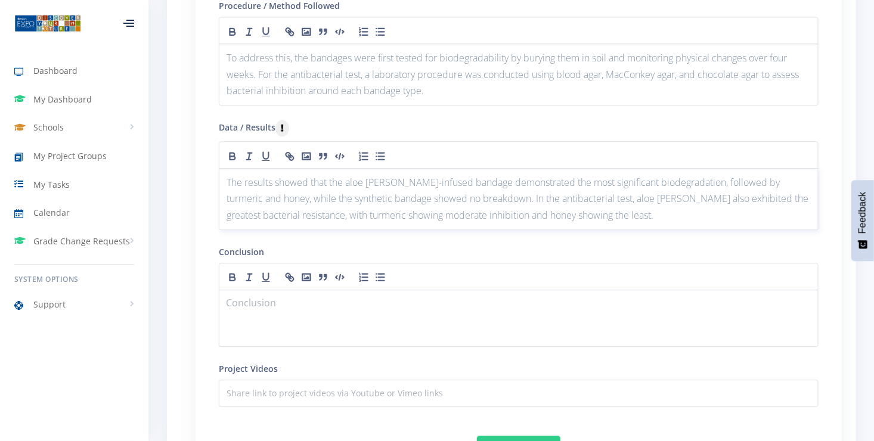
scroll to position [1431, 0]
click at [237, 295] on p at bounding box center [519, 303] width 584 height 16
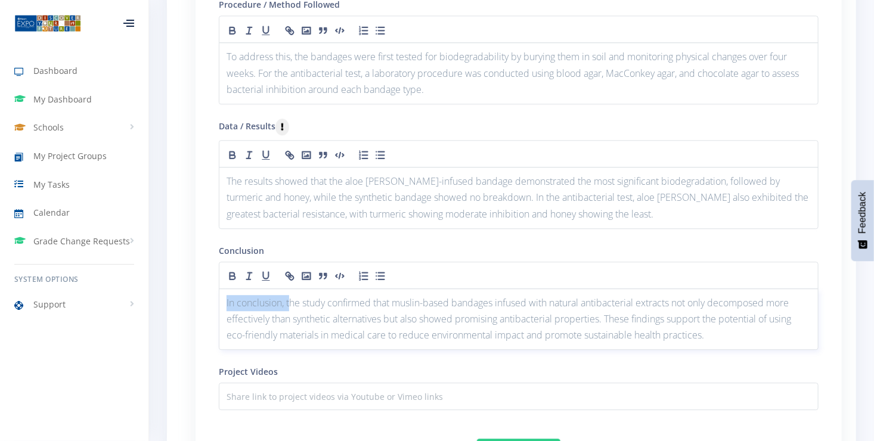
drag, startPoint x: 292, startPoint y: 296, endPoint x: 222, endPoint y: 291, distance: 69.3
click at [222, 291] on div "In conclusion, the study confirmed that muslin-based bandages infused with natu…" at bounding box center [519, 320] width 600 height 62
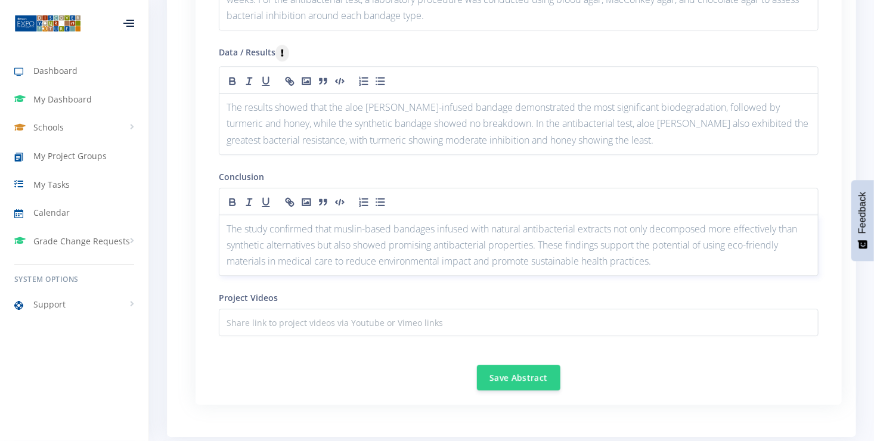
scroll to position [1550, 0]
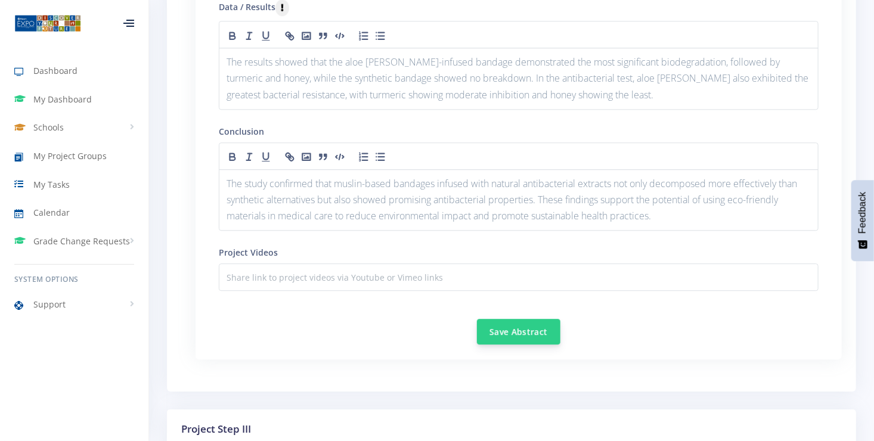
click at [519, 324] on button "Save Abstract" at bounding box center [518, 332] width 83 height 26
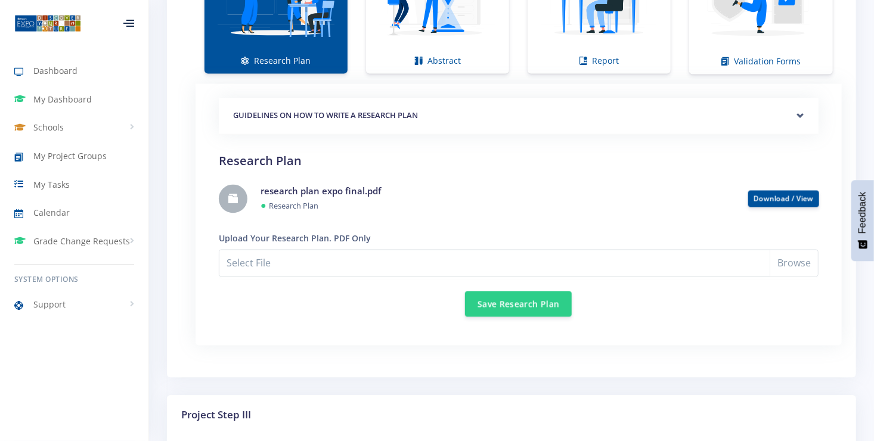
scroll to position [974, 0]
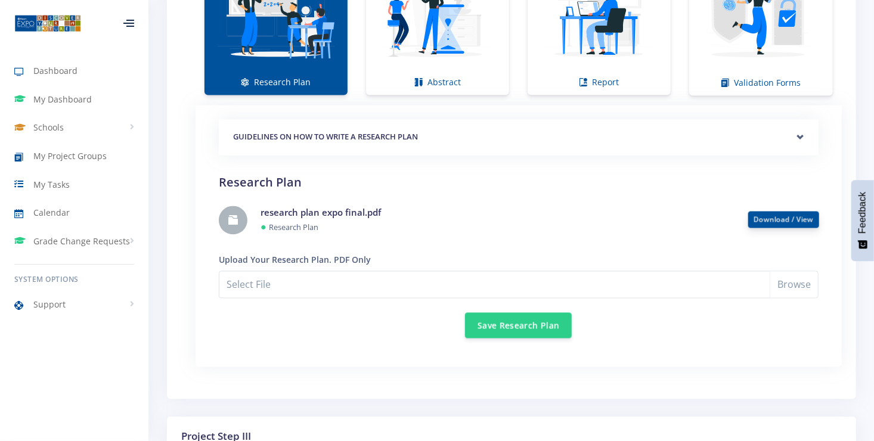
click at [804, 215] on link "Download / View" at bounding box center [784, 220] width 60 height 10
click at [526, 323] on button "Save Research Plan" at bounding box center [518, 325] width 107 height 26
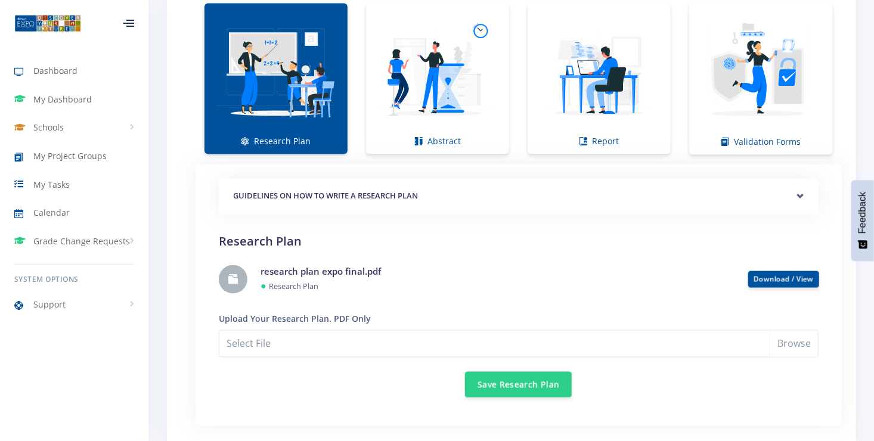
scroll to position [894, 0]
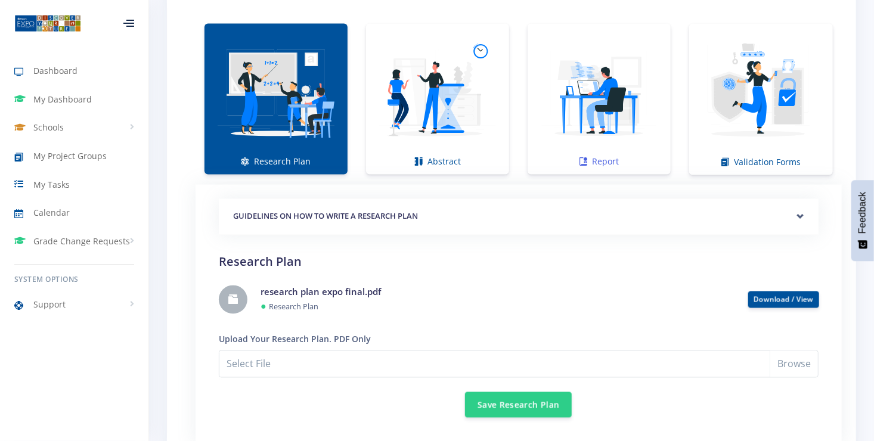
click at [599, 113] on img at bounding box center [599, 93] width 124 height 124
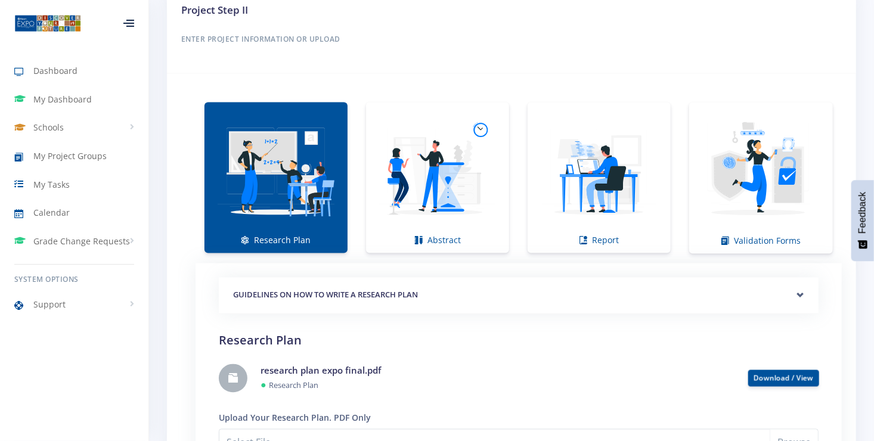
scroll to position [835, 0]
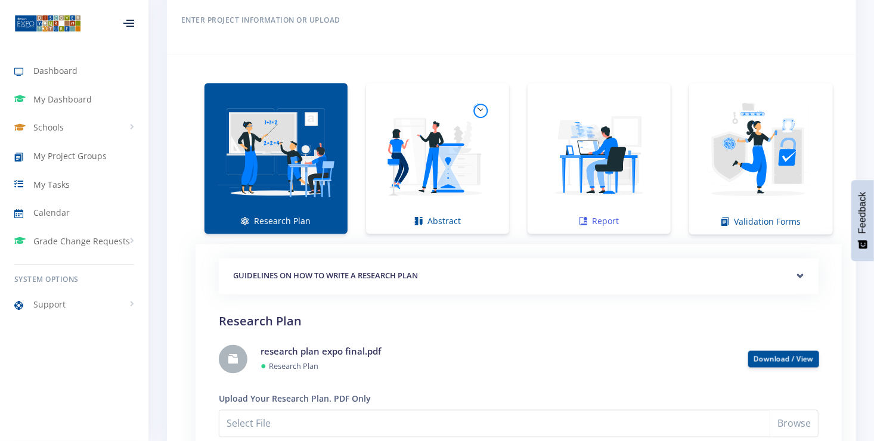
click at [612, 162] on img at bounding box center [599, 153] width 124 height 124
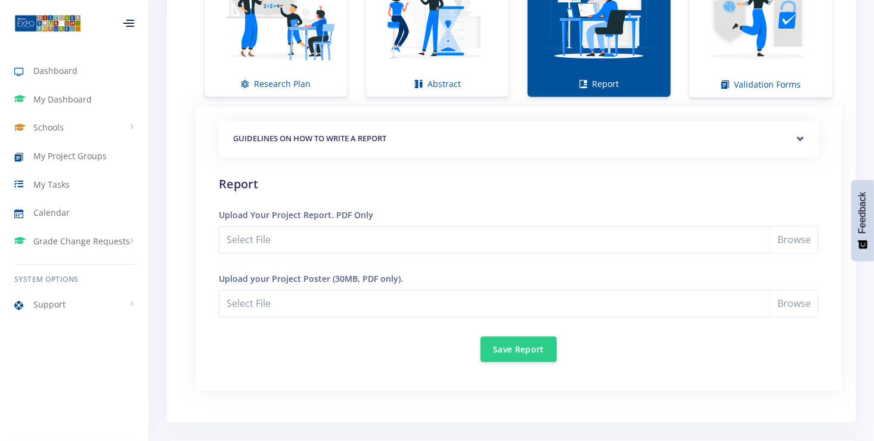
scroll to position [974, 0]
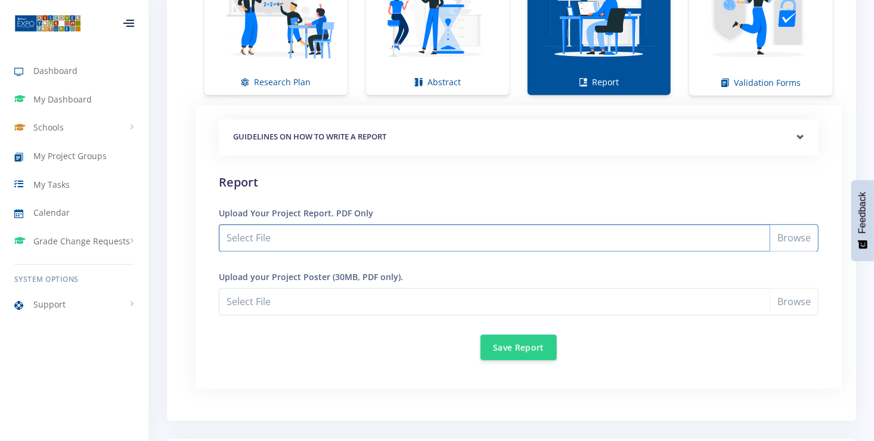
click at [283, 236] on input "Select File" at bounding box center [519, 238] width 600 height 27
type input "C:\fakepath\The Development and Testing of Biodegradable Muslin-Based and Antib…"
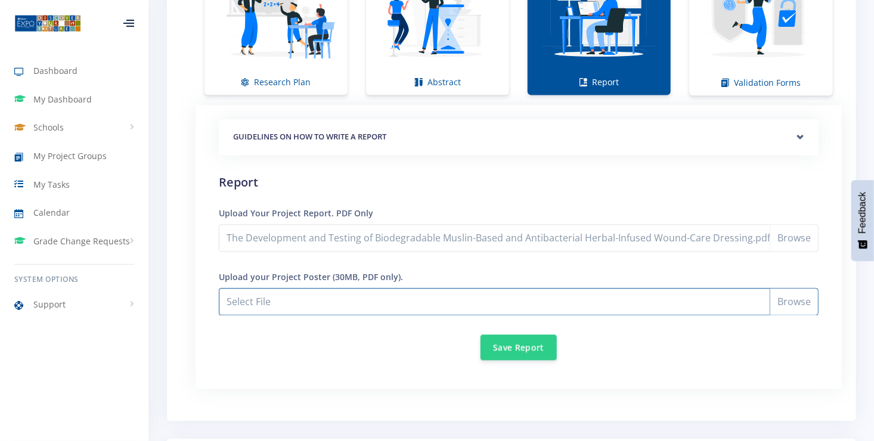
click at [300, 298] on input "The Development and Testing of Biodegradable Muslin-Based and Antibacterial Her…" at bounding box center [519, 302] width 600 height 27
type input "C:\fakepath\expo slides 2025.pdf"
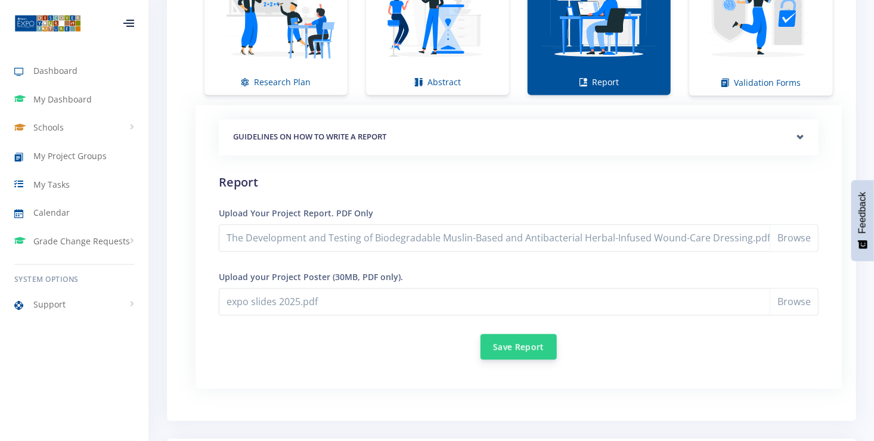
click at [528, 339] on button "Save Report" at bounding box center [519, 347] width 76 height 26
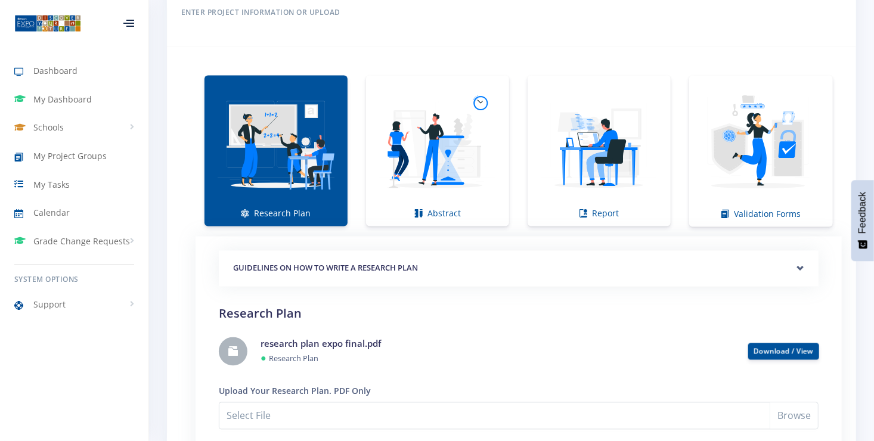
scroll to position [834, 0]
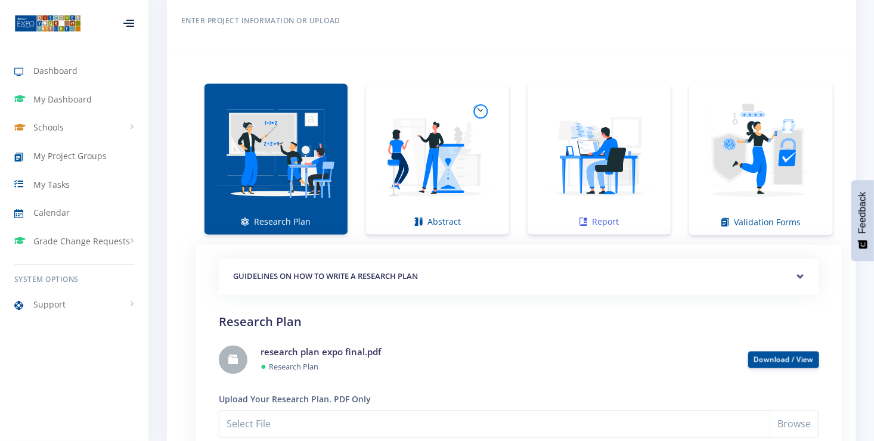
click at [572, 188] on img at bounding box center [599, 153] width 124 height 124
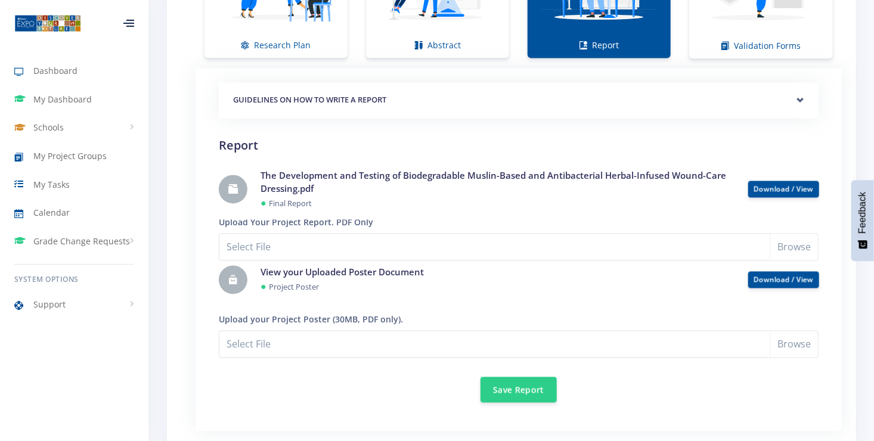
scroll to position [1013, 0]
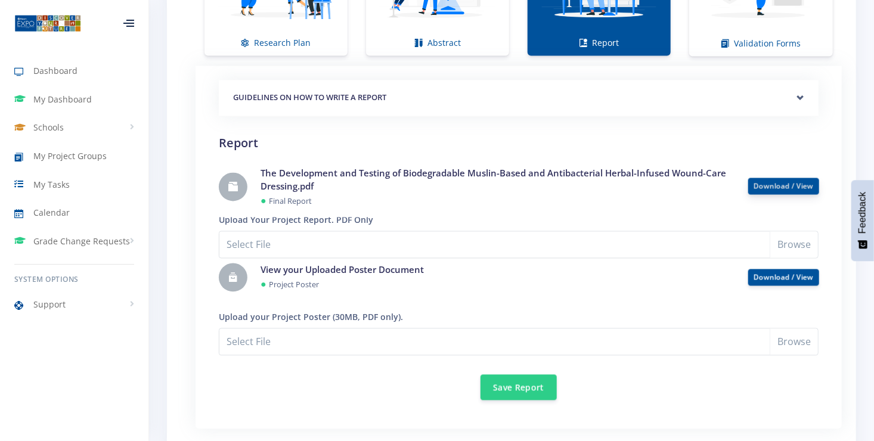
click at [808, 181] on link "Download / View" at bounding box center [784, 186] width 60 height 10
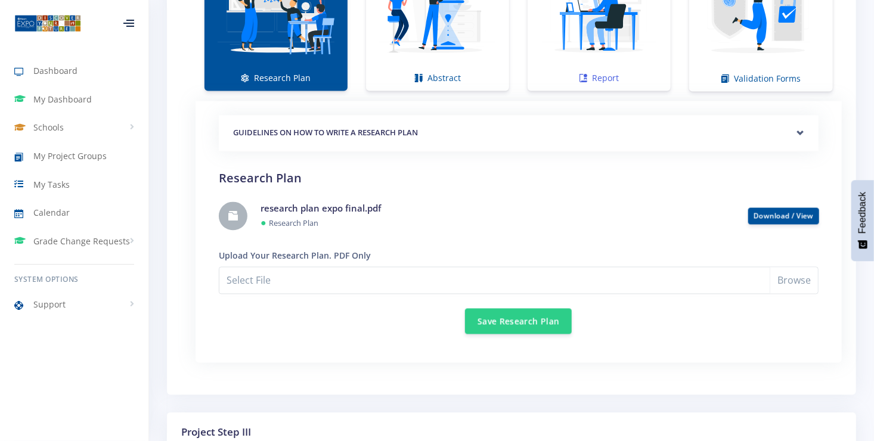
scroll to position [973, 0]
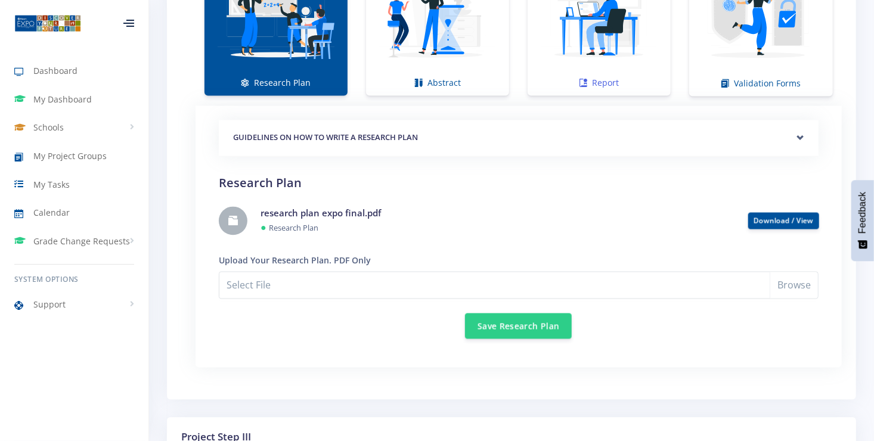
click at [549, 10] on img at bounding box center [599, 14] width 124 height 124
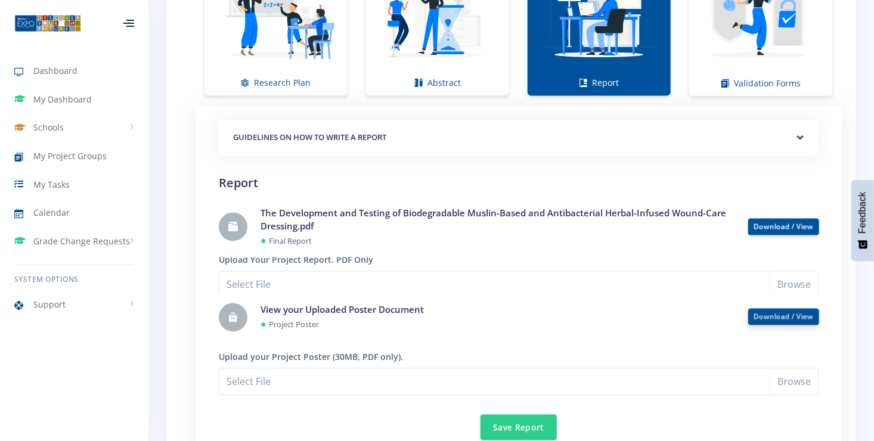
click at [801, 312] on link "Download / View" at bounding box center [784, 317] width 60 height 10
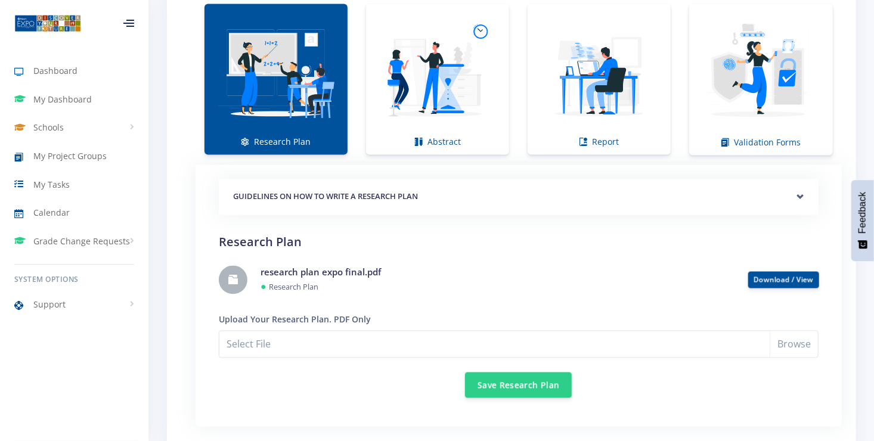
scroll to position [913, 0]
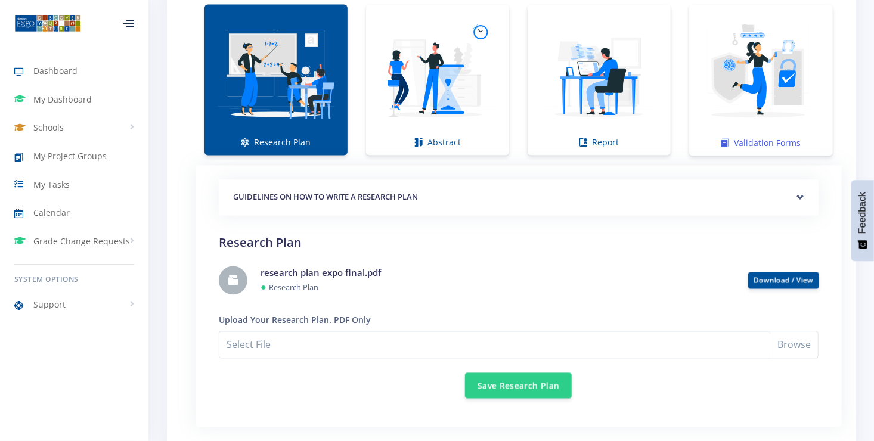
click at [726, 76] on img at bounding box center [761, 74] width 125 height 125
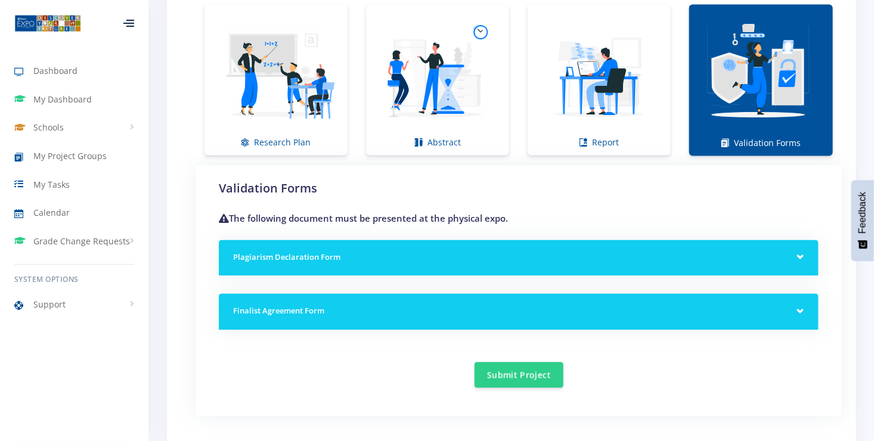
click at [808, 250] on div "Plagiarism Declaration Form" at bounding box center [519, 258] width 600 height 36
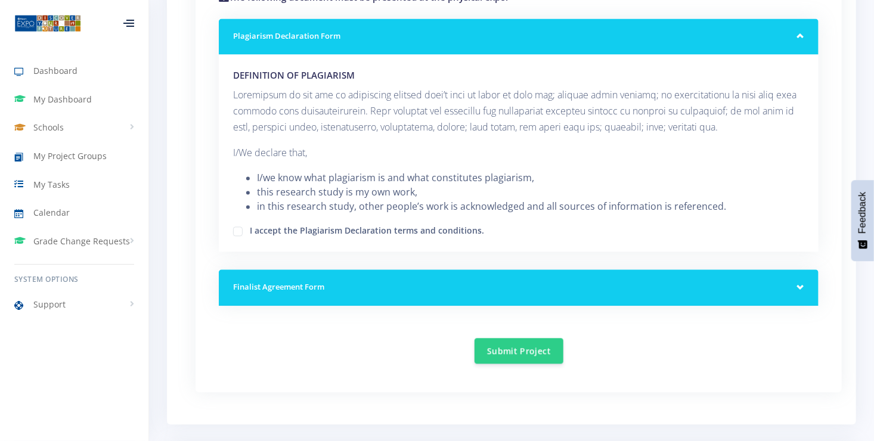
scroll to position [1152, 0]
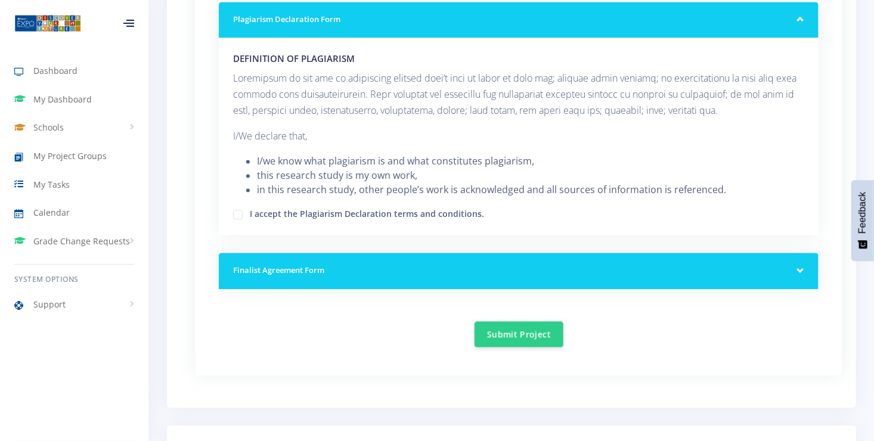
click at [241, 216] on div "I accept the Plagiarism Declaration terms and conditions." at bounding box center [518, 213] width 571 height 14
click at [250, 210] on label "I accept the Plagiarism Declaration terms and conditions." at bounding box center [367, 212] width 234 height 10
click at [250, 210] on input "I accept the Plagiarism Declaration terms and conditions." at bounding box center [254, 210] width 8 height 8
checkbox input "true"
click at [771, 265] on h5 "Finalist Agreement Form" at bounding box center [518, 271] width 571 height 12
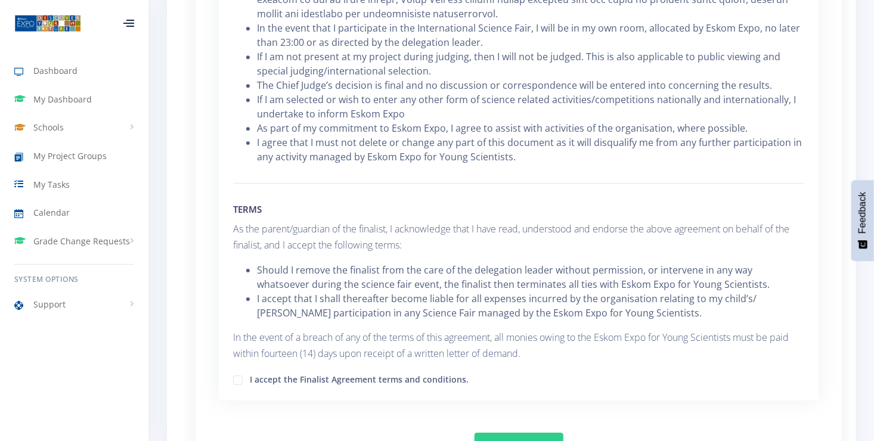
scroll to position [1907, 0]
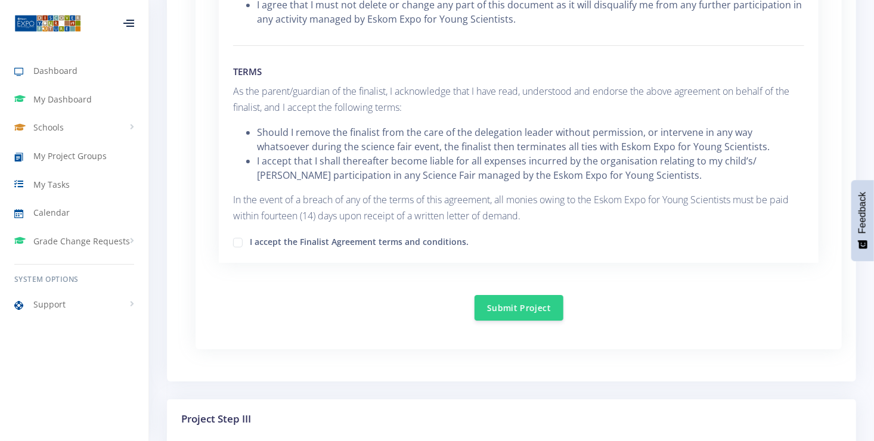
click at [250, 236] on label "I accept the Finalist Agreement terms and conditions." at bounding box center [359, 241] width 219 height 10
click at [250, 234] on input "I accept the Finalist Agreement terms and conditions." at bounding box center [254, 238] width 8 height 8
checkbox input "true"
click at [532, 295] on button "Submit Project" at bounding box center [519, 308] width 89 height 26
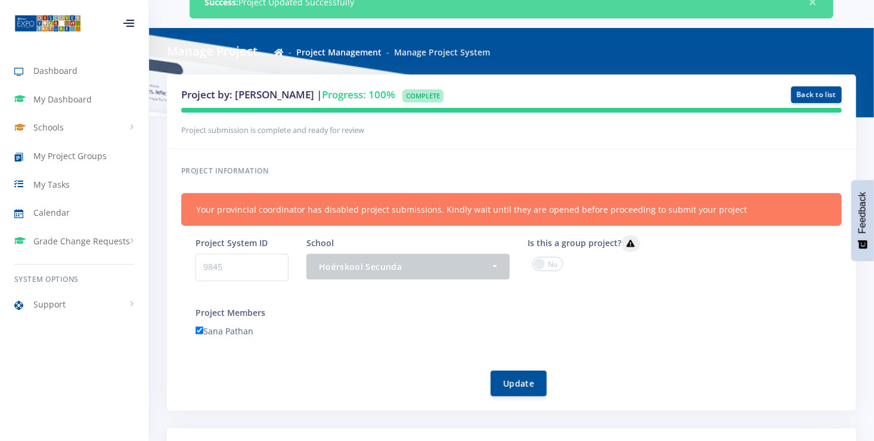
scroll to position [62, 0]
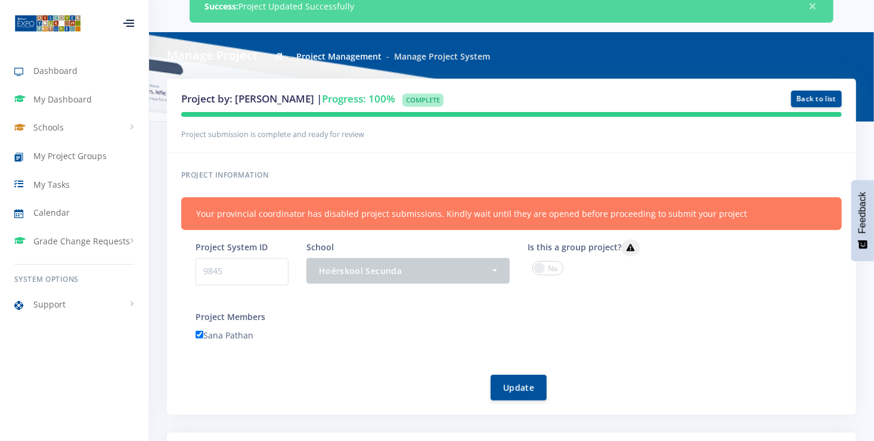
click at [502, 96] on h3 "Project by: [PERSON_NAME] | Progress: 100% Complete" at bounding box center [398, 99] width 435 height 16
click at [805, 92] on link "Back to list" at bounding box center [816, 98] width 51 height 17
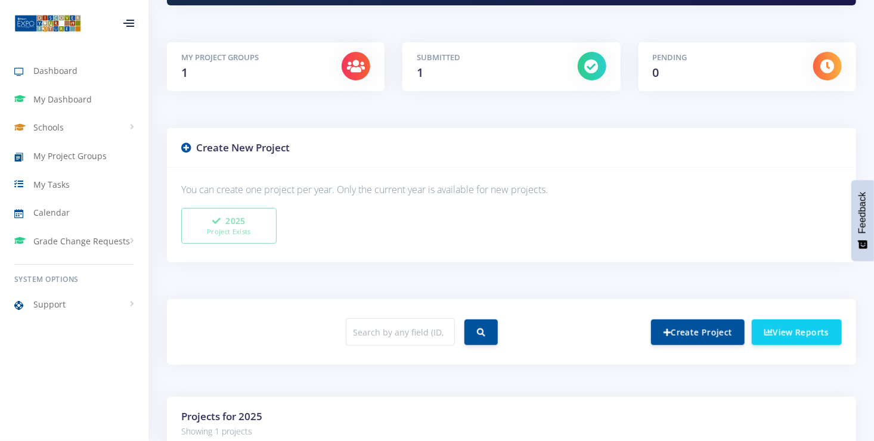
scroll to position [159, 0]
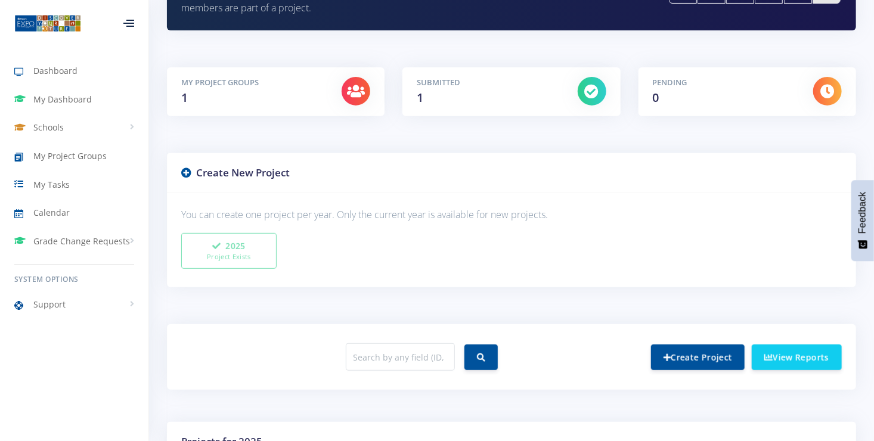
click at [252, 88] on h5 "My Project Groups" at bounding box center [252, 83] width 142 height 12
click at [250, 89] on div "My Project Groups 1" at bounding box center [252, 92] width 160 height 30
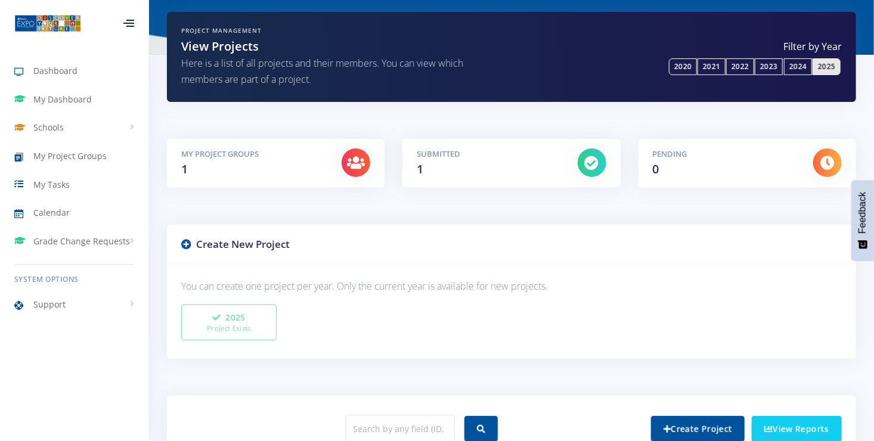
scroll to position [86, 0]
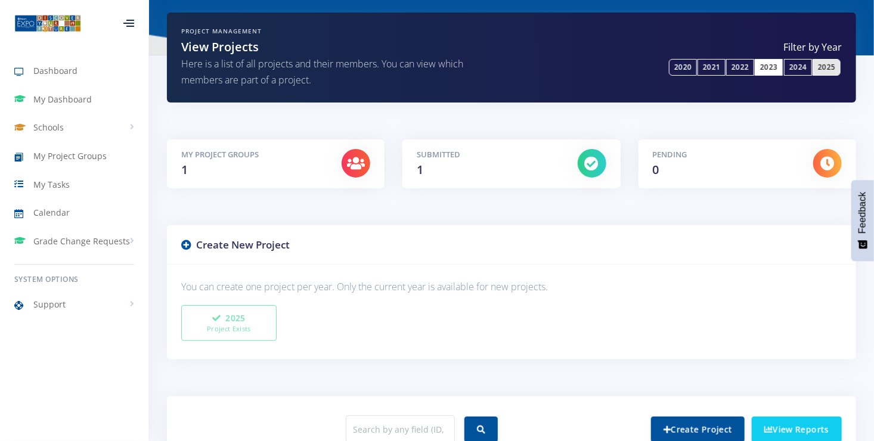
click at [766, 61] on link "2023" at bounding box center [769, 67] width 28 height 17
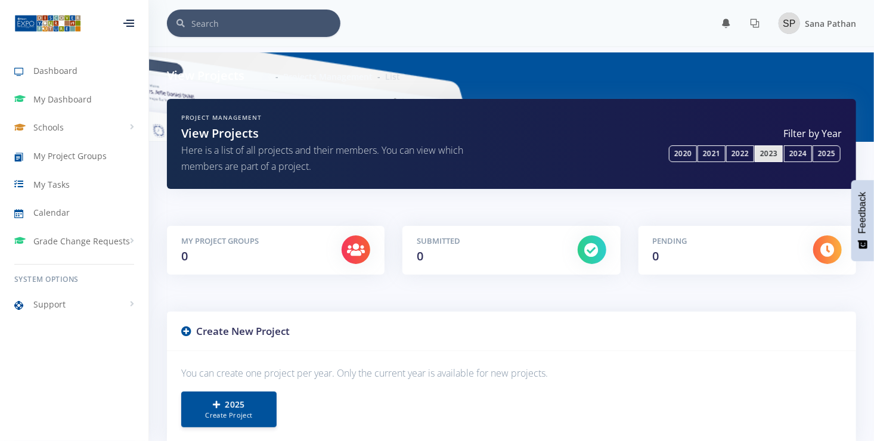
scroll to position [9, 9]
click at [829, 153] on link "2025" at bounding box center [827, 153] width 28 height 17
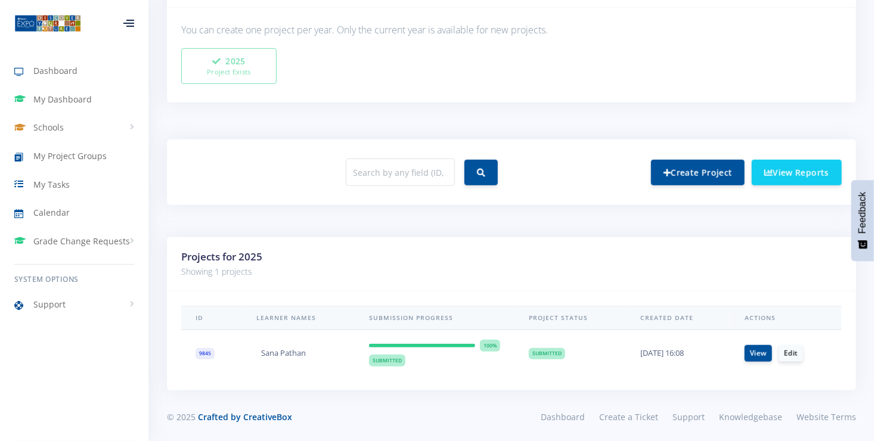
scroll to position [345, 0]
